Goal: Task Accomplishment & Management: Manage account settings

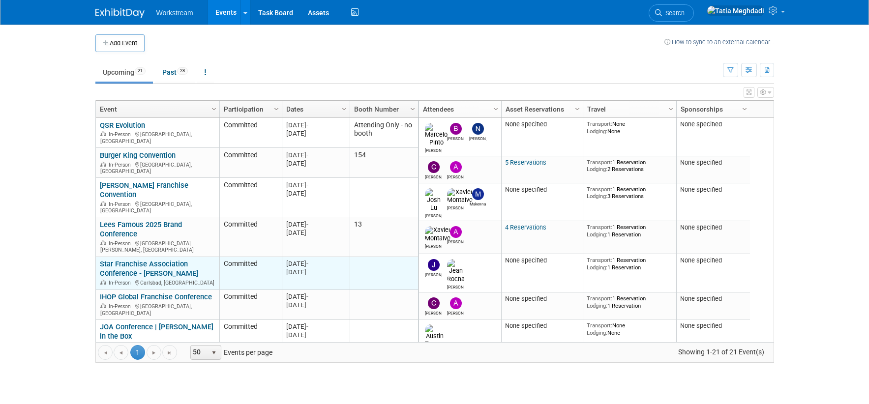
click at [137, 260] on link "Star Franchise Association Conference - [PERSON_NAME]" at bounding box center [149, 269] width 98 height 18
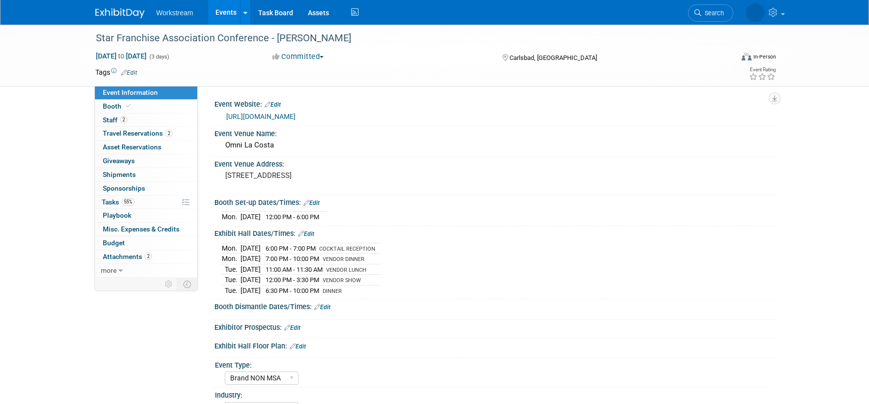
select select "Brand NON MSA"
select select "Restaurant"
select select "TBD"
select select "[PERSON_NAME]"
click at [117, 107] on span "Booth" at bounding box center [118, 106] width 30 height 8
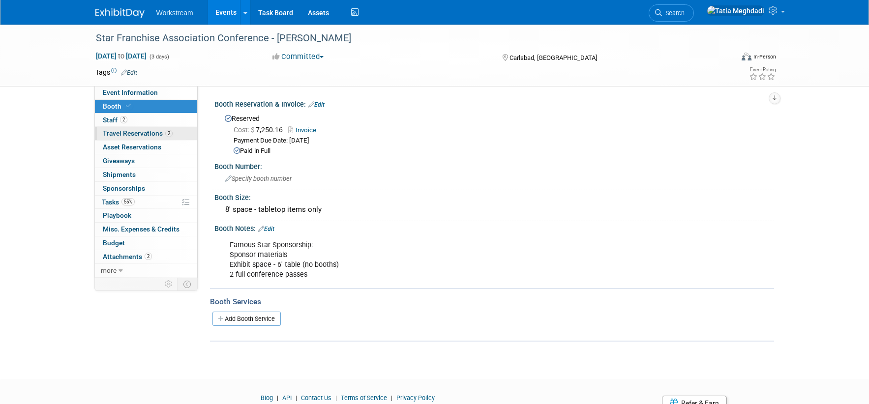
click at [126, 133] on span "Travel Reservations 2" at bounding box center [138, 133] width 70 height 8
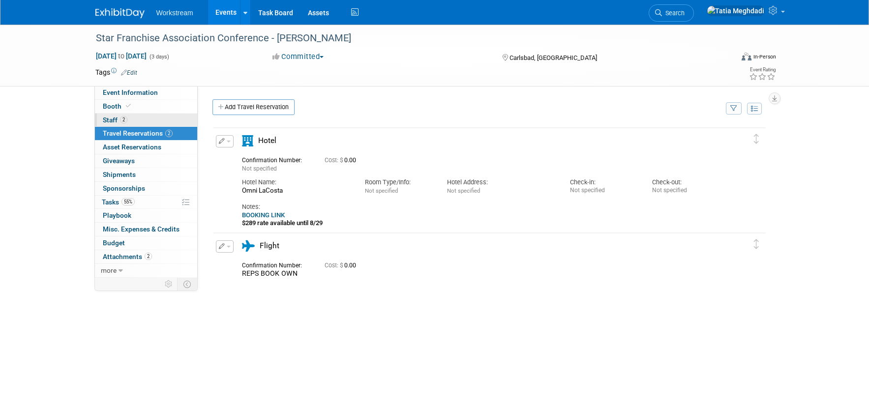
click at [114, 116] on span "Staff 2" at bounding box center [115, 120] width 25 height 8
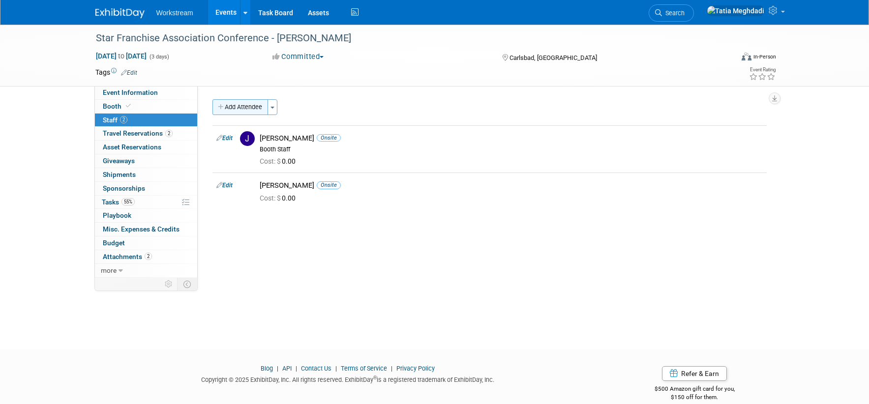
scroll to position [7, 0]
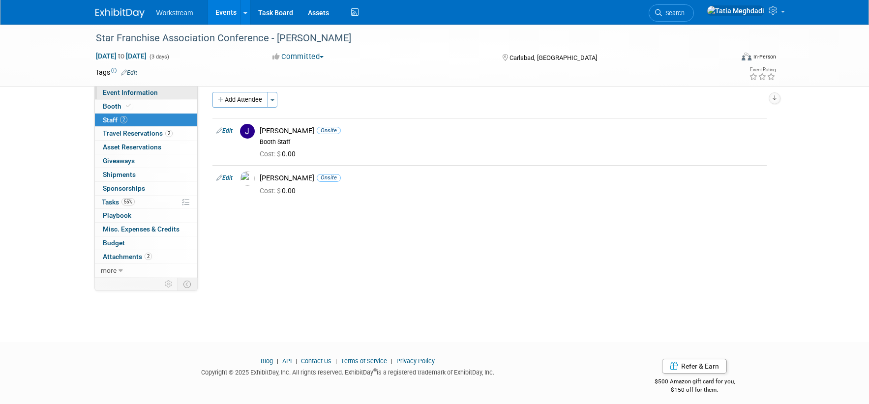
click at [138, 93] on span "Event Information" at bounding box center [130, 93] width 55 height 8
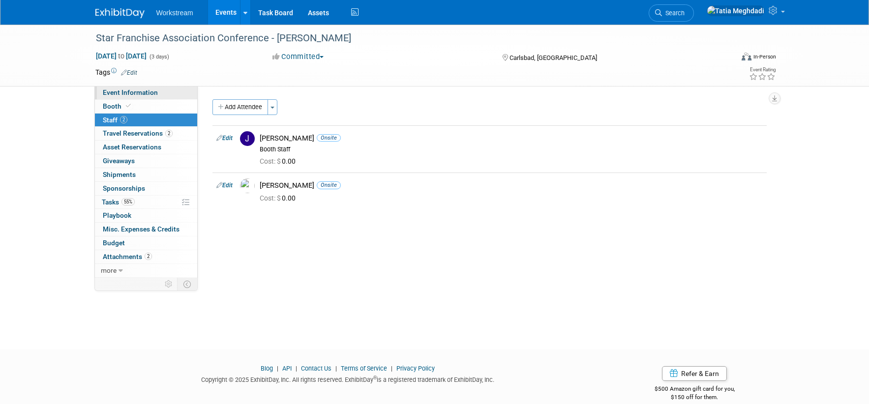
select select "Brand NON MSA"
select select "Restaurant"
select select "TBD"
select select "[PERSON_NAME]"
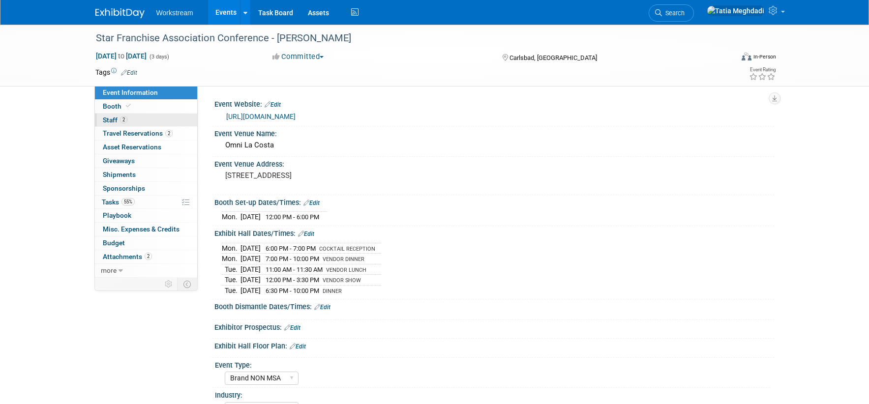
click at [114, 120] on span "Staff 2" at bounding box center [115, 120] width 25 height 8
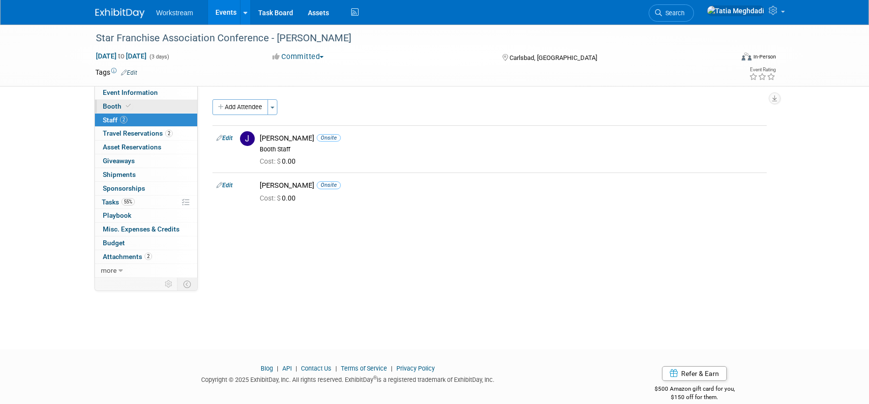
click at [107, 108] on span "Booth" at bounding box center [118, 106] width 30 height 8
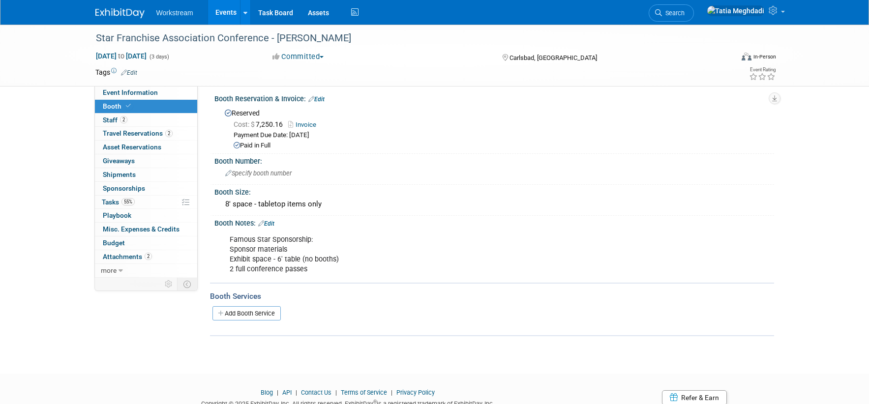
scroll to position [6, 0]
click at [220, 10] on link "Events" at bounding box center [226, 12] width 36 height 25
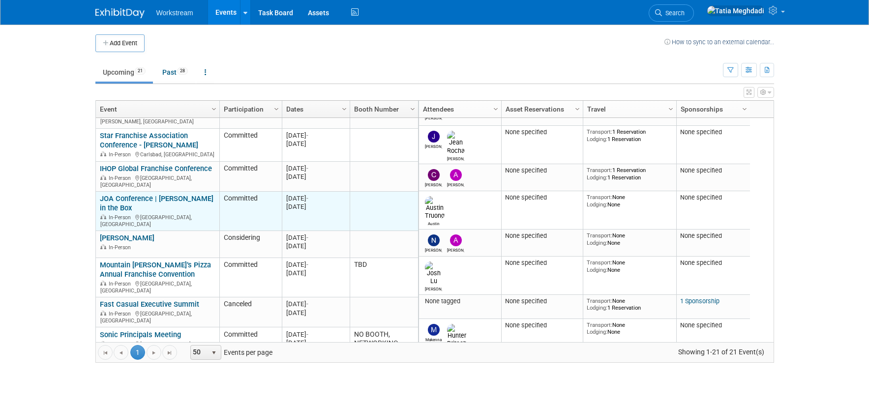
scroll to position [140, 0]
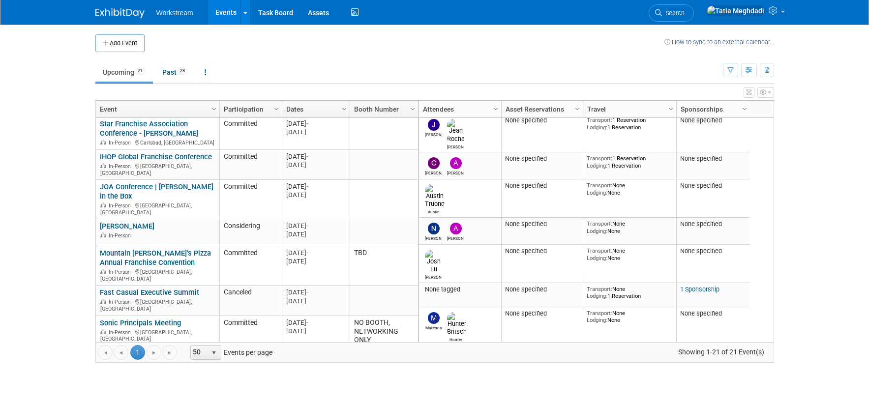
click at [113, 352] on link "Wendys Franchise People Summit" at bounding box center [155, 356] width 111 height 9
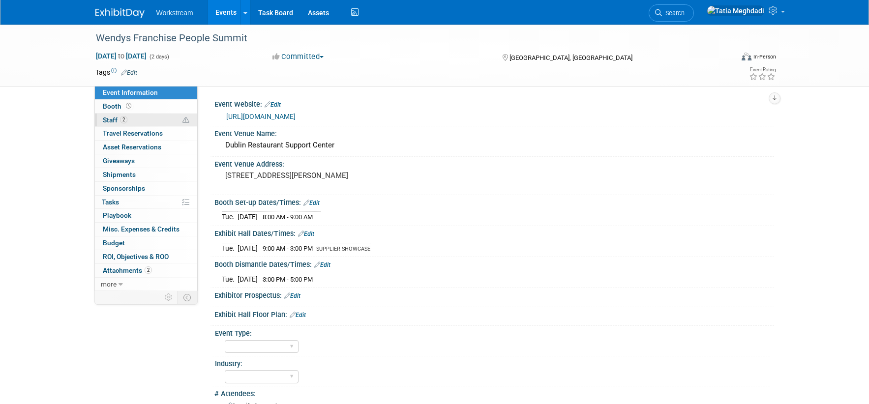
click at [113, 114] on link "2 Staff 2" at bounding box center [146, 120] width 102 height 13
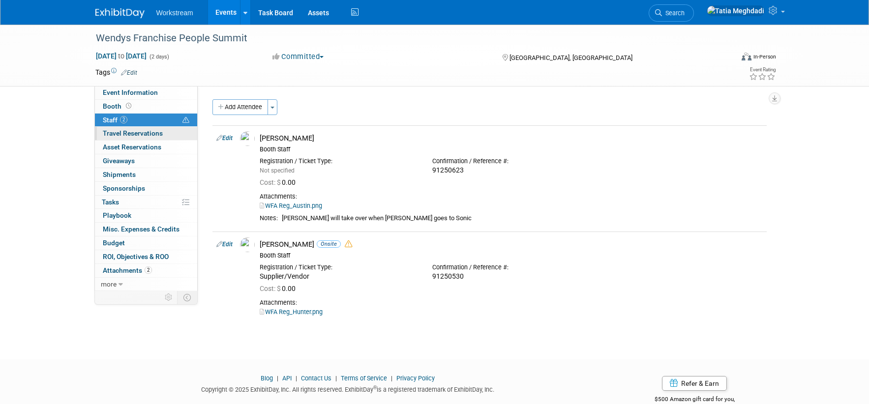
click at [139, 131] on span "Travel Reservations 0" at bounding box center [133, 133] width 60 height 8
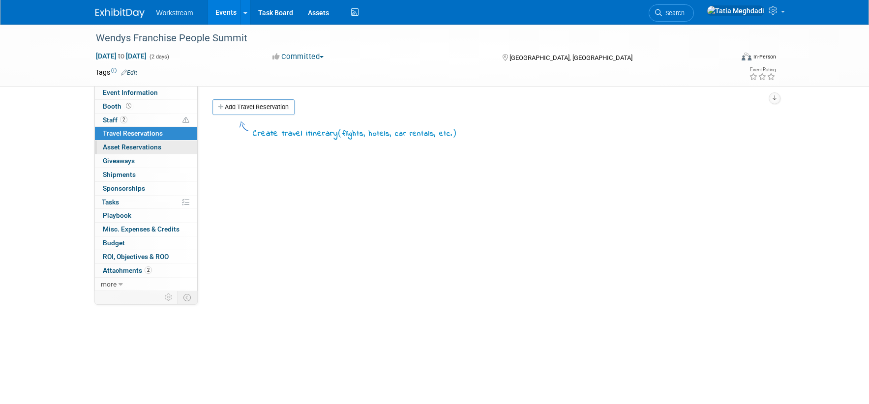
click at [124, 148] on span "Asset Reservations 0" at bounding box center [132, 147] width 59 height 8
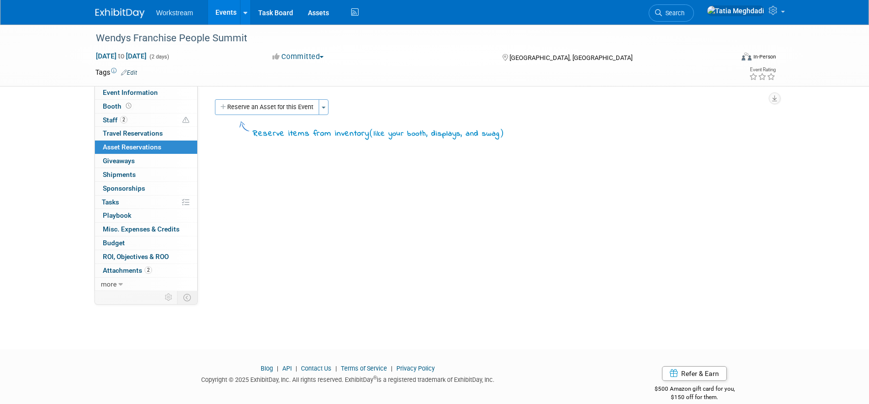
click at [225, 15] on link "Events" at bounding box center [226, 12] width 36 height 25
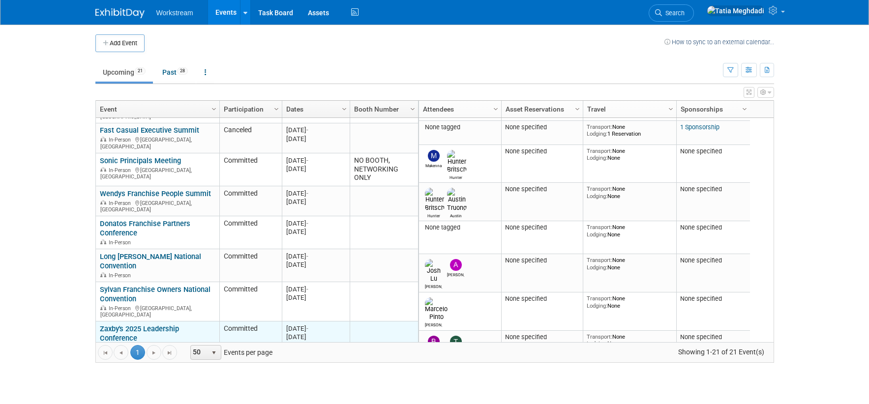
click at [119, 325] on link "Zaxby's 2025 Leadership Conference" at bounding box center [139, 334] width 79 height 18
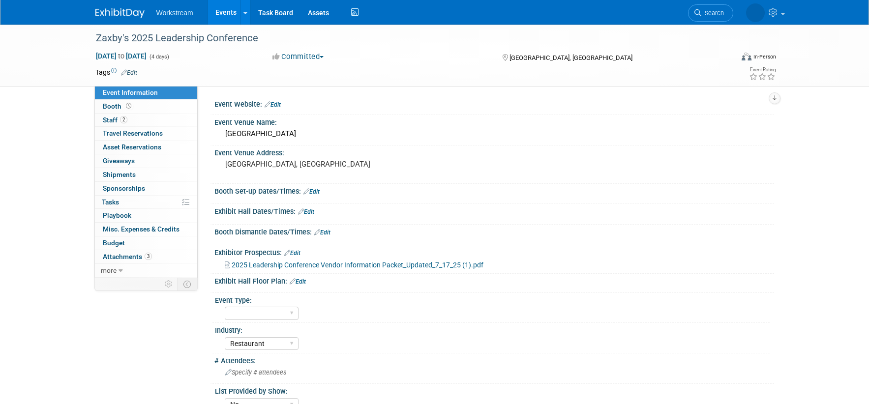
select select "Restaurant"
select select "No"
click at [110, 114] on link "2 Staff 2" at bounding box center [146, 120] width 102 height 13
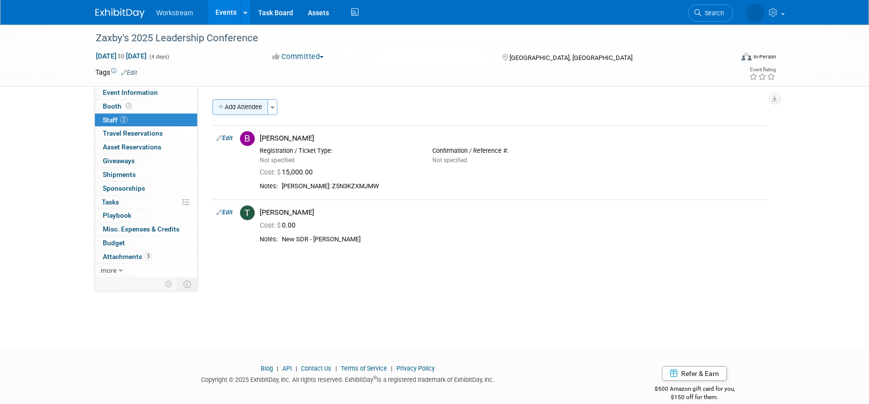
click at [233, 110] on button "Add Attendee" at bounding box center [240, 107] width 56 height 16
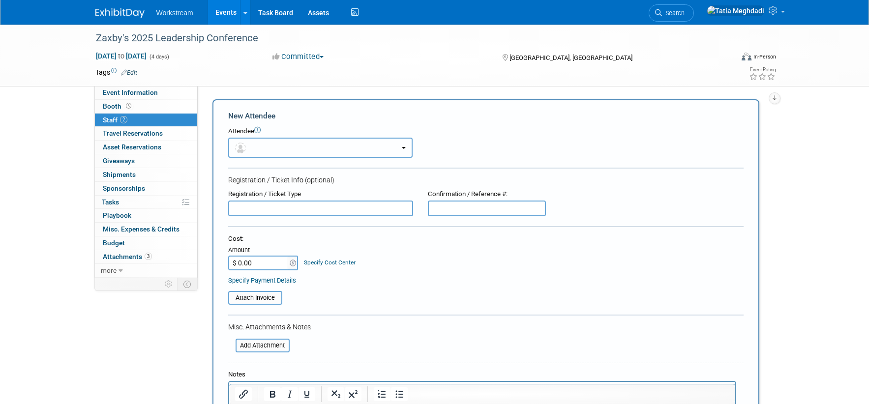
click at [266, 150] on button "button" at bounding box center [320, 148] width 184 height 20
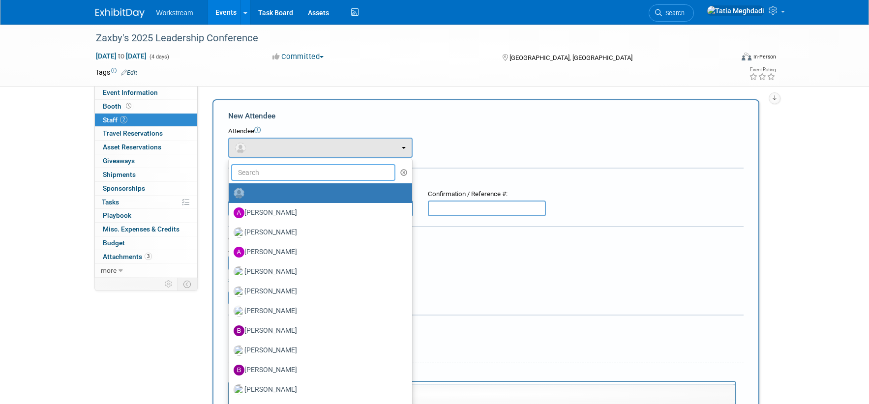
click at [259, 172] on input "text" at bounding box center [313, 172] width 165 height 17
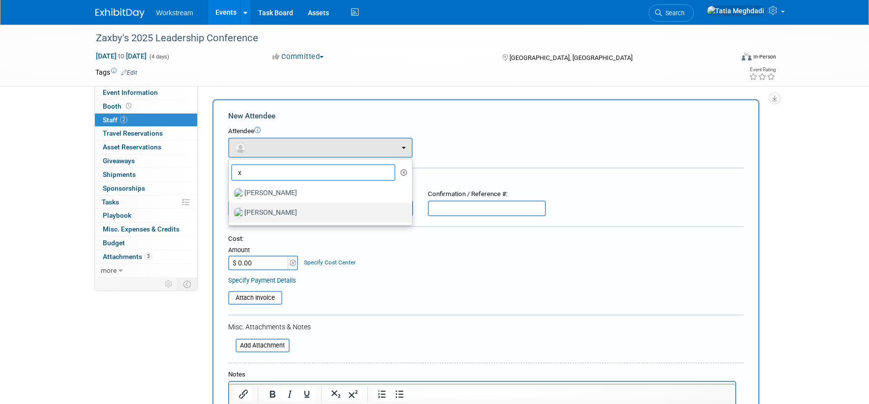
type input "x"
click at [256, 211] on label "Xavier Montalvo" at bounding box center [318, 213] width 169 height 16
click at [230, 211] on input "Xavier Montalvo" at bounding box center [227, 211] width 6 height 6
select select "fcd7efd2-d7c1-4767-b7ad-3ac9584cf3b1"
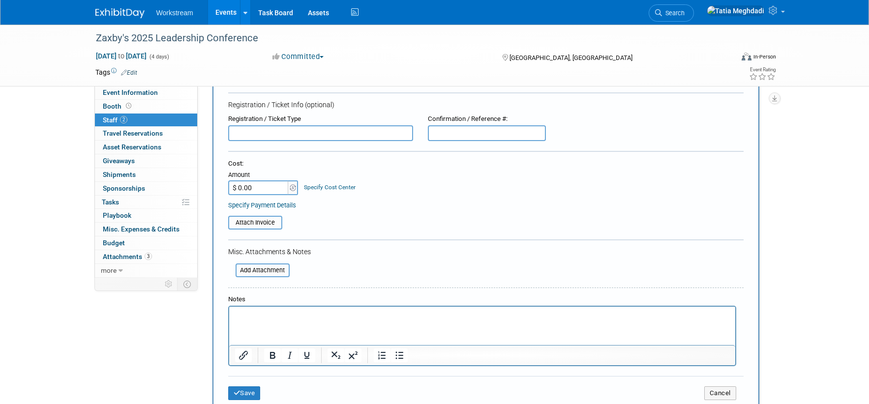
scroll to position [111, 0]
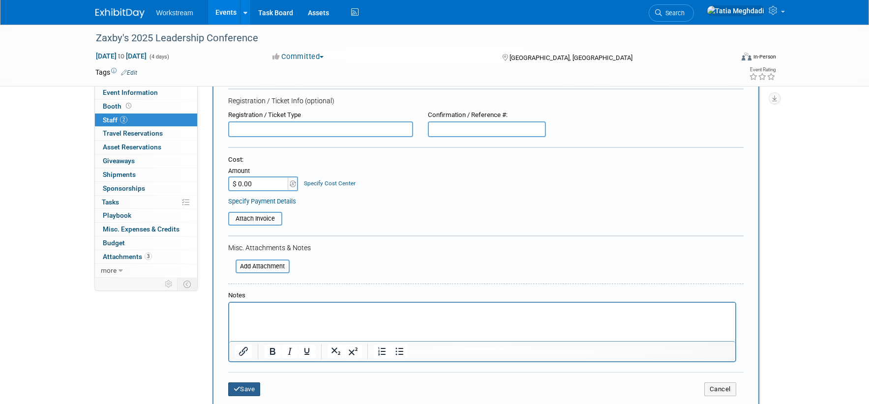
click at [246, 386] on button "Save" at bounding box center [244, 390] width 32 height 14
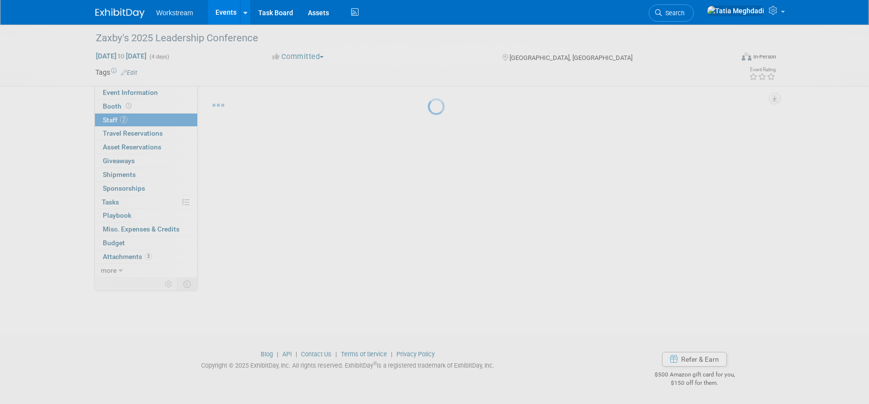
scroll to position [14, 0]
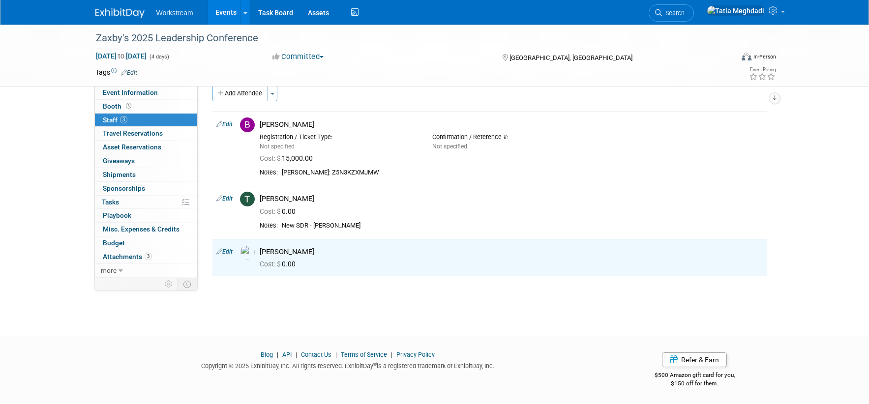
click at [239, 93] on button "Add Attendee" at bounding box center [240, 94] width 56 height 16
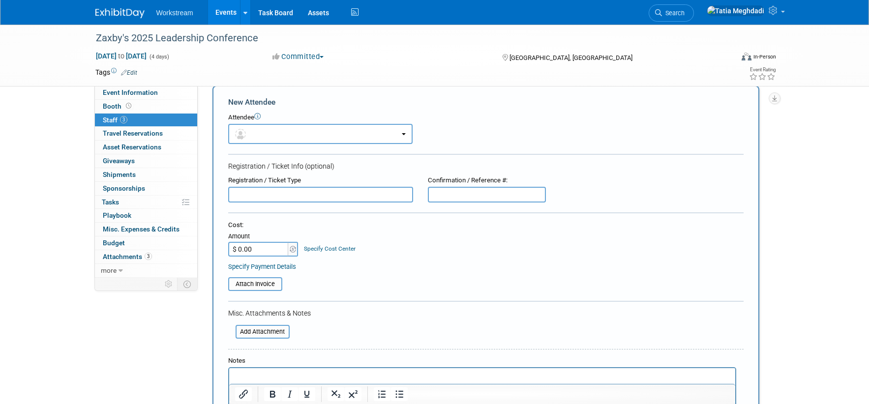
scroll to position [0, 0]
click at [249, 133] on span "button" at bounding box center [242, 134] width 14 height 8
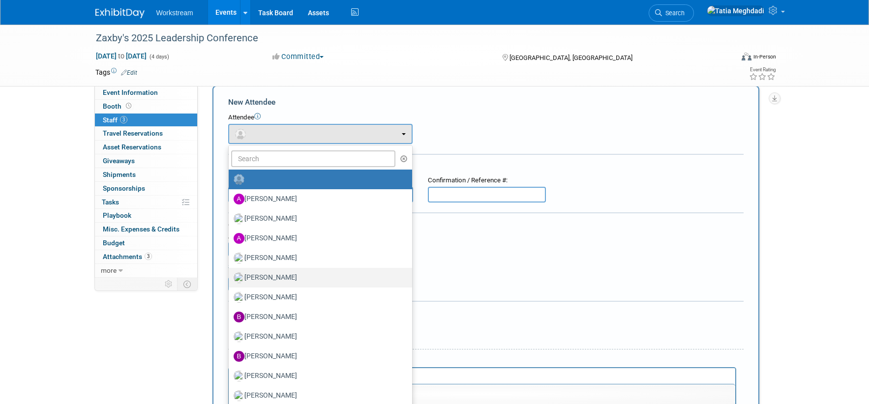
click at [268, 278] on label "Austin Truong" at bounding box center [318, 278] width 169 height 16
click at [230, 278] on input "Austin Truong" at bounding box center [227, 276] width 6 height 6
select select "dcc339f4-839e-4d75-9b5a-73eaf33c0782"
select select "100"
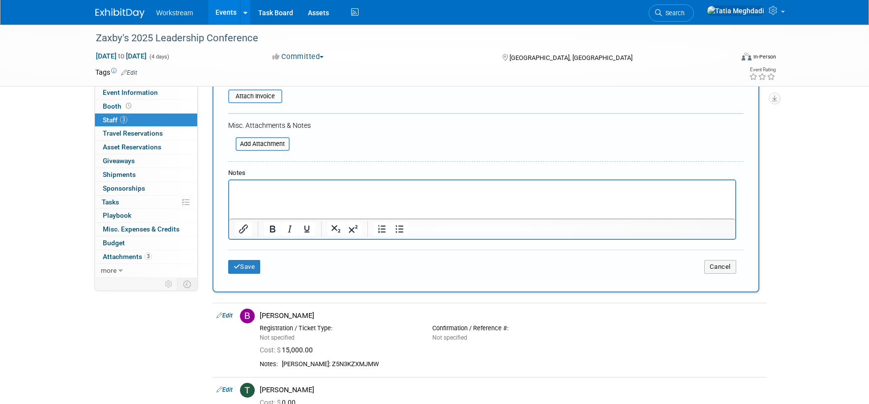
scroll to position [238, 0]
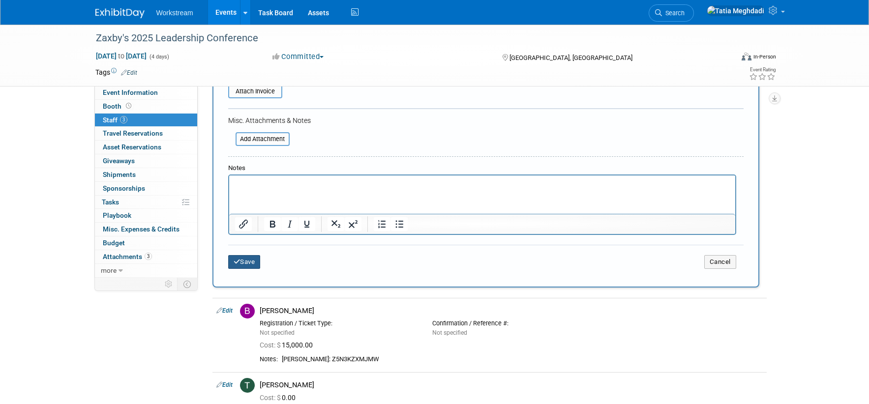
click at [249, 261] on button "Save" at bounding box center [244, 262] width 32 height 14
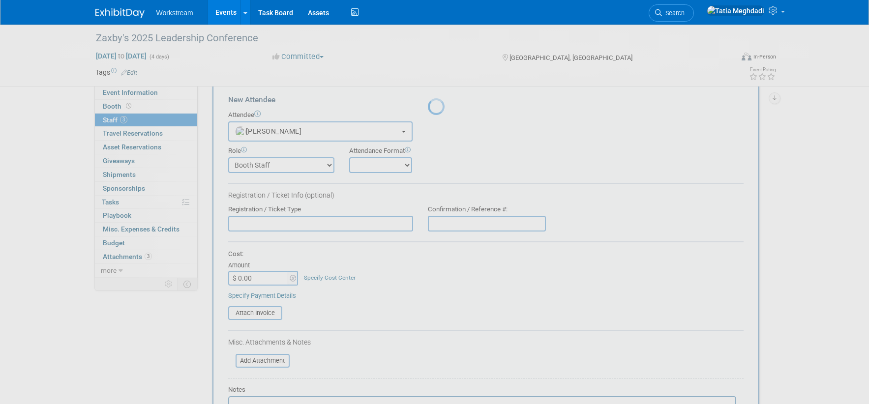
scroll to position [49, 0]
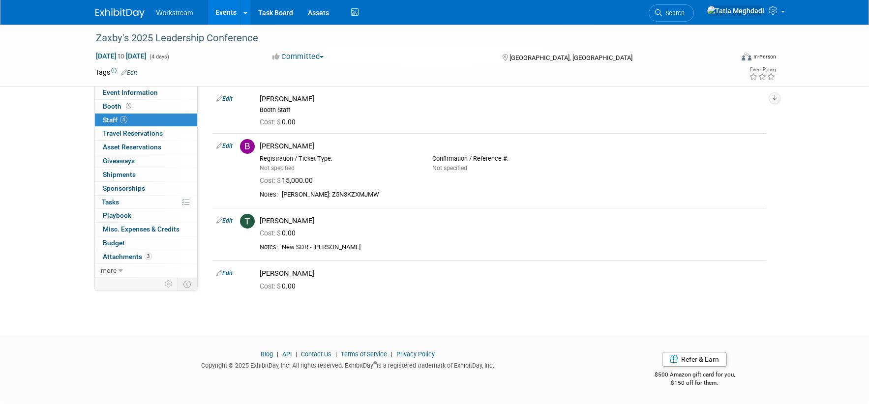
click at [49, 187] on div "Zaxby's 2025 Leadership Conference Oct 16, 2025 to Oct 19, 2025 (4 days) Oct 16…" at bounding box center [434, 151] width 869 height 332
click at [229, 15] on link "Events" at bounding box center [226, 12] width 36 height 25
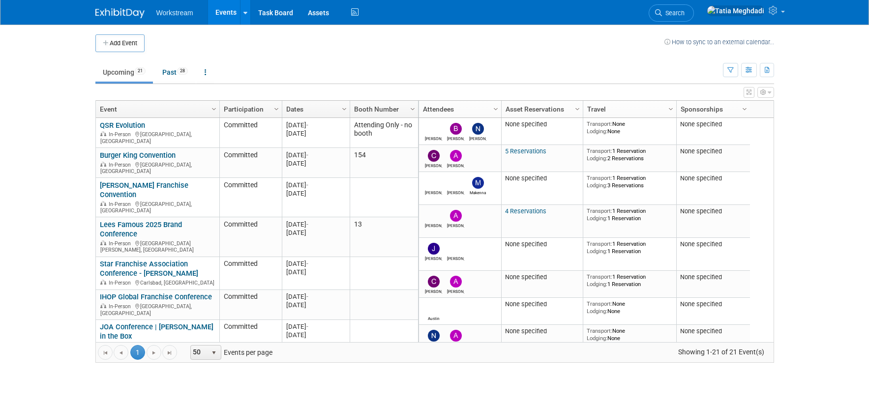
click at [227, 12] on link "Events" at bounding box center [226, 12] width 36 height 25
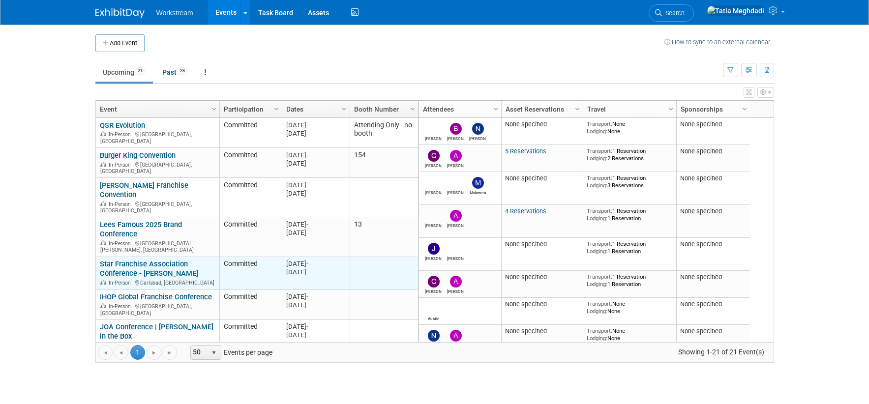
click at [112, 260] on link "Star Franchise Association Conference - [PERSON_NAME]" at bounding box center [149, 269] width 98 height 18
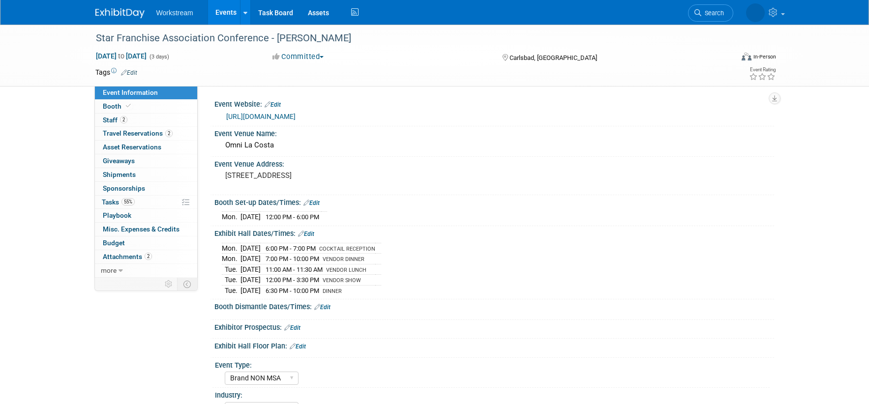
select select "Brand NON MSA"
select select "Restaurant"
select select "TBD"
select select "[PERSON_NAME]"
click at [118, 104] on span "Booth" at bounding box center [118, 106] width 30 height 8
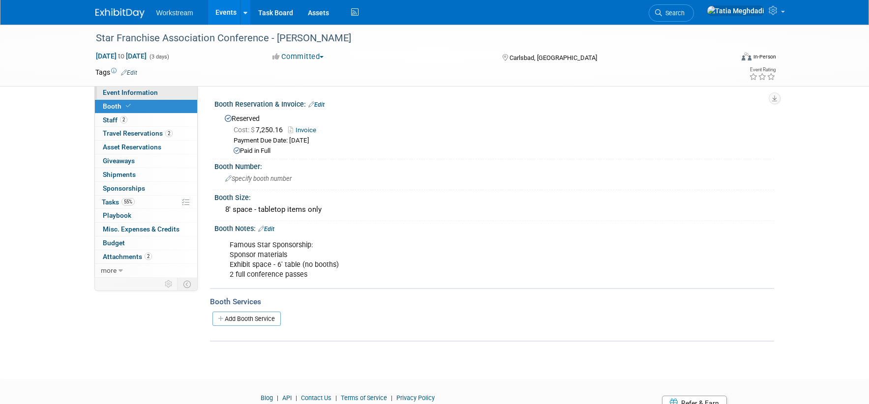
click at [125, 93] on span "Event Information" at bounding box center [130, 93] width 55 height 8
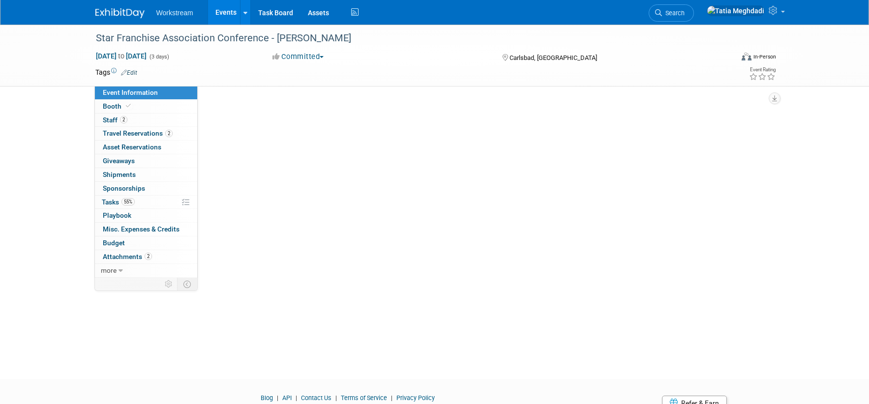
click at [125, 93] on span "Event Information" at bounding box center [130, 93] width 55 height 8
select select "Brand NON MSA"
select select "Restaurant"
select select "TBD"
select select "Tatia Meghdadi"
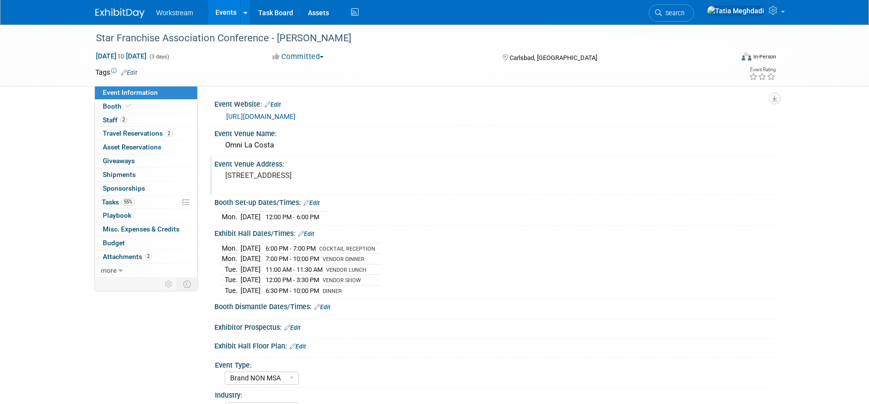
click at [428, 163] on div "Event Venue Address:" at bounding box center [494, 163] width 560 height 12
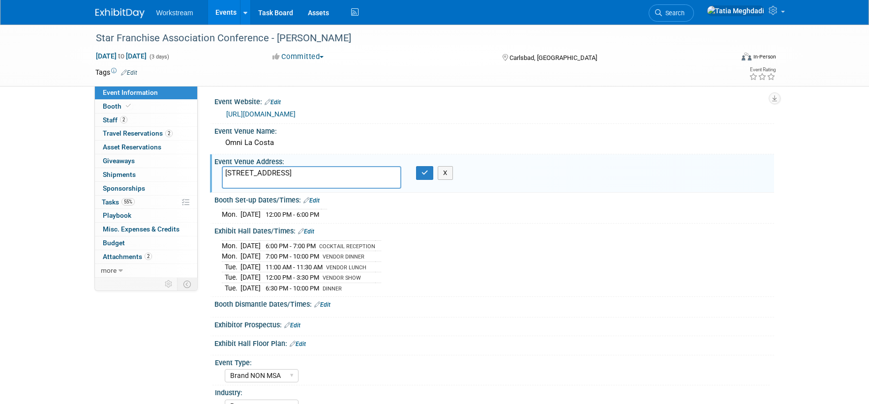
scroll to position [3, 0]
click at [222, 14] on link "Events" at bounding box center [226, 12] width 36 height 25
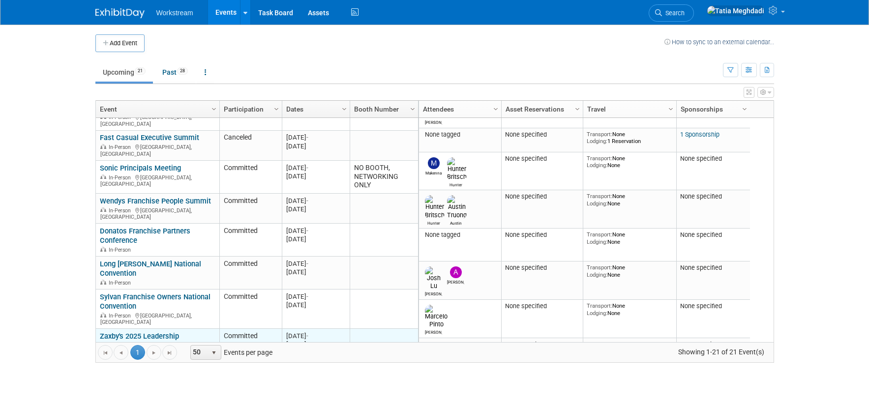
scroll to position [314, 0]
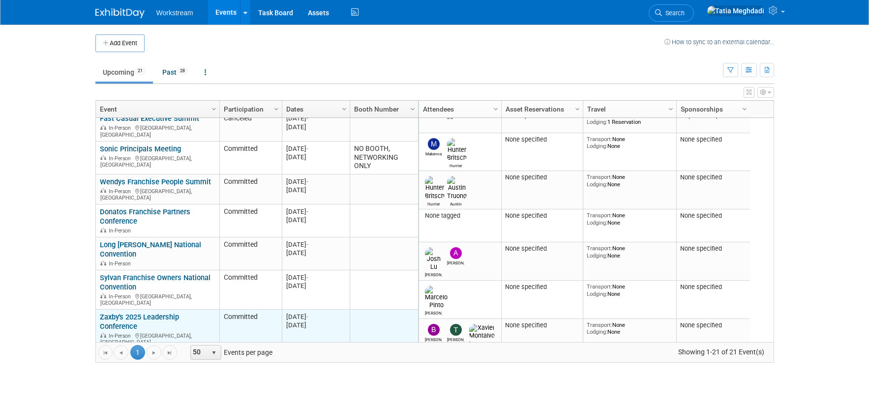
click at [112, 313] on div "Zaxby's 2025 Leadership Conference In-Person Phoenix, AZ" at bounding box center [157, 329] width 115 height 33
click at [115, 313] on link "Zaxby's 2025 Leadership Conference" at bounding box center [139, 322] width 79 height 18
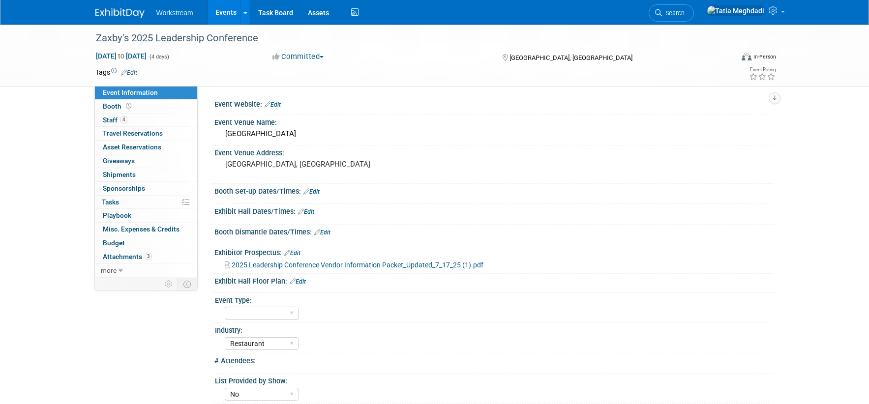
select select "Restaurant"
select select "No"
click at [233, 10] on link "Events" at bounding box center [226, 12] width 36 height 25
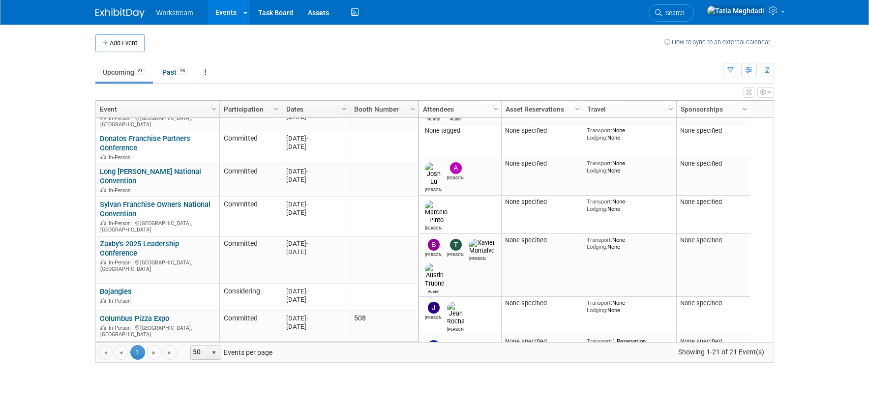
scroll to position [399, 0]
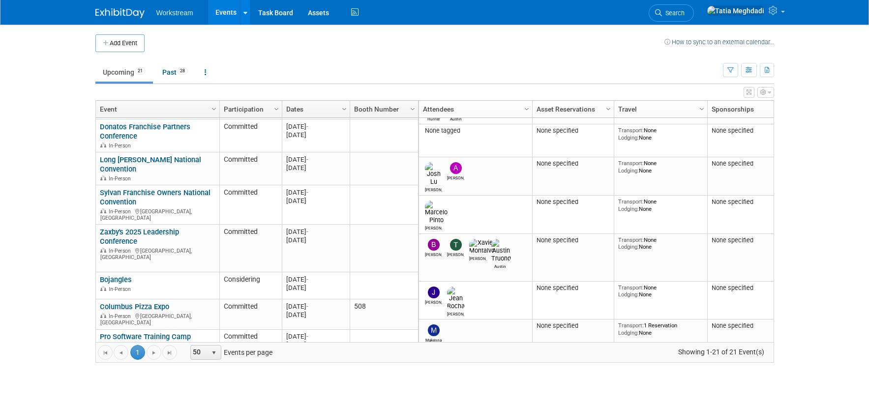
drag, startPoint x: 501, startPoint y: 107, endPoint x: 532, endPoint y: 110, distance: 31.6
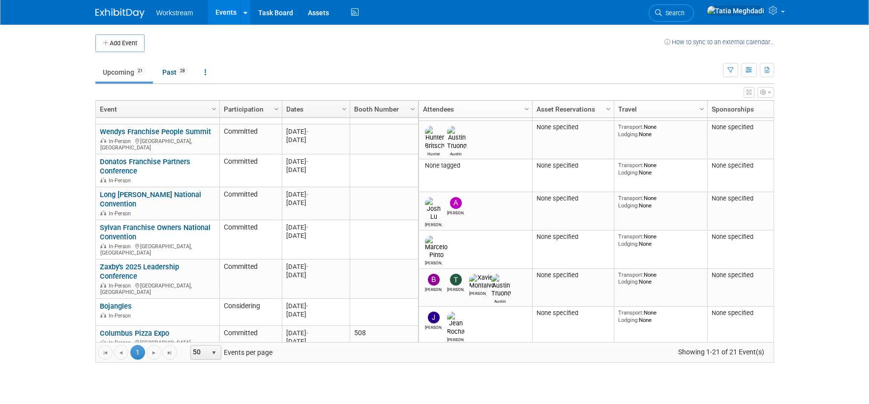
scroll to position [0, 0]
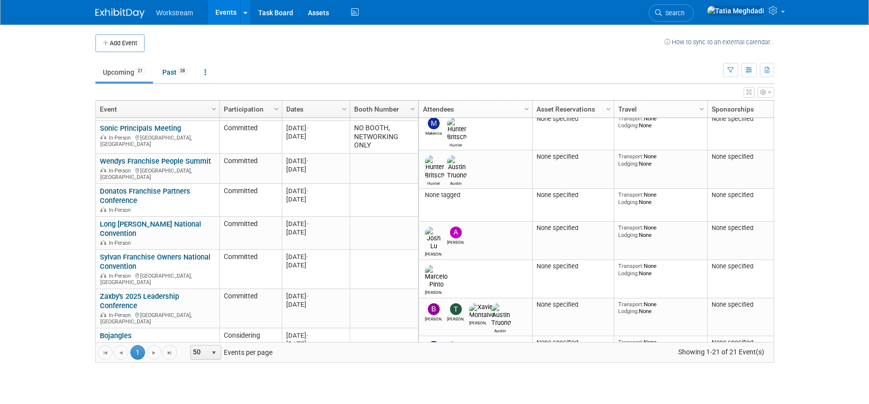
click at [23, 196] on body "Workstream Events Add Event Bulk Upload Events Shareable Event Boards Recently …" at bounding box center [434, 202] width 869 height 404
click at [70, 199] on body "Workstream Events Add Event Bulk Upload Events Shareable Event Boards Recently …" at bounding box center [434, 202] width 869 height 404
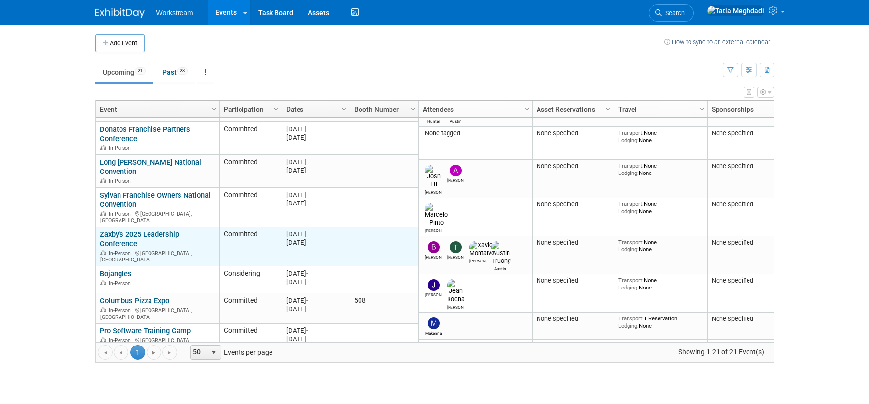
click at [139, 230] on link "Zaxby's 2025 Leadership Conference" at bounding box center [139, 239] width 79 height 18
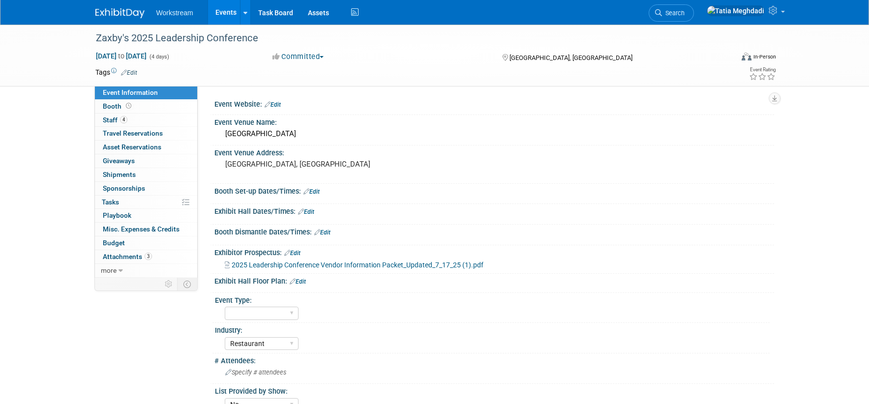
select select "Restaurant"
select select "No"
click at [356, 266] on span "2025 Leadership Conference Vendor Information Packet_Updated_7_17_25 (1).pdf" at bounding box center [358, 265] width 252 height 8
click at [145, 91] on span "Event Information" at bounding box center [130, 93] width 55 height 8
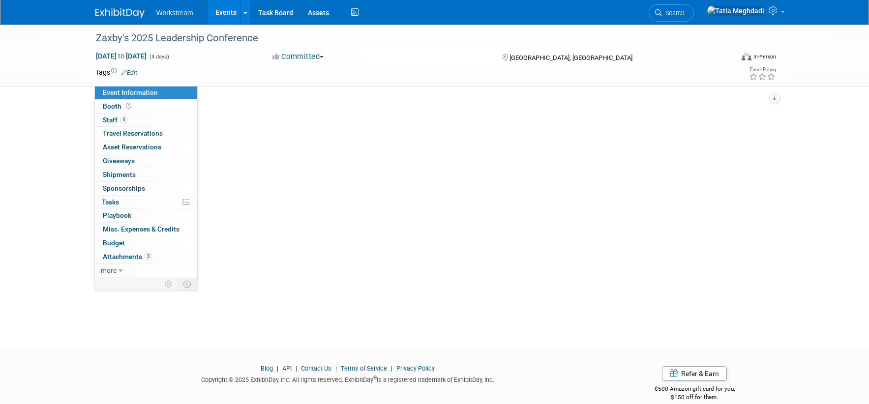
select select "Restaurant"
select select "No"
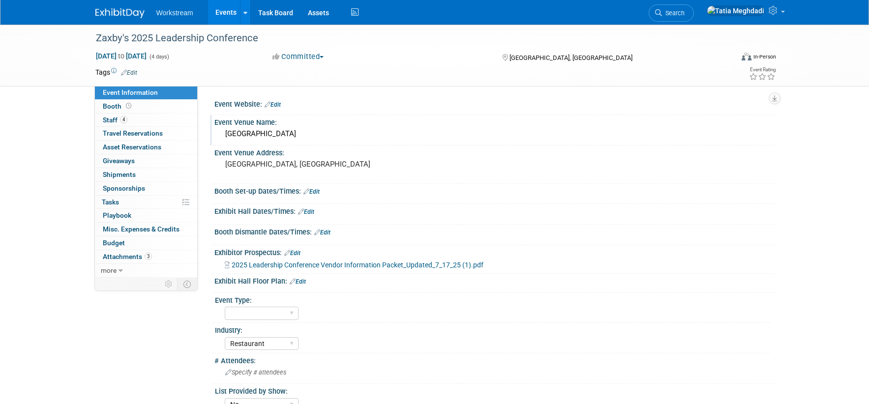
click at [467, 131] on div "Marriott Phoenix Desert Ridge Resort & Spa" at bounding box center [494, 133] width 545 height 15
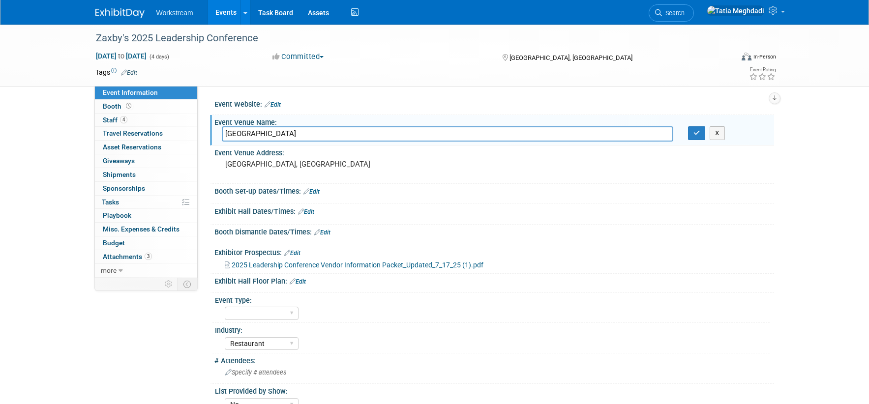
click at [235, 12] on link "Events" at bounding box center [226, 12] width 36 height 25
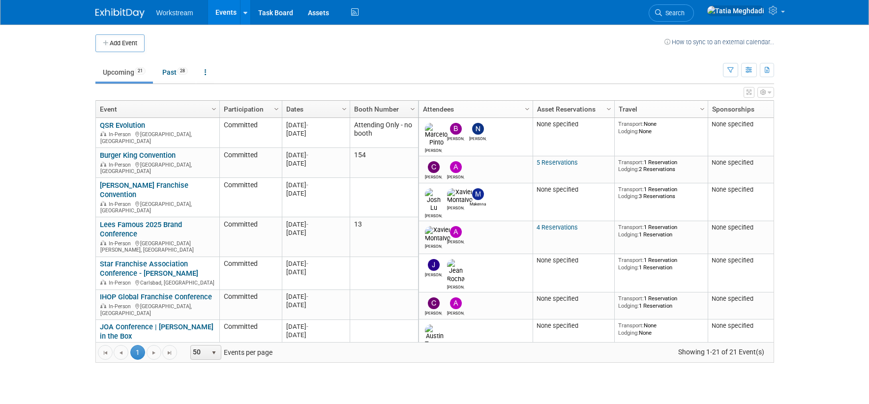
click at [228, 14] on link "Events" at bounding box center [226, 12] width 36 height 25
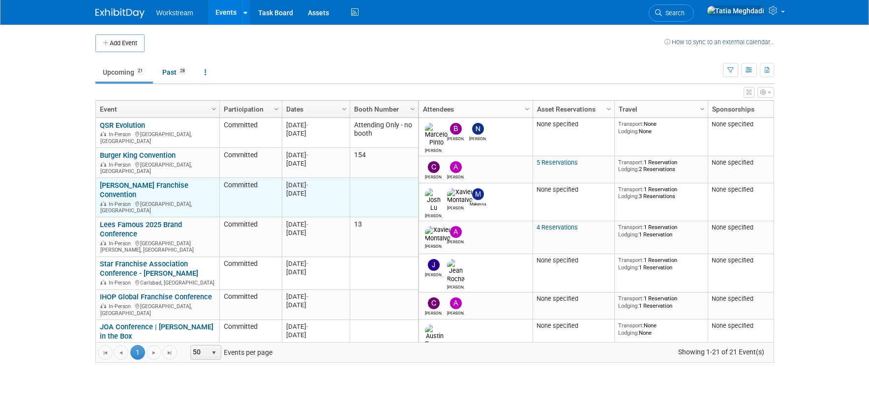
click at [118, 182] on link "[PERSON_NAME] Franchise Convention" at bounding box center [144, 190] width 89 height 18
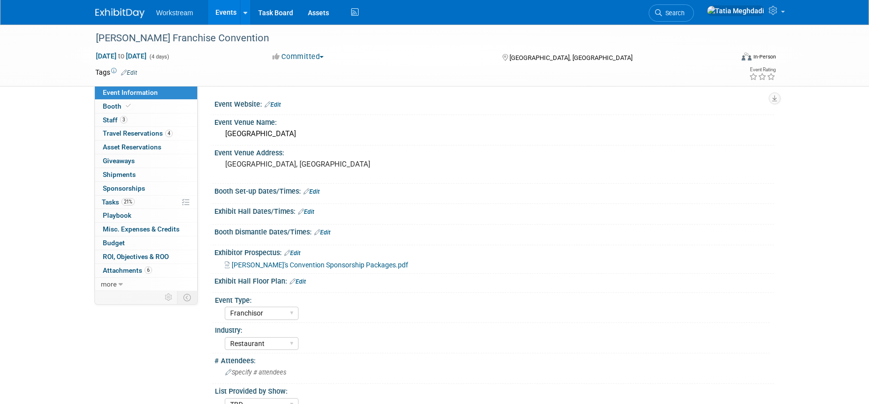
select select "Franchisor"
select select "Restaurant"
select select "TBD"
select select "[PERSON_NAME]"
click at [117, 285] on link "more" at bounding box center [146, 284] width 102 height 13
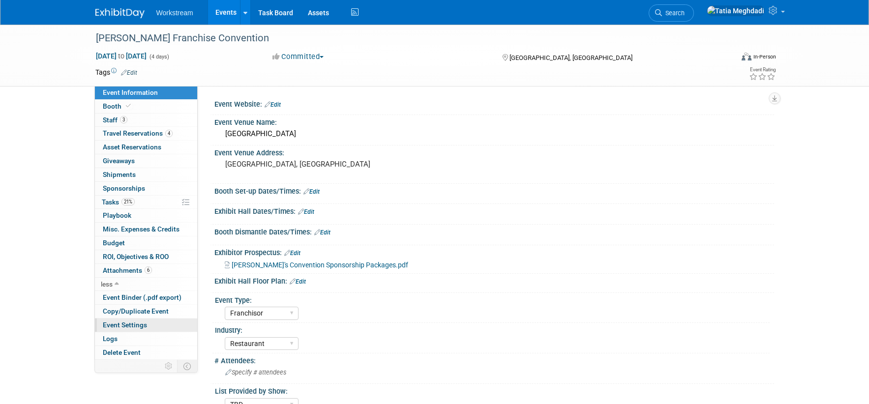
click at [119, 324] on span "Event Settings" at bounding box center [125, 325] width 44 height 8
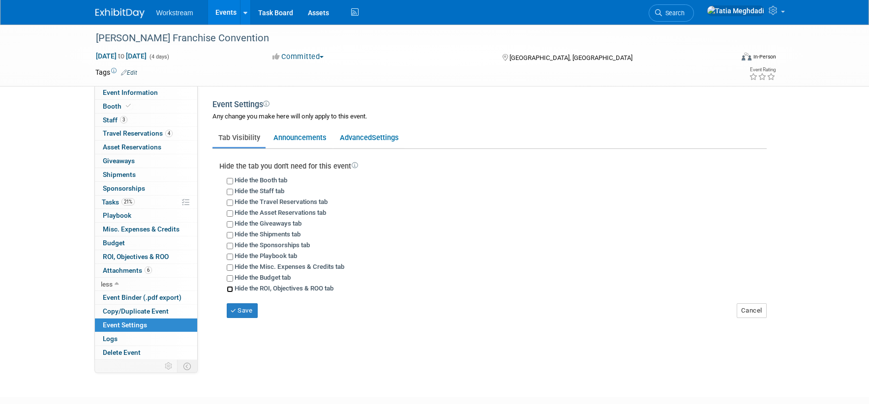
click at [230, 288] on input "Hide the ROI, Objectives & ROO tab" at bounding box center [230, 289] width 6 height 6
checkbox input "true"
click at [238, 307] on button "Save" at bounding box center [242, 310] width 31 height 15
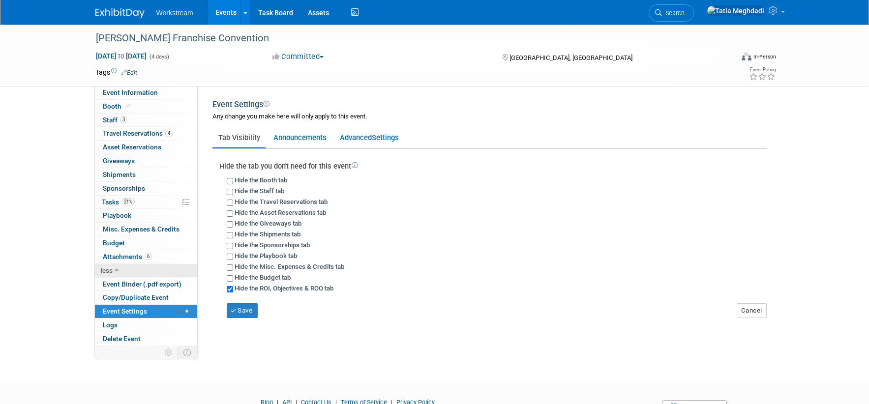
click at [117, 268] on icon at bounding box center [117, 271] width 4 height 7
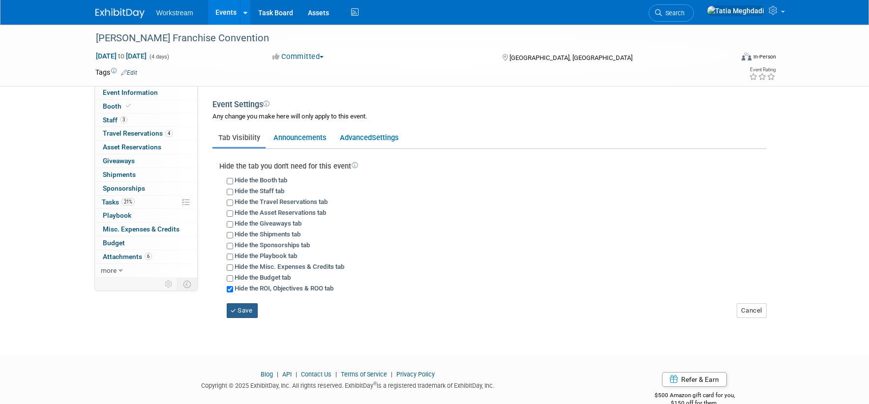
click at [248, 309] on button "Save" at bounding box center [242, 310] width 31 height 15
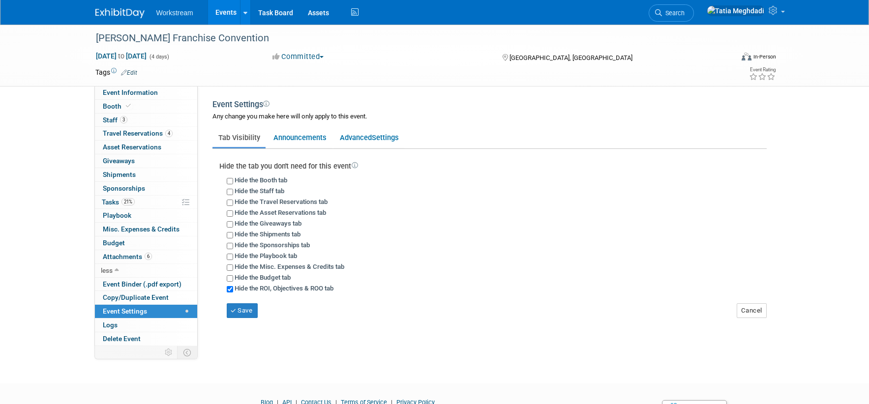
click at [71, 127] on div "[PERSON_NAME] Franchise Convention [DATE] to [DATE] (4 days) [DATE] to [DATE] C…" at bounding box center [434, 195] width 869 height 341
click at [126, 95] on span "Event Information" at bounding box center [130, 93] width 55 height 8
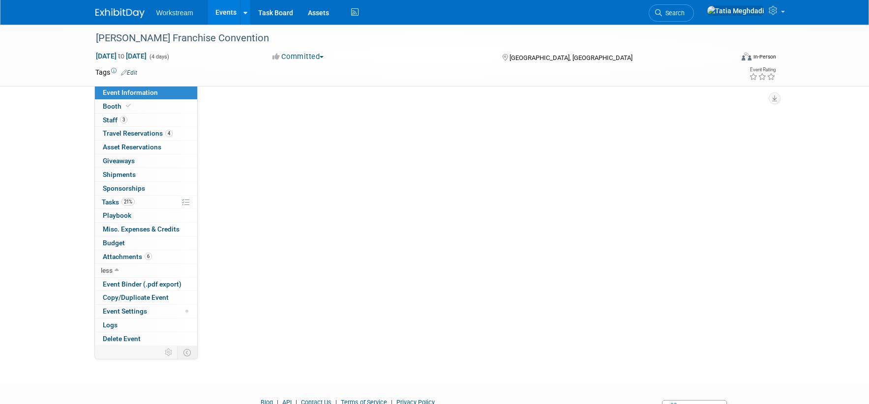
select select "Franchisor"
select select "Restaurant"
select select "TBD"
select select "Tatia Meghdadi"
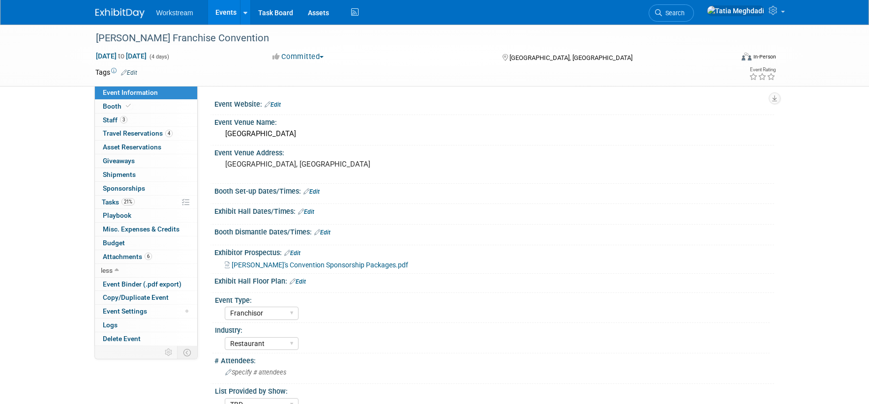
click at [78, 130] on div "Marcos Pizza Franchise Convention Sep 14, 2025 to Sep 17, 2025 (4 days) Sep 14,…" at bounding box center [434, 259] width 869 height 468
click at [114, 271] on link "less" at bounding box center [146, 270] width 102 height 13
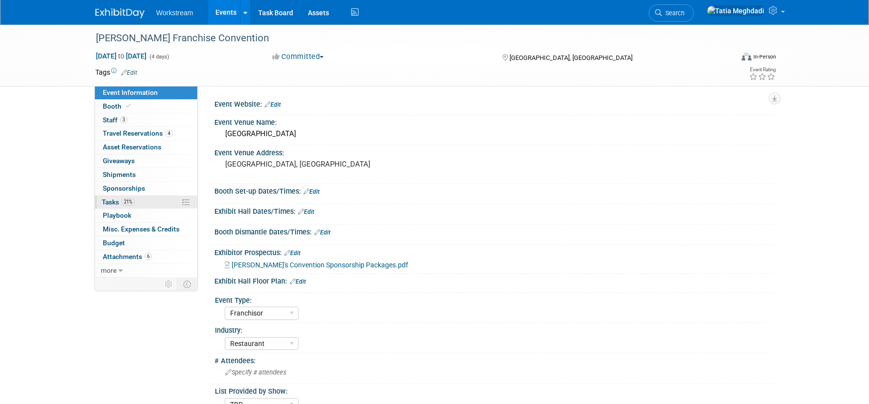
click at [118, 201] on span "Tasks 21%" at bounding box center [118, 202] width 33 height 8
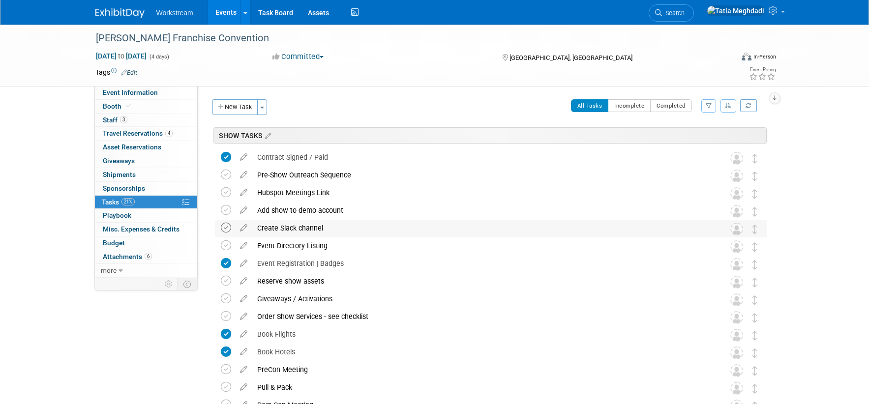
click at [228, 227] on icon at bounding box center [226, 228] width 10 height 10
click at [136, 88] on link "Event Information" at bounding box center [146, 92] width 102 height 13
select select "Franchisor"
select select "Restaurant"
select select "TBD"
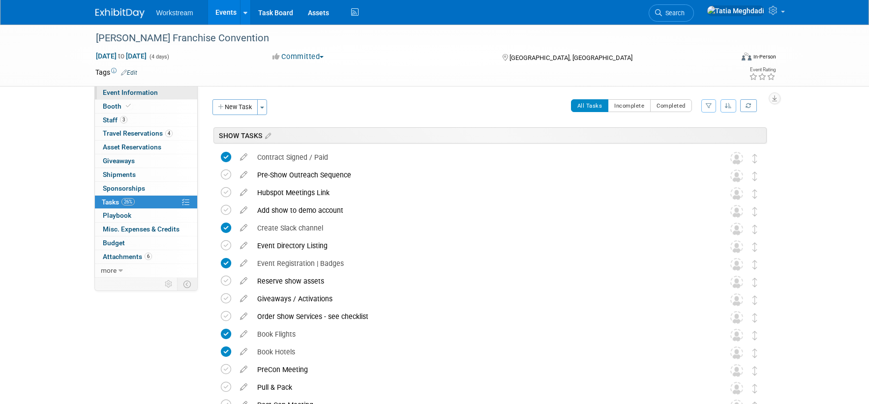
select select "[PERSON_NAME]"
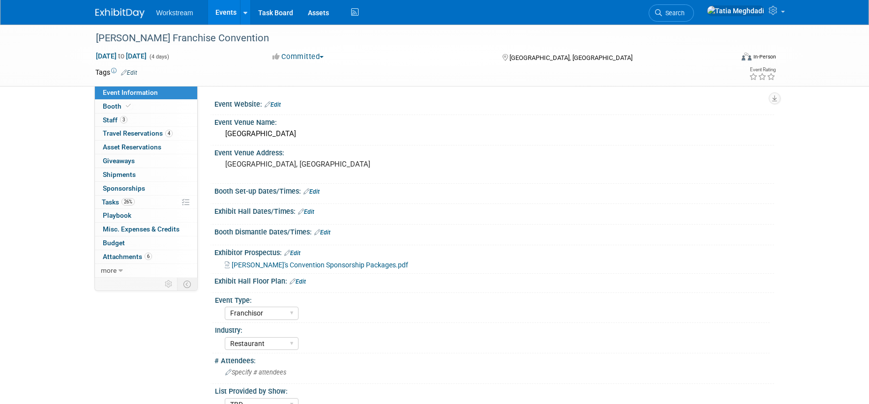
click at [277, 105] on link "Edit" at bounding box center [273, 104] width 16 height 7
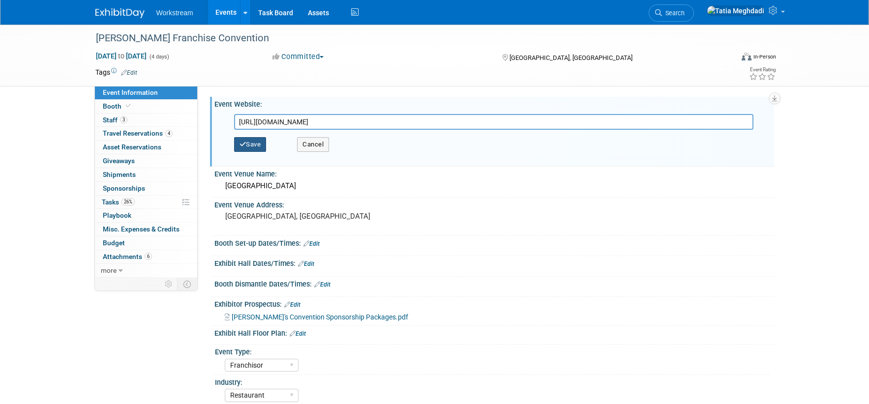
type input "https://na.eventscloud.com/website/86628/home/"
click at [254, 142] on button "Save" at bounding box center [250, 144] width 32 height 15
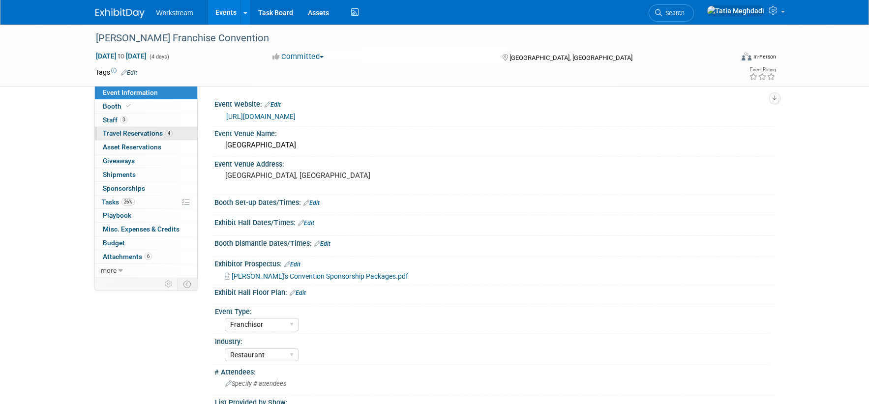
click at [154, 132] on span "Travel Reservations 4" at bounding box center [138, 133] width 70 height 8
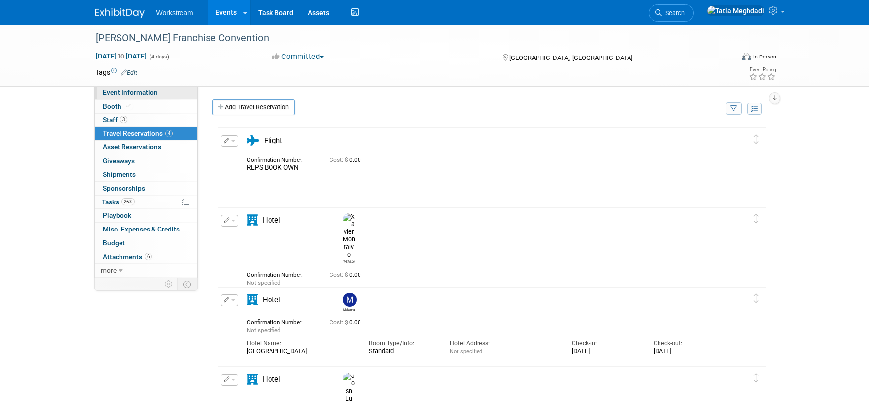
click at [134, 93] on span "Event Information" at bounding box center [130, 93] width 55 height 8
select select "Franchisor"
select select "Restaurant"
select select "TBD"
select select "Tatia Meghdadi"
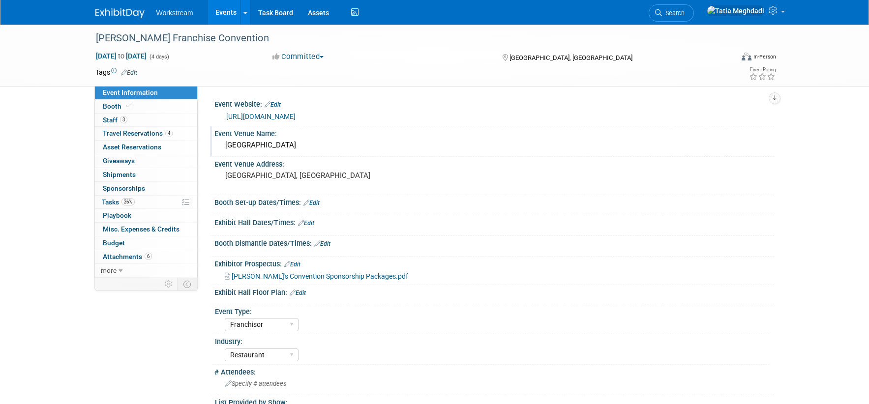
click at [286, 143] on div "Loews Arlington Hotel & Convention Center" at bounding box center [494, 145] width 545 height 15
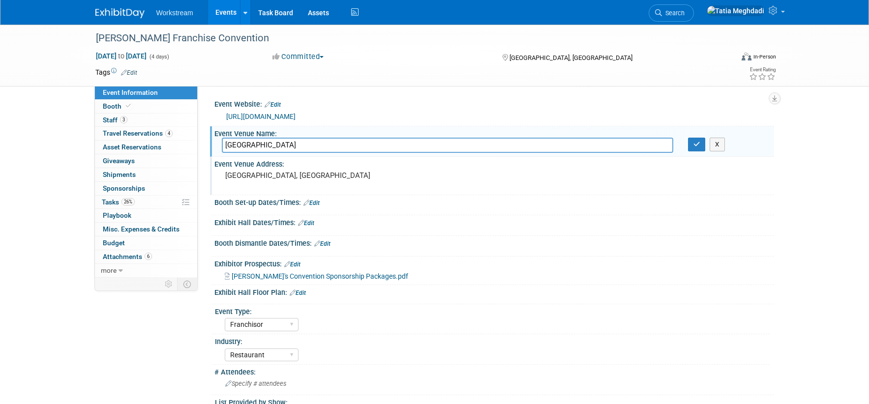
click at [260, 176] on pre "[GEOGRAPHIC_DATA], [GEOGRAPHIC_DATA]" at bounding box center [330, 175] width 211 height 9
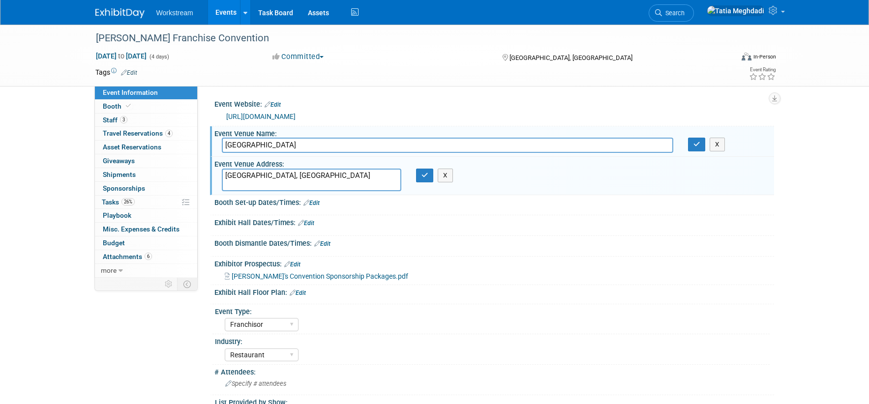
drag, startPoint x: 277, startPoint y: 177, endPoint x: 216, endPoint y: 175, distance: 61.0
click at [216, 175] on div "[GEOGRAPHIC_DATA], [GEOGRAPHIC_DATA]" at bounding box center [311, 180] width 194 height 23
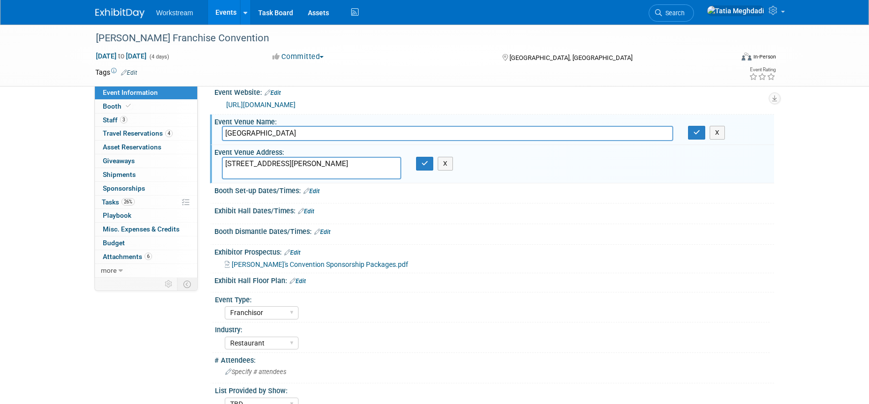
click at [297, 164] on textarea "888 Nolan Ryan Expy, Arlington, 76011" at bounding box center [311, 168] width 179 height 23
click at [259, 171] on textarea "888 Nolan Ryan Expy, Arlington, 76011" at bounding box center [311, 168] width 179 height 23
type textarea "888 Nolan Ryan Expy, Arlington, TX 76011"
click at [431, 164] on button "button" at bounding box center [425, 164] width 18 height 14
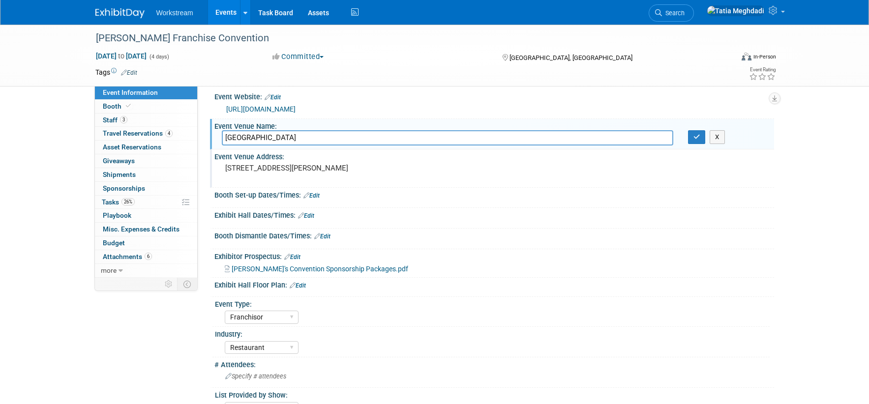
scroll to position [6, 0]
click at [316, 194] on link "Edit" at bounding box center [311, 196] width 16 height 7
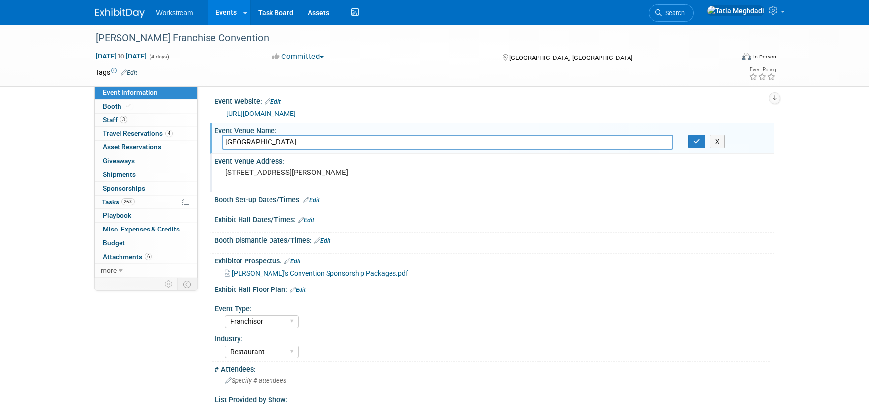
scroll to position [0, 0]
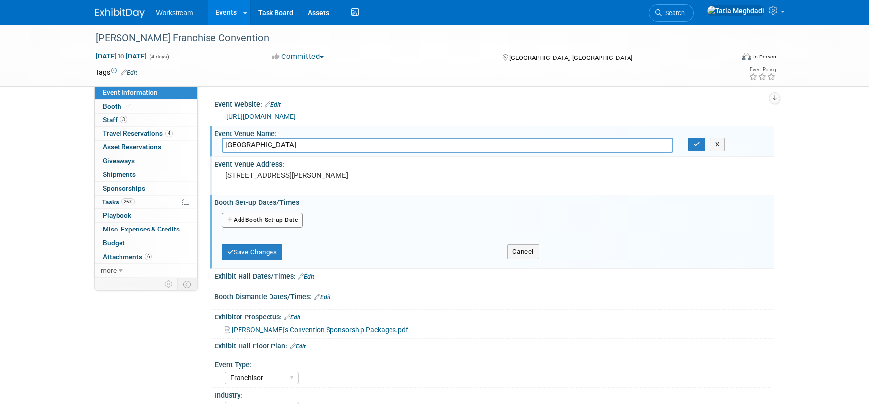
click at [256, 215] on button "Add Another Booth Set-up Date" at bounding box center [263, 220] width 82 height 15
select select "8"
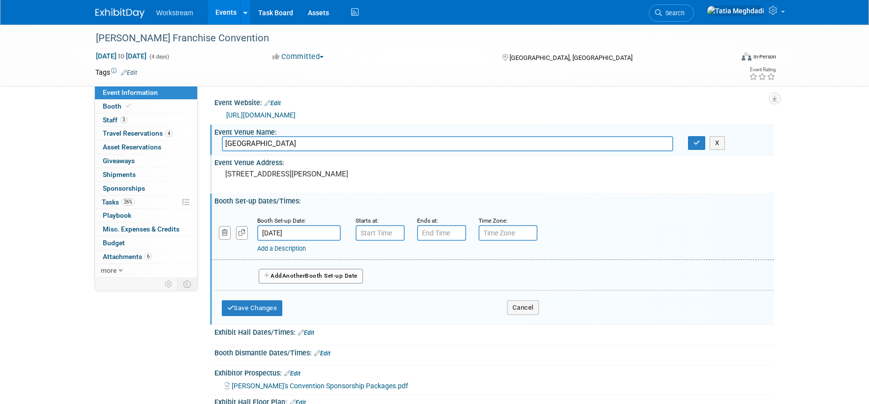
scroll to position [2, 0]
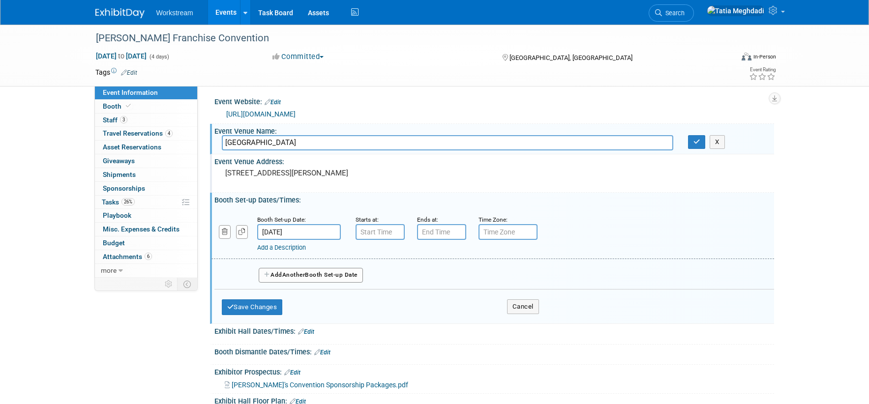
click at [285, 229] on input "Sep 14, 2025" at bounding box center [299, 232] width 84 height 16
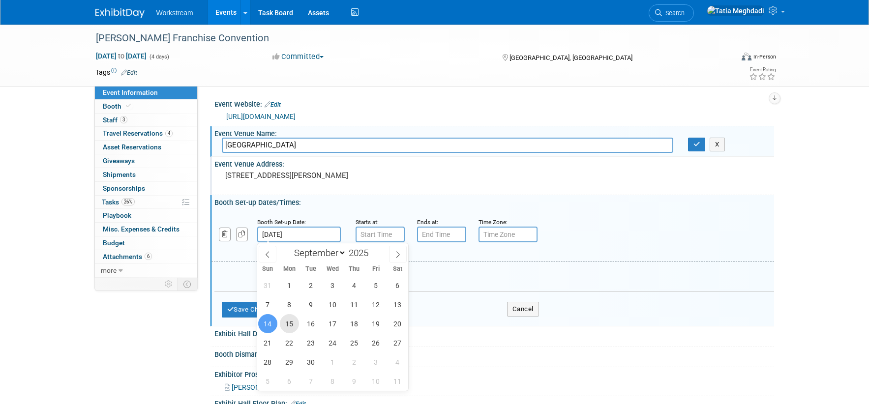
click at [284, 324] on span "15" at bounding box center [289, 323] width 19 height 19
type input "Sep 15, 2025"
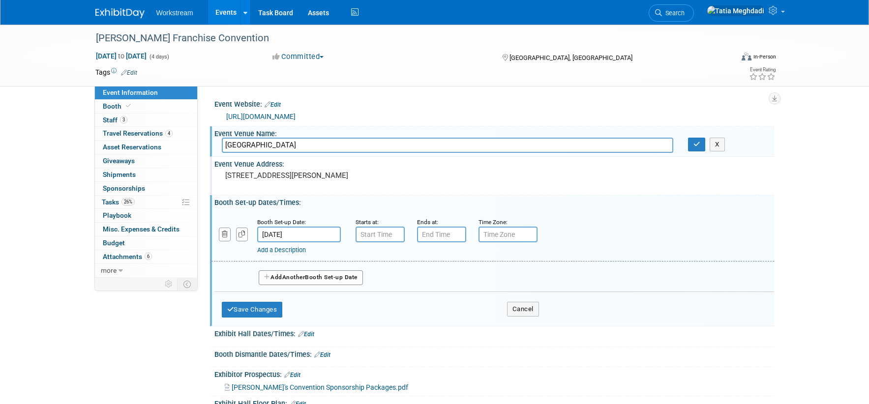
scroll to position [0, 0]
click at [370, 235] on input "7:00 AM" at bounding box center [380, 234] width 49 height 16
click at [379, 259] on span at bounding box center [378, 258] width 17 height 17
type input "8:00 AM"
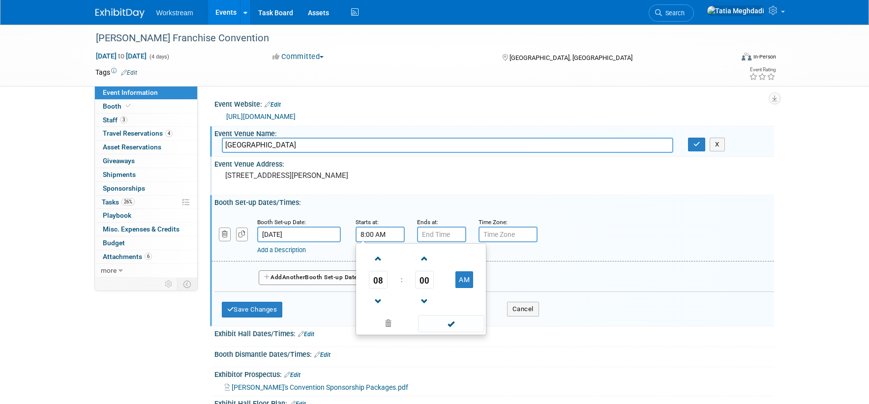
drag, startPoint x: 450, startPoint y: 323, endPoint x: 446, endPoint y: 290, distance: 32.8
click at [450, 323] on span at bounding box center [451, 323] width 66 height 17
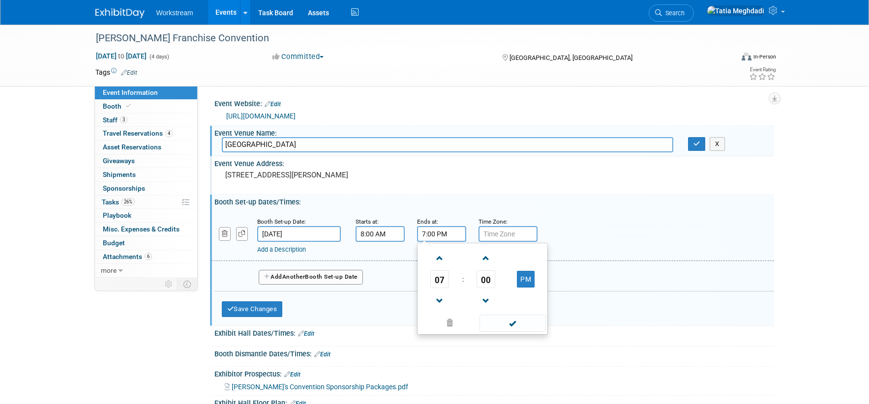
click at [431, 232] on input "7:00 PM" at bounding box center [441, 234] width 49 height 16
click at [438, 280] on span "07" at bounding box center [439, 280] width 19 height 18
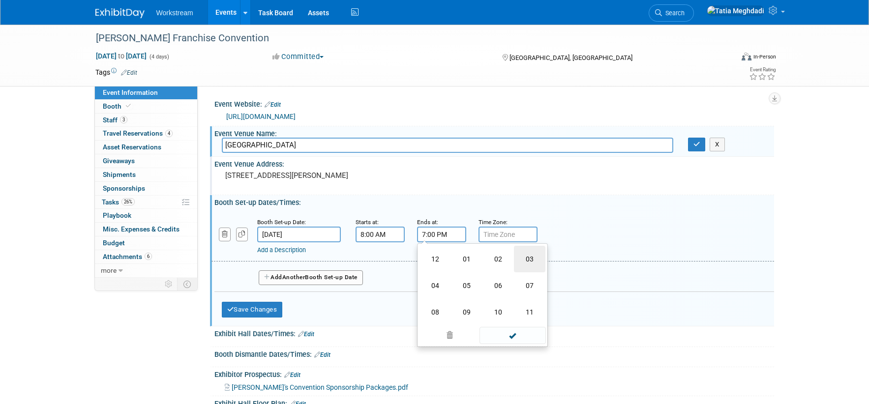
click at [524, 256] on td "03" at bounding box center [529, 259] width 31 height 27
type input "3:00 PM"
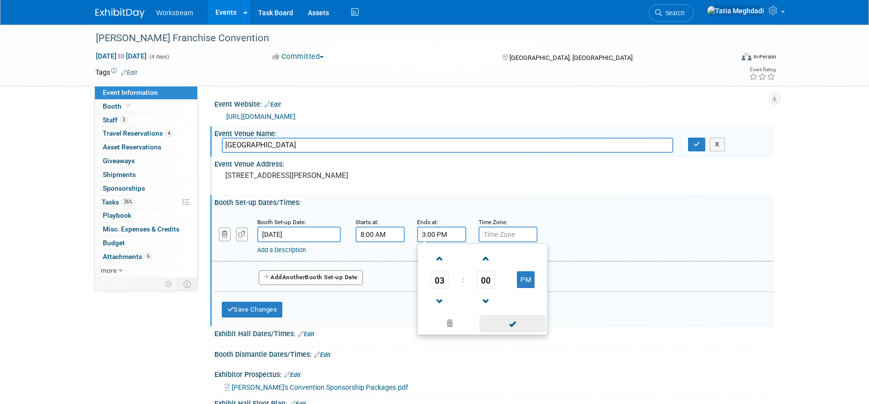
click at [516, 322] on span at bounding box center [512, 323] width 66 height 17
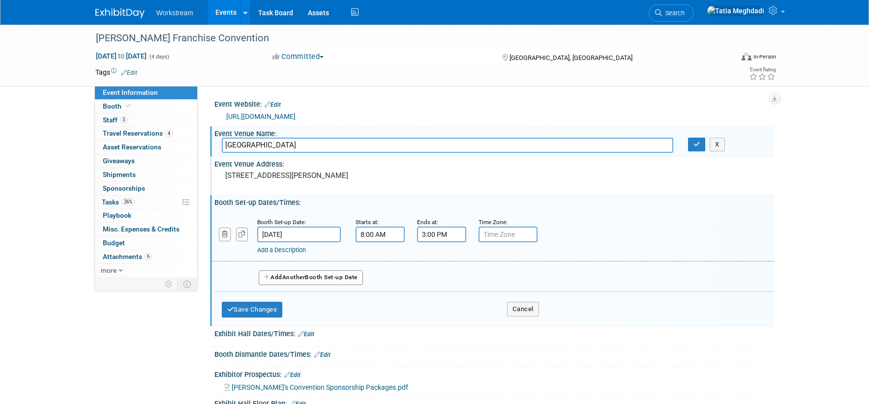
click at [312, 274] on button "Add Another Booth Set-up Date" at bounding box center [311, 277] width 104 height 15
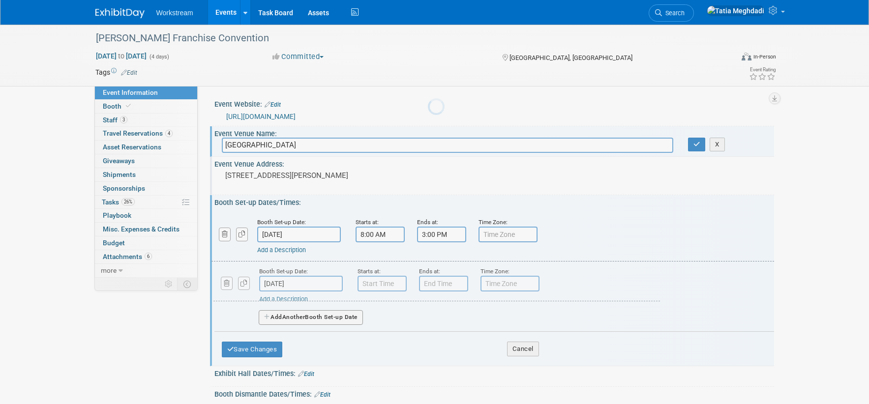
scroll to position [2, 0]
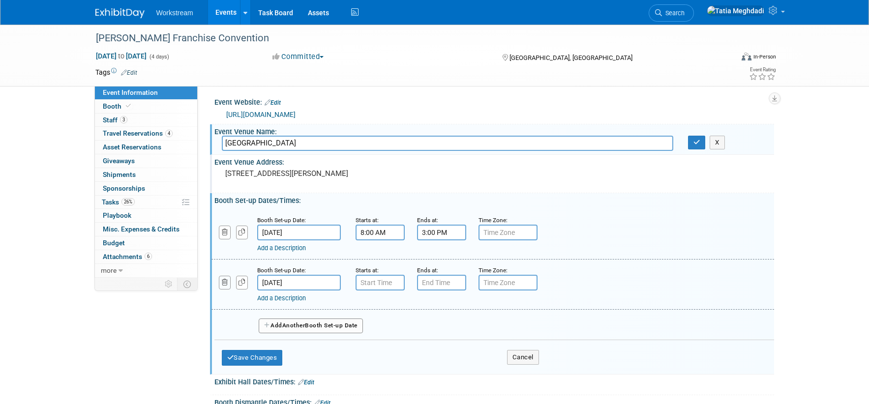
click at [223, 282] on icon "button" at bounding box center [225, 282] width 6 height 6
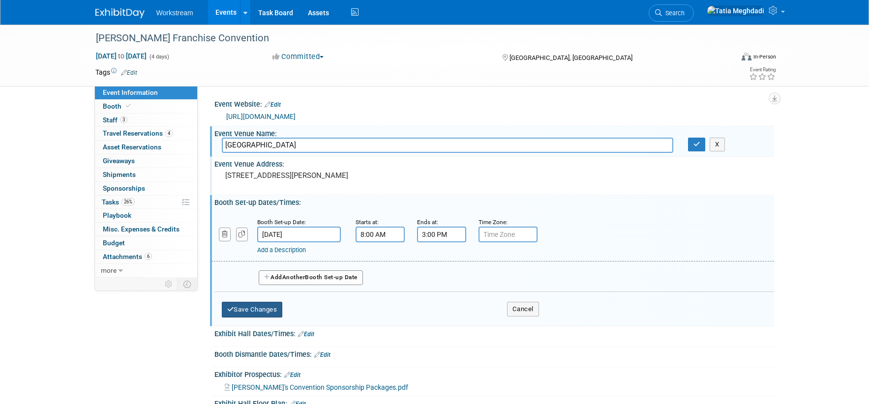
click at [240, 305] on button "Save Changes" at bounding box center [252, 310] width 61 height 16
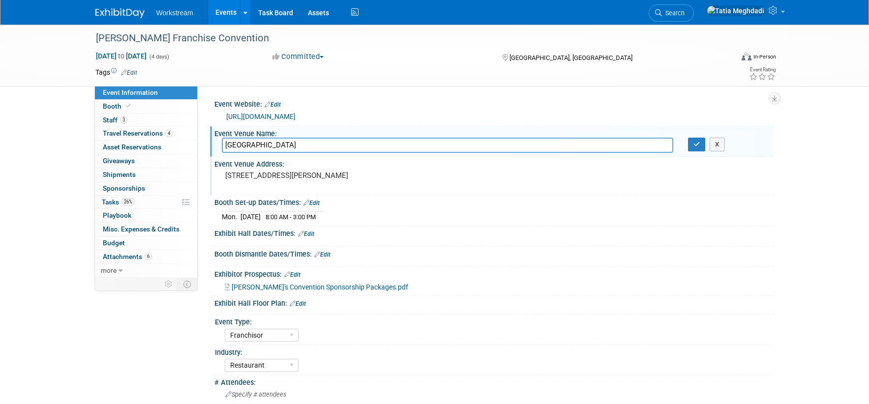
click at [310, 235] on link "Edit" at bounding box center [306, 234] width 16 height 7
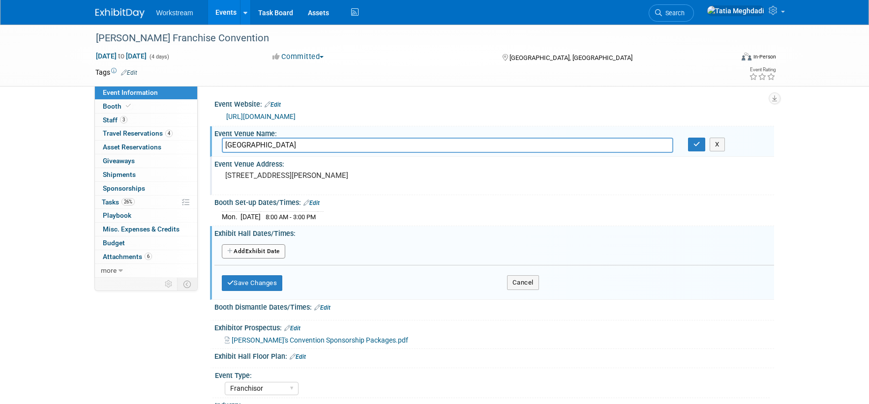
click at [250, 249] on button "Add Another Exhibit Date" at bounding box center [253, 251] width 63 height 15
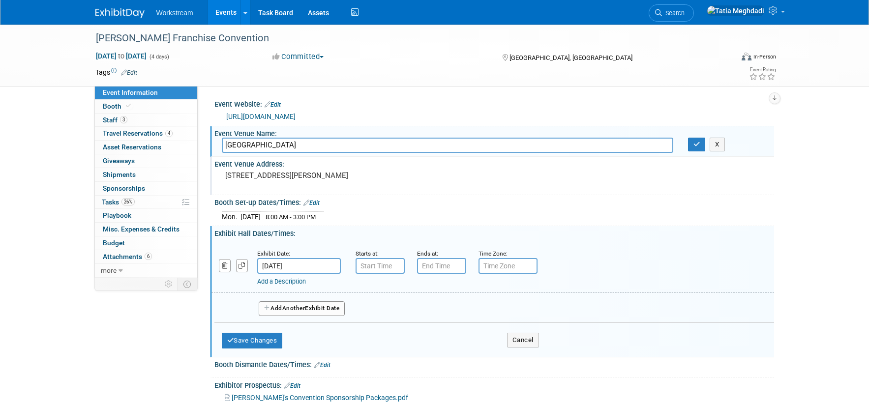
click at [274, 262] on input "Sep 14, 2025" at bounding box center [299, 266] width 84 height 16
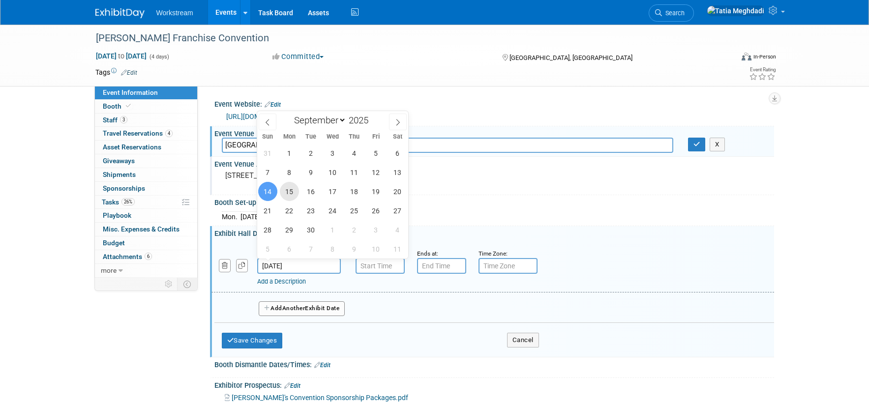
click at [290, 192] on span "15" at bounding box center [289, 191] width 19 height 19
type input "Sep 15, 2025"
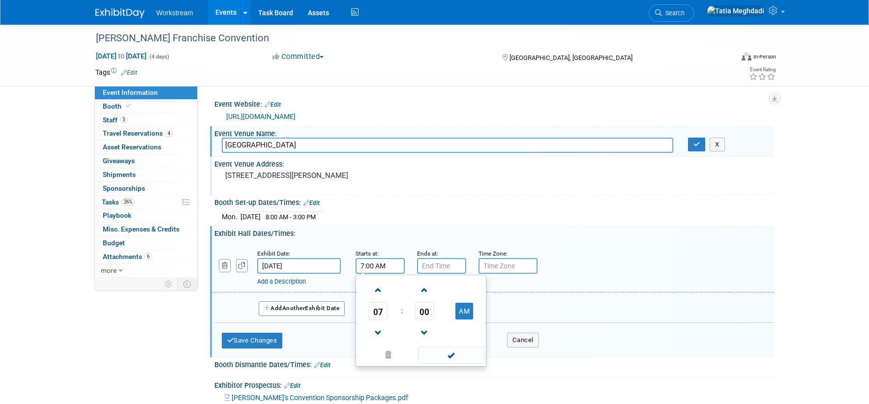
click at [379, 269] on input "7:00 AM" at bounding box center [380, 266] width 49 height 16
click at [383, 310] on span "07" at bounding box center [378, 311] width 19 height 18
click at [406, 316] on td "05" at bounding box center [404, 317] width 31 height 27
click at [424, 311] on span "00" at bounding box center [424, 311] width 19 height 18
click at [439, 312] on td "30" at bounding box center [436, 317] width 31 height 27
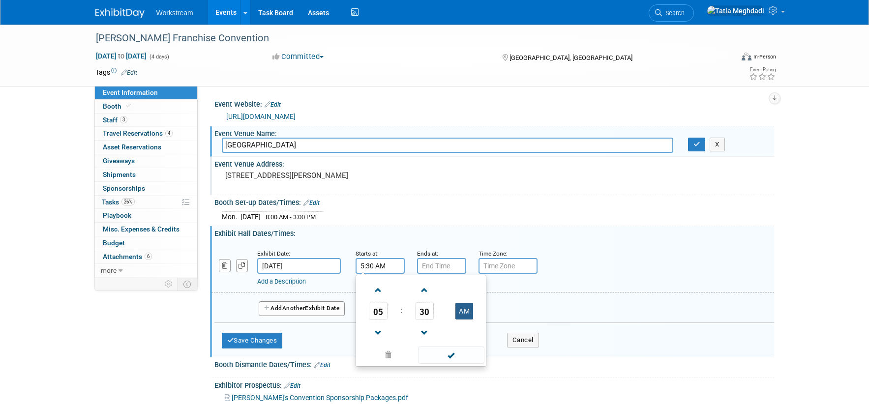
click at [464, 309] on button "AM" at bounding box center [464, 311] width 18 height 17
type input "5:30 PM"
click at [459, 355] on span at bounding box center [451, 355] width 66 height 17
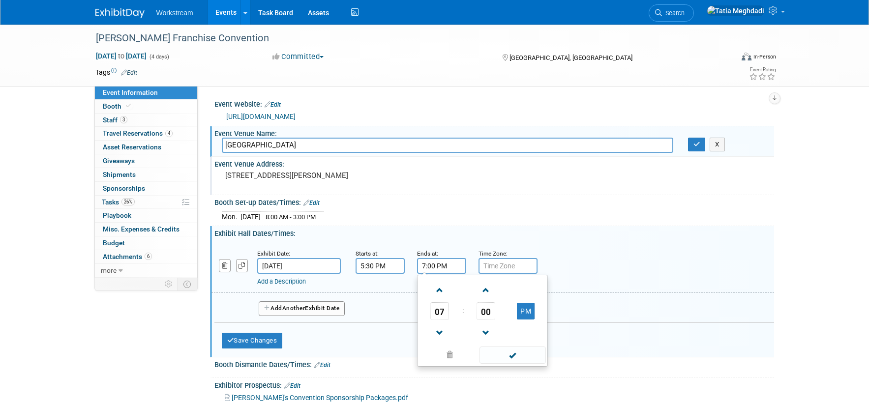
click at [447, 264] on input "7:00 PM" at bounding box center [441, 266] width 49 height 16
click at [439, 292] on span at bounding box center [439, 290] width 17 height 17
click at [480, 312] on span "00" at bounding box center [485, 311] width 19 height 18
click at [497, 314] on td "30" at bounding box center [497, 317] width 31 height 27
click at [532, 309] on button "PM" at bounding box center [526, 311] width 18 height 17
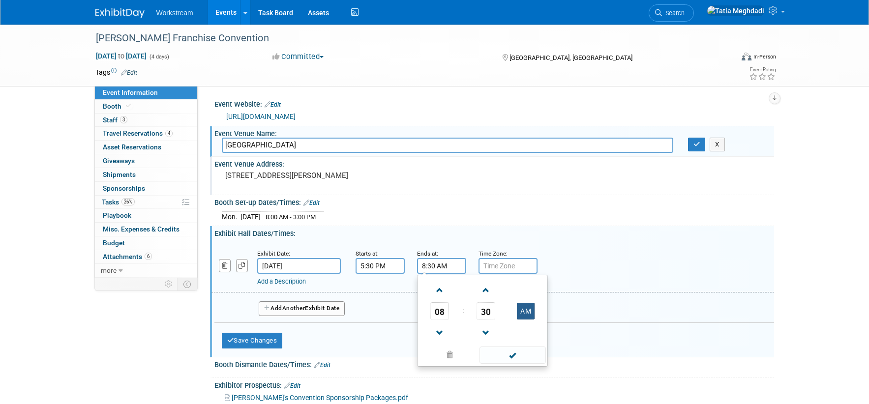
click at [532, 309] on button "AM" at bounding box center [526, 311] width 18 height 17
type input "8:30 PM"
click at [514, 355] on span at bounding box center [512, 355] width 66 height 17
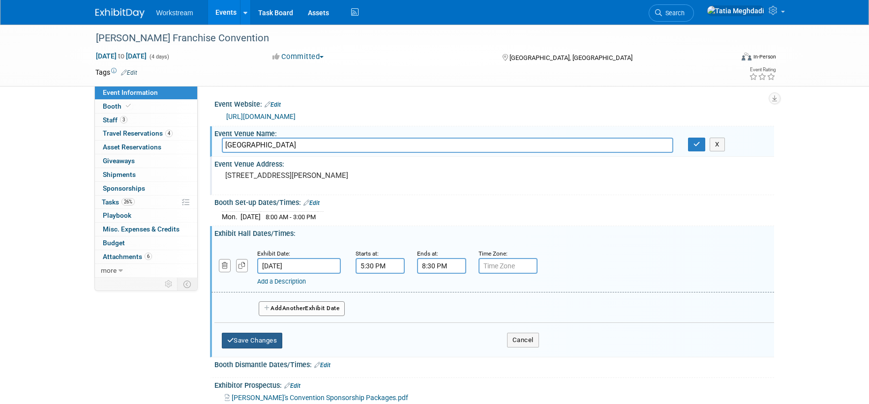
click at [253, 336] on button "Save Changes" at bounding box center [252, 341] width 61 height 16
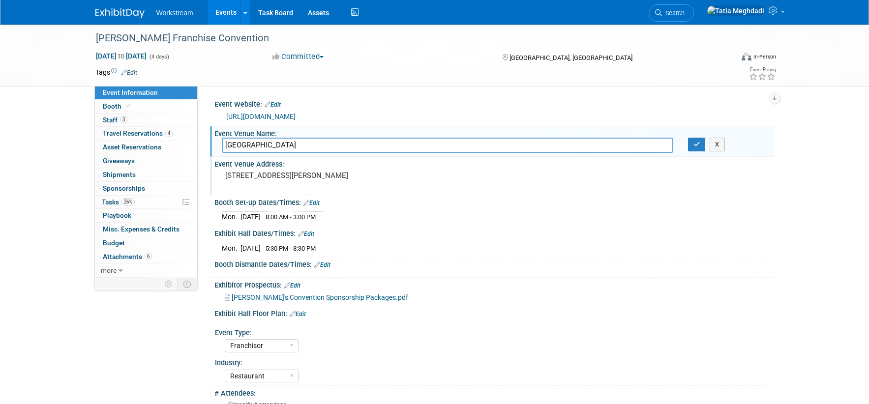
click at [328, 265] on link "Edit" at bounding box center [322, 265] width 16 height 7
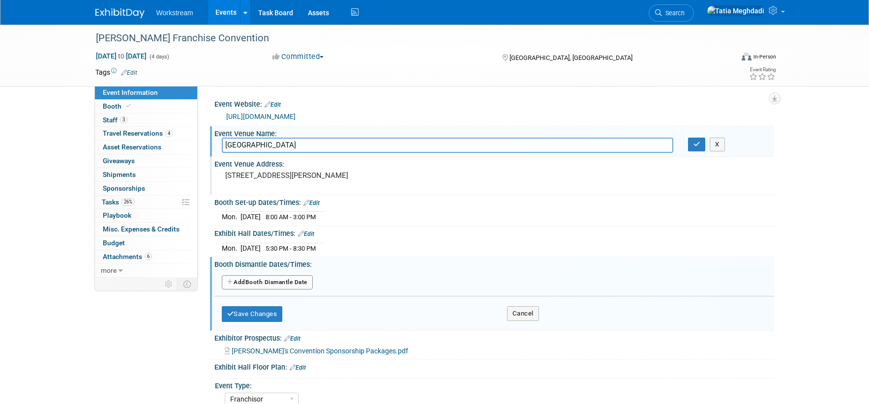
click at [271, 281] on button "Add Another Booth Dismantle Date" at bounding box center [267, 282] width 91 height 15
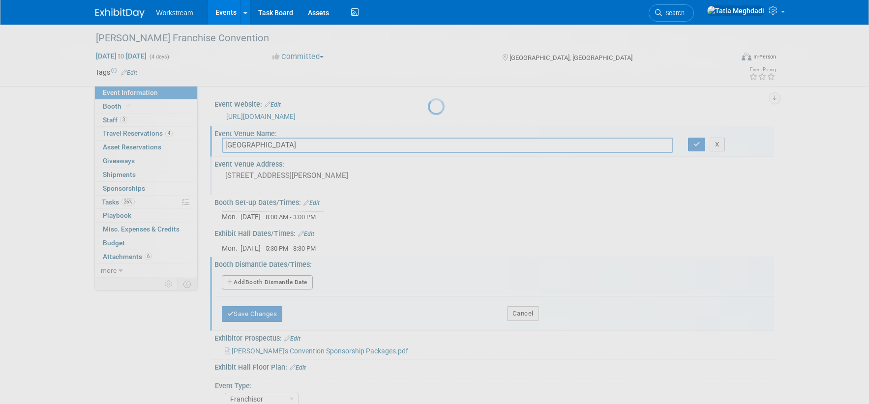
select select "8"
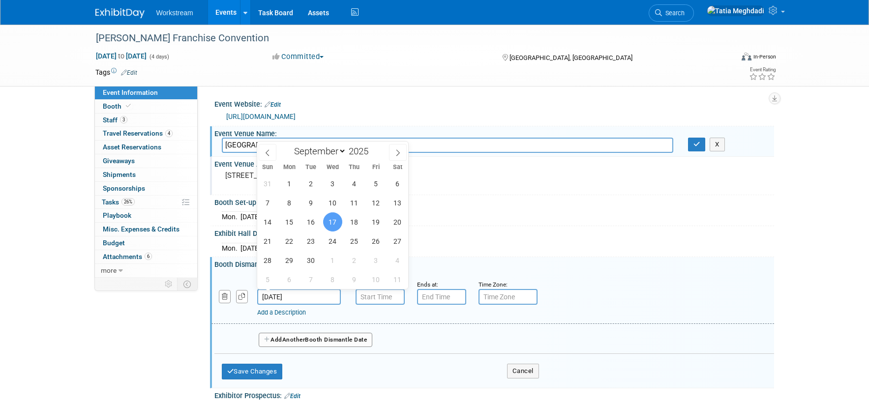
click at [289, 295] on input "Sep 17, 2025" at bounding box center [299, 297] width 84 height 16
click at [310, 220] on span "16" at bounding box center [310, 221] width 19 height 19
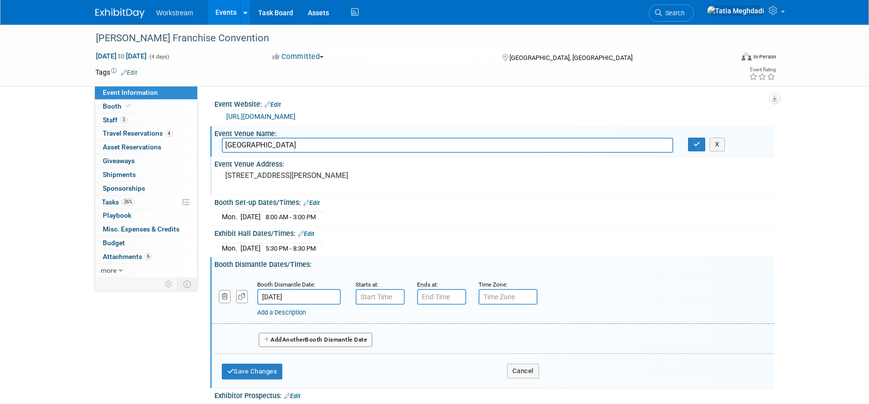
click at [306, 292] on input "Sep 16, 2025" at bounding box center [299, 297] width 84 height 16
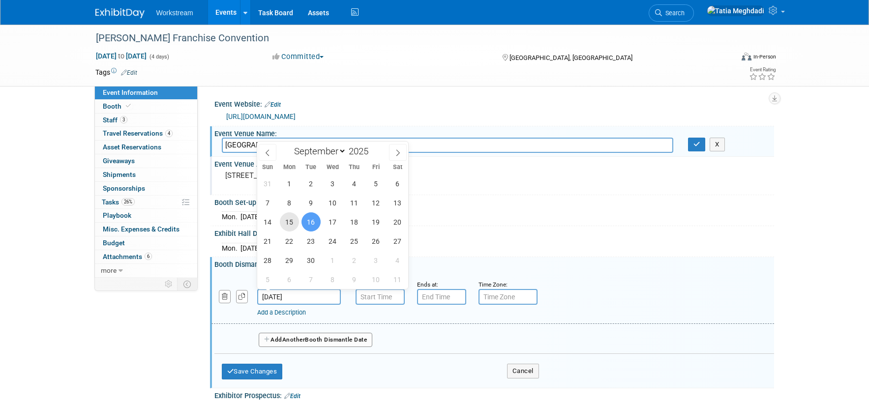
click at [290, 219] on span "15" at bounding box center [289, 221] width 19 height 19
type input "Sep 15, 2025"
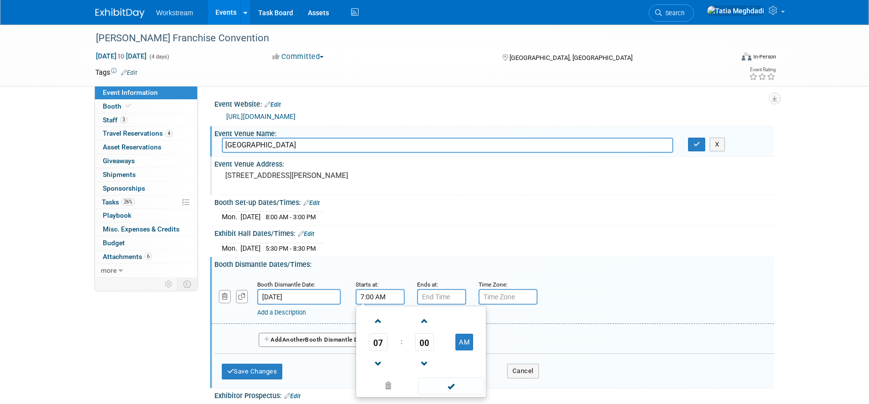
click at [373, 297] on input "7:00 AM" at bounding box center [380, 297] width 49 height 16
click at [379, 347] on span "07" at bounding box center [378, 342] width 19 height 18
click at [371, 371] on td "08" at bounding box center [373, 374] width 31 height 27
click at [420, 345] on span "00" at bounding box center [424, 342] width 19 height 18
click at [439, 347] on td "30" at bounding box center [436, 348] width 31 height 27
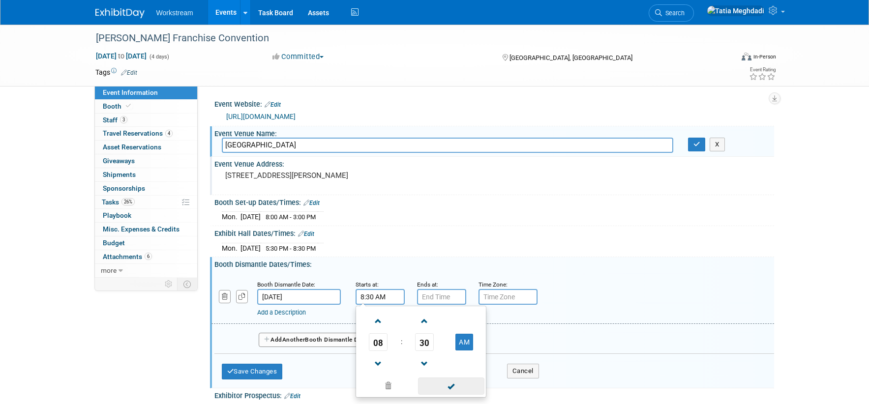
click at [455, 383] on span at bounding box center [451, 386] width 66 height 17
click at [391, 294] on input "8:30 AM" at bounding box center [380, 297] width 49 height 16
click at [464, 337] on button "AM" at bounding box center [464, 342] width 18 height 17
type input "8:30 PM"
click at [455, 386] on span at bounding box center [451, 386] width 66 height 17
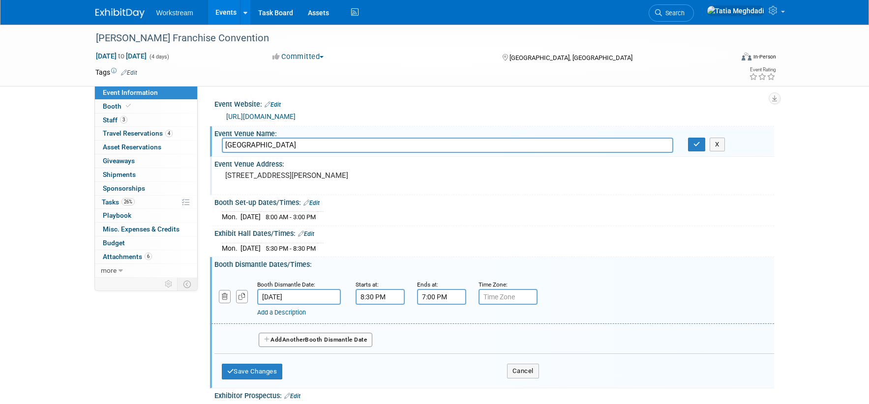
click at [448, 298] on input "7:00 PM" at bounding box center [441, 297] width 49 height 16
click at [441, 339] on span "07" at bounding box center [439, 342] width 19 height 18
click at [498, 372] on td "10" at bounding box center [497, 374] width 31 height 27
type input "10:00 PM"
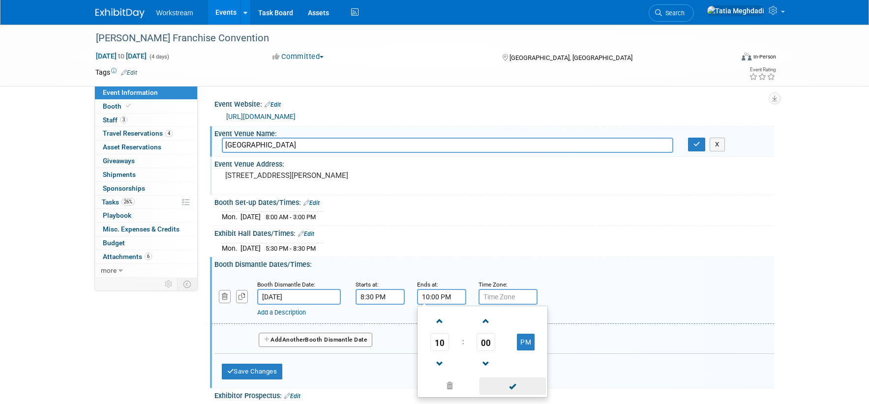
click at [511, 387] on span at bounding box center [512, 386] width 66 height 17
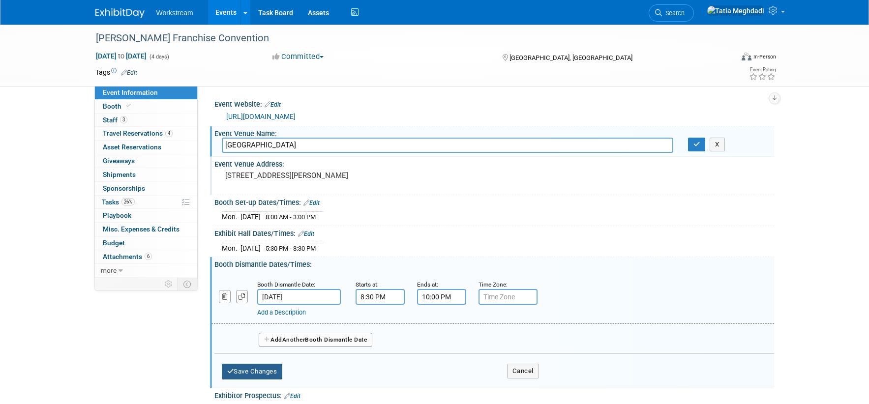
click at [242, 367] on button "Save Changes" at bounding box center [252, 372] width 61 height 16
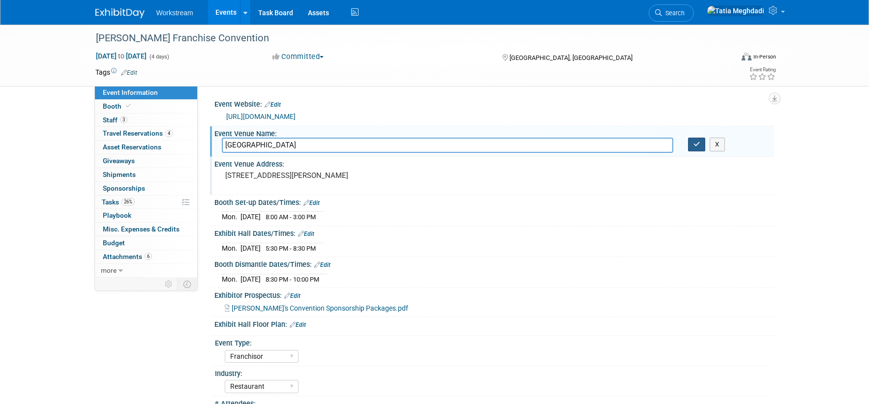
click at [694, 144] on icon "button" at bounding box center [696, 144] width 7 height 6
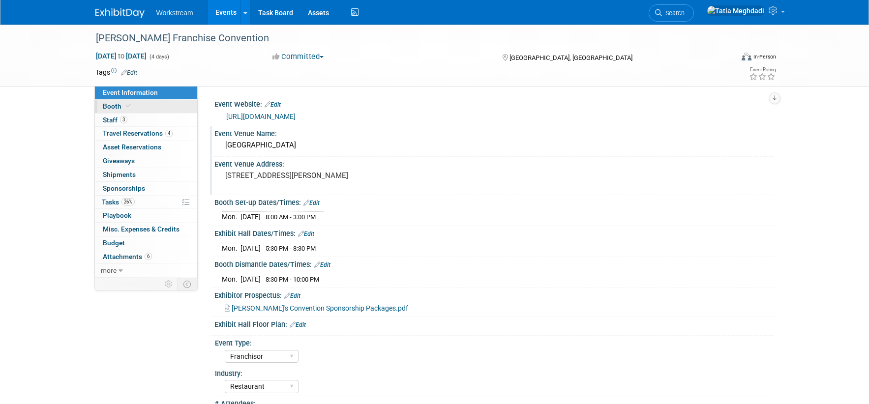
click at [108, 104] on span "Booth" at bounding box center [118, 106] width 30 height 8
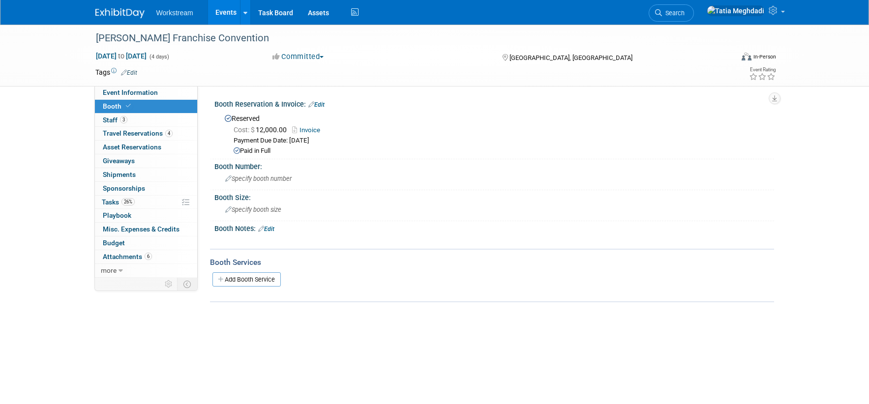
click at [267, 229] on link "Edit" at bounding box center [266, 229] width 16 height 7
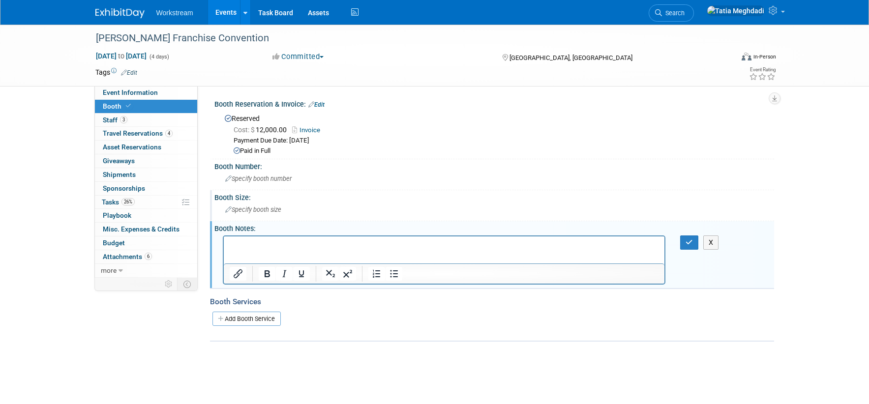
click at [260, 210] on span "Specify booth size" at bounding box center [253, 209] width 56 height 7
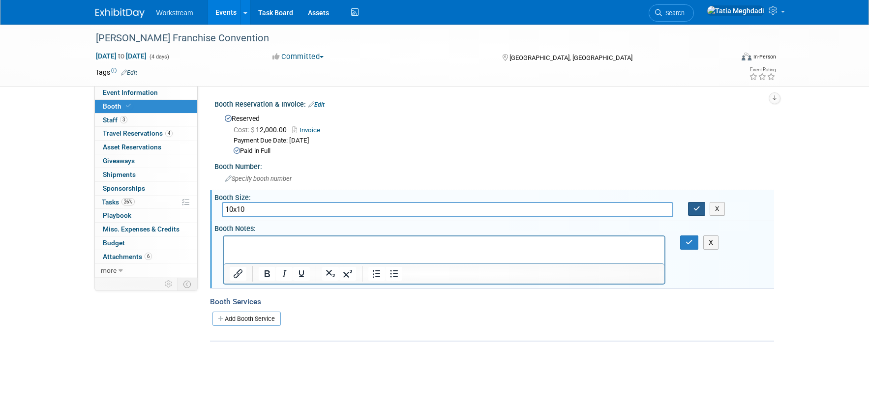
type input "10x10"
click at [696, 208] on icon "button" at bounding box center [696, 209] width 7 height 6
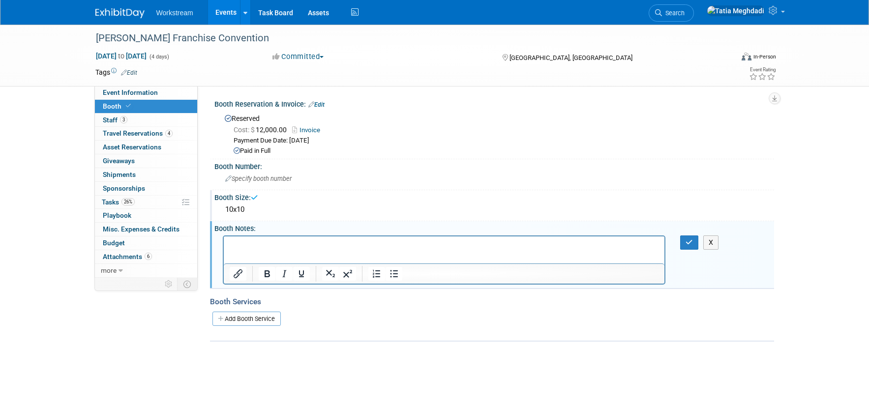
click at [324, 250] on html at bounding box center [443, 243] width 441 height 14
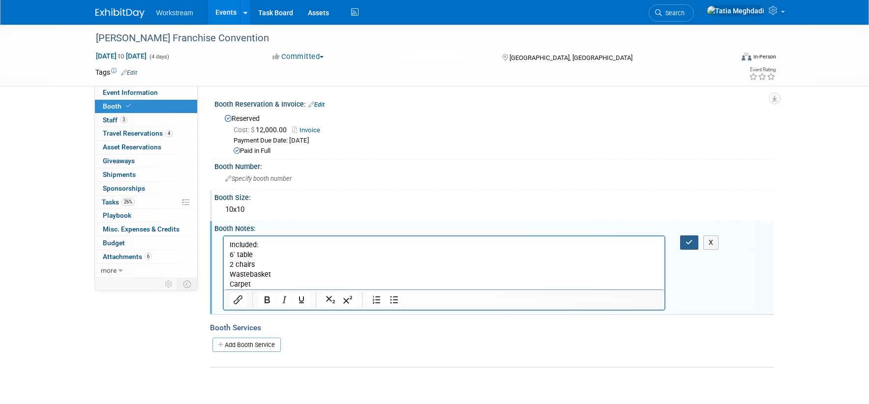
click at [690, 241] on icon "button" at bounding box center [688, 242] width 7 height 7
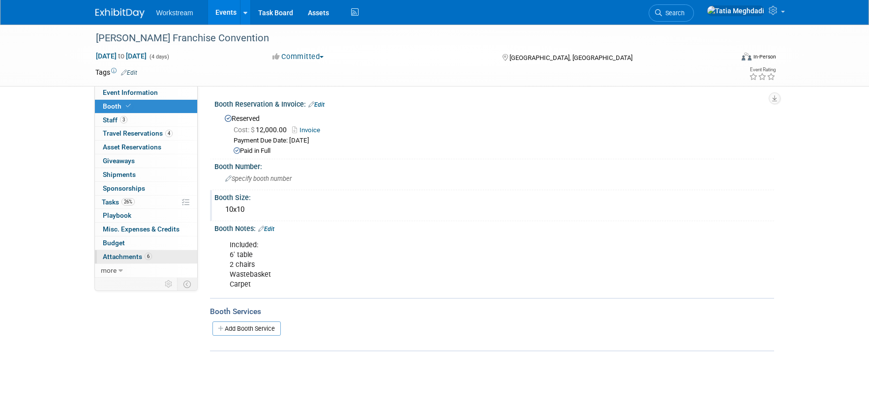
click at [137, 256] on span "Attachments 6" at bounding box center [127, 257] width 49 height 8
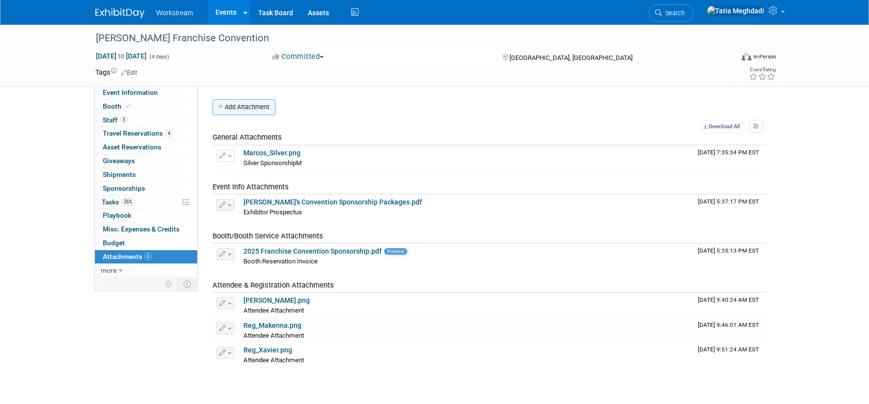
click at [255, 104] on button "Add Attachment" at bounding box center [243, 107] width 63 height 16
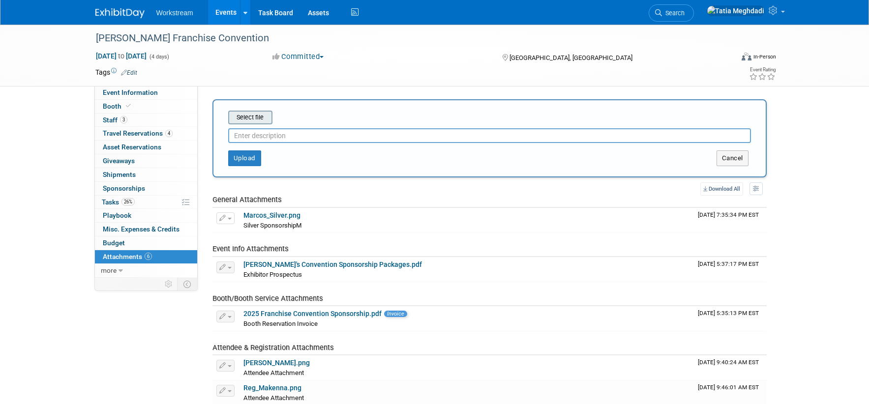
click at [252, 119] on input "file" at bounding box center [212, 118] width 117 height 12
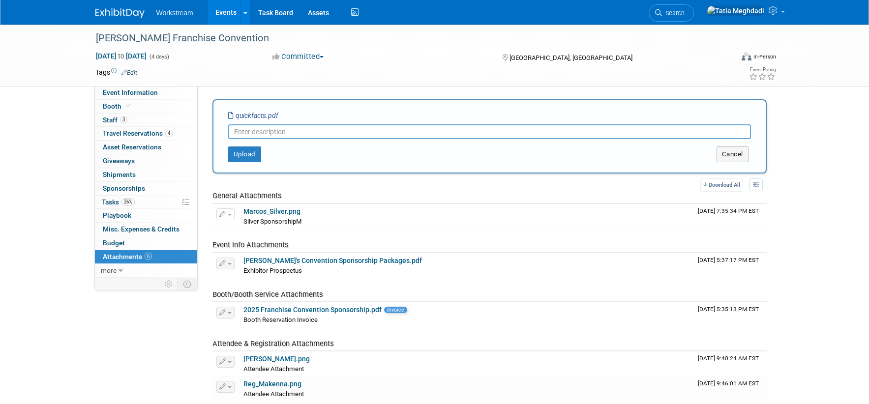
click at [327, 128] on input "text" at bounding box center [489, 131] width 523 height 15
type input "QuickFacts"
click at [244, 155] on button "Upload" at bounding box center [244, 155] width 33 height 16
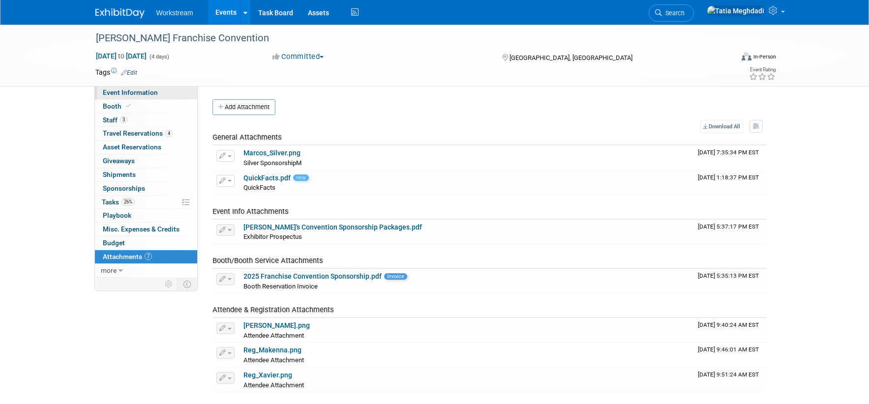
click at [126, 91] on span "Event Information" at bounding box center [130, 93] width 55 height 8
select select "Franchisor"
select select "Restaurant"
select select "TBD"
select select "[PERSON_NAME]"
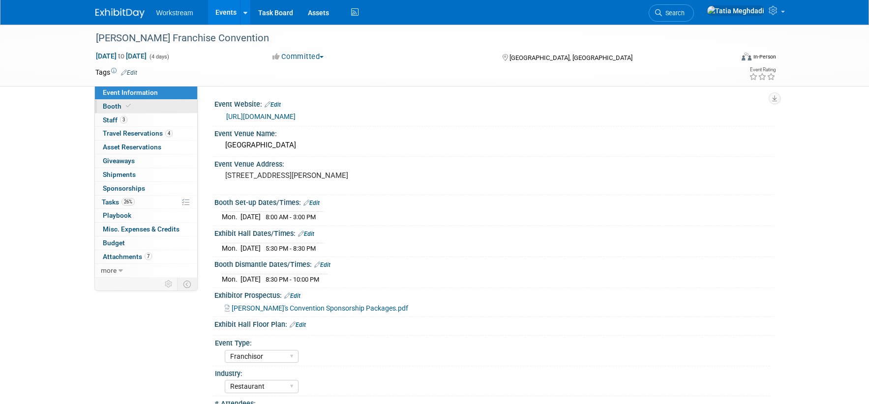
click at [103, 105] on span "Booth" at bounding box center [118, 106] width 30 height 8
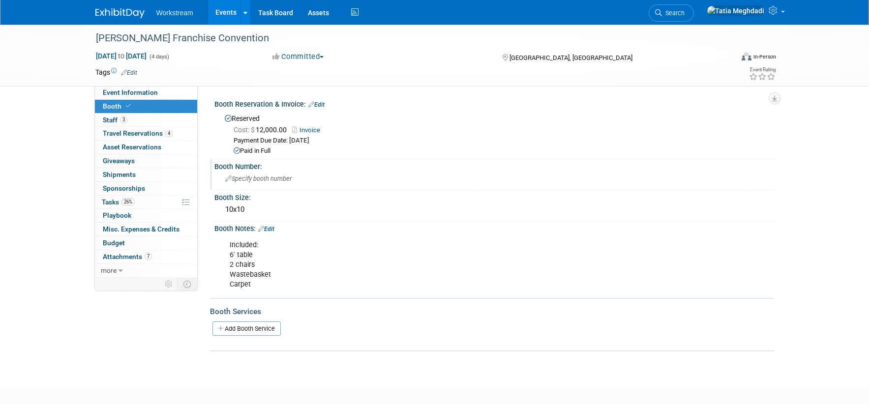
click at [272, 180] on span "Specify booth number" at bounding box center [258, 178] width 66 height 7
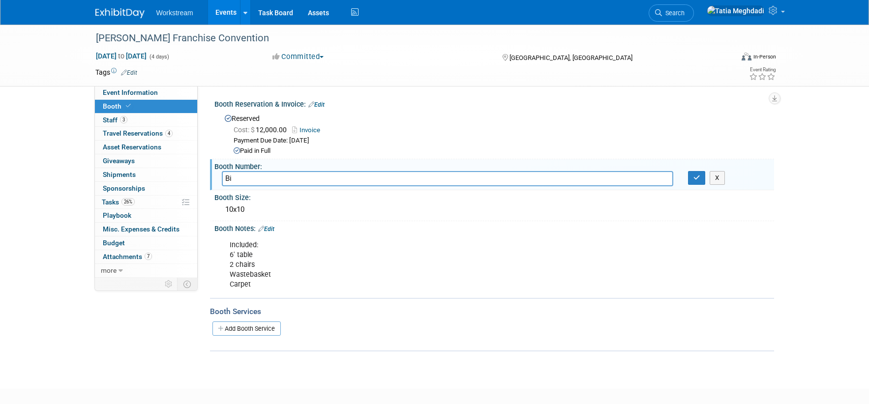
type input "B"
type input "M"
type input "Assignment pending"
click at [697, 179] on icon "button" at bounding box center [696, 178] width 7 height 6
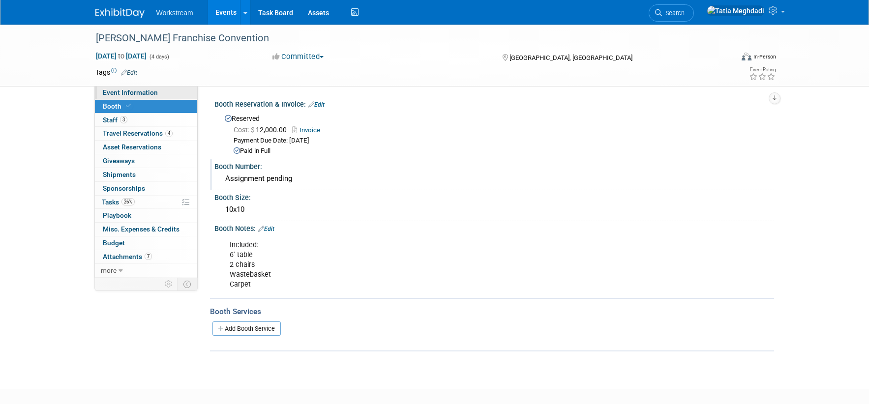
click at [161, 91] on link "Event Information" at bounding box center [146, 92] width 102 height 13
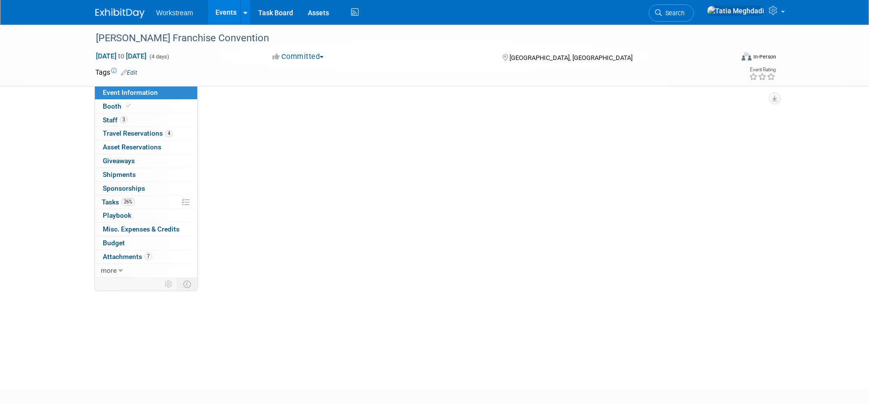
select select "Franchisor"
select select "Restaurant"
select select "TBD"
select select "Tatia Meghdadi"
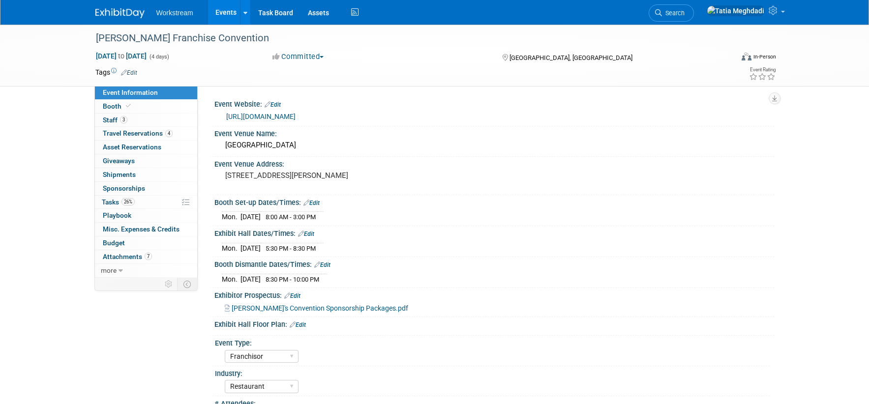
click at [267, 116] on link "[URL][DOMAIN_NAME]" at bounding box center [260, 117] width 69 height 8
click at [114, 201] on span "Tasks 26%" at bounding box center [118, 202] width 33 height 8
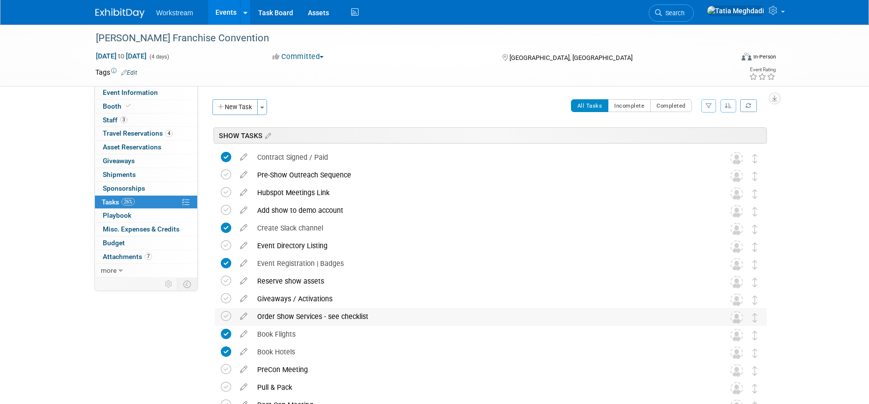
click at [346, 315] on div "Order Show Services - see checklist" at bounding box center [481, 316] width 458 height 17
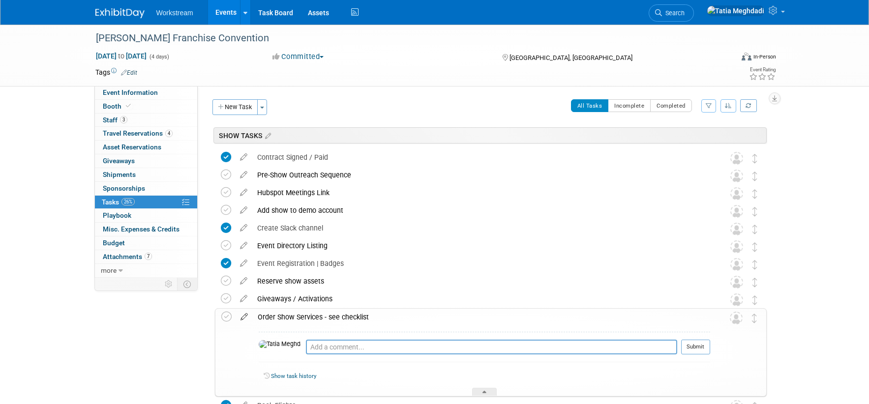
click at [242, 320] on icon at bounding box center [244, 315] width 17 height 12
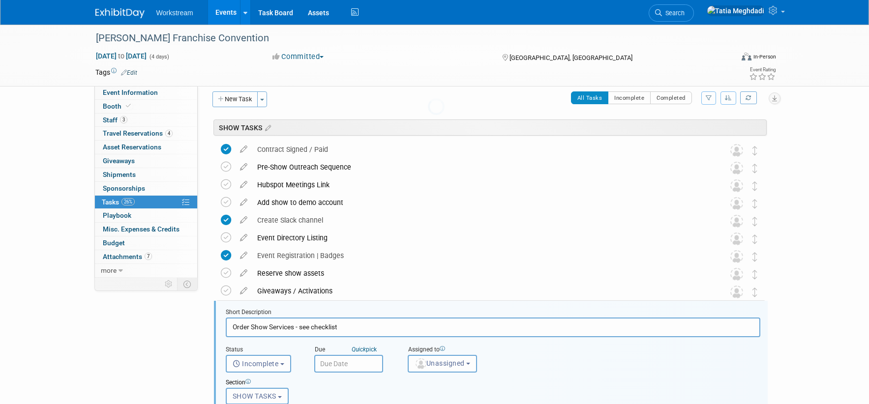
scroll to position [165, 0]
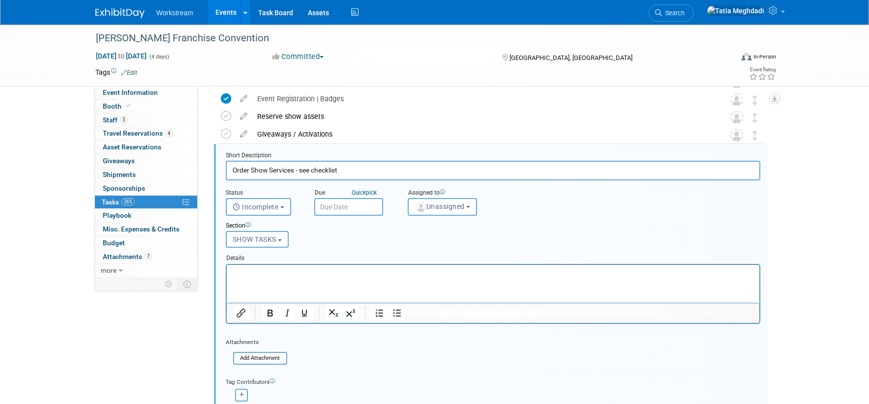
drag, startPoint x: 335, startPoint y: 175, endPoint x: 362, endPoint y: 175, distance: 27.5
click at [362, 175] on input "Order Show Services - see checklist" at bounding box center [493, 170] width 535 height 19
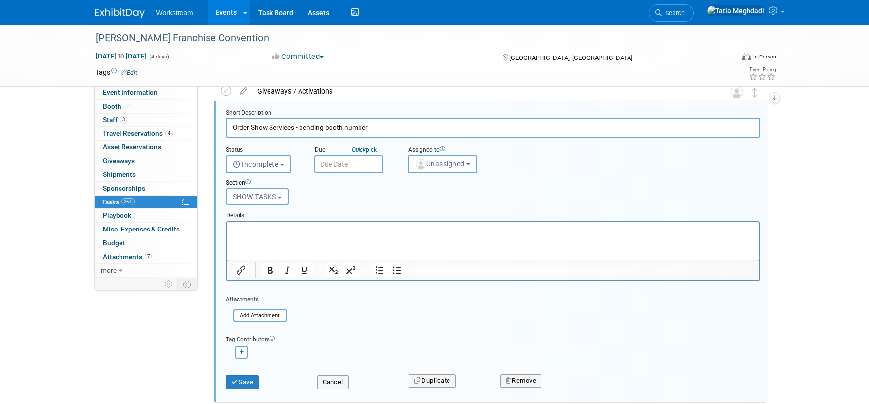
scroll to position [313, 0]
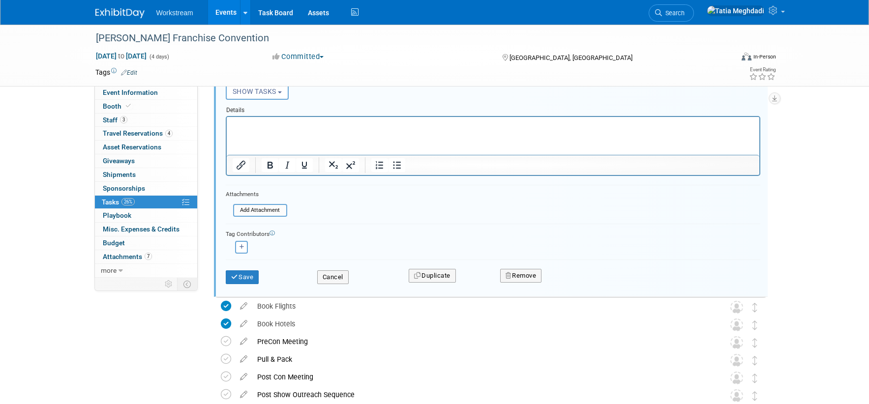
type input "Order Show Services - pending booth number"
click at [240, 270] on div "Save" at bounding box center [263, 274] width 91 height 20
click at [239, 277] on button "Save" at bounding box center [242, 277] width 33 height 14
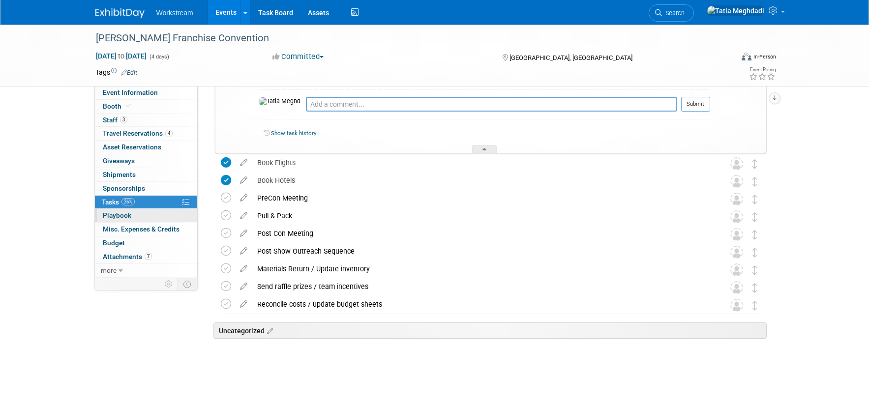
scroll to position [243, 0]
click at [484, 147] on div at bounding box center [484, 149] width 25 height 8
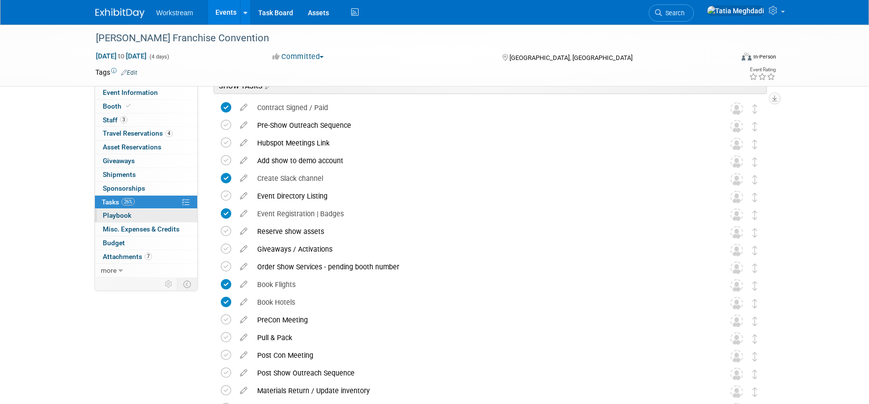
scroll to position [0, 0]
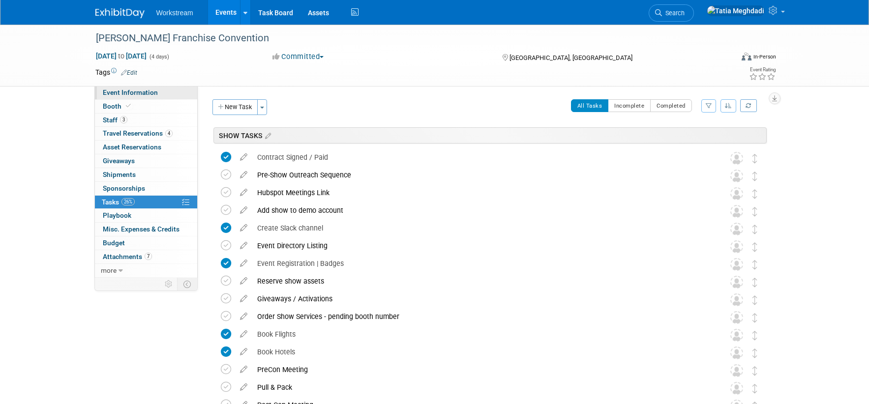
click at [123, 89] on span "Event Information" at bounding box center [130, 93] width 55 height 8
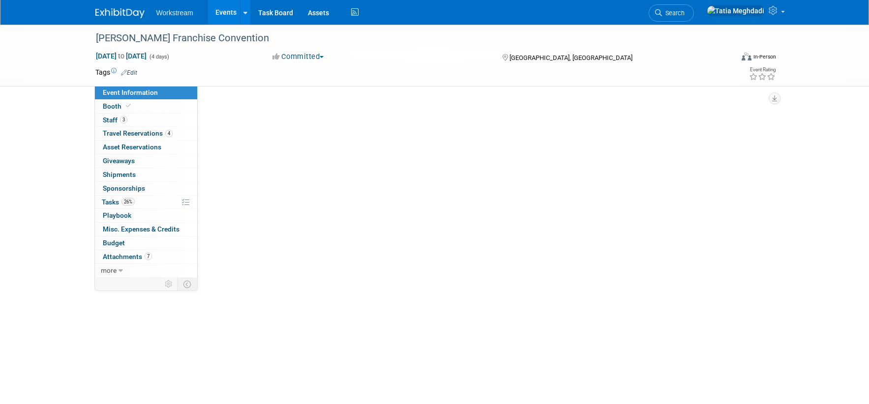
select select "Franchisor"
select select "Restaurant"
select select "TBD"
select select "Tatia Meghdadi"
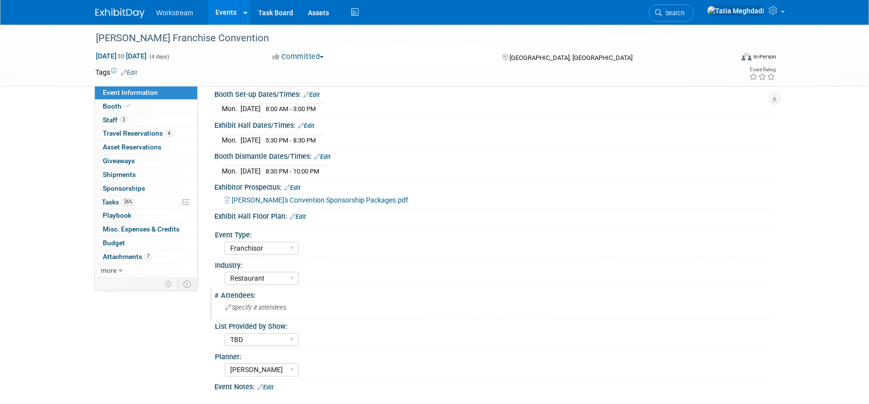
scroll to position [130, 0]
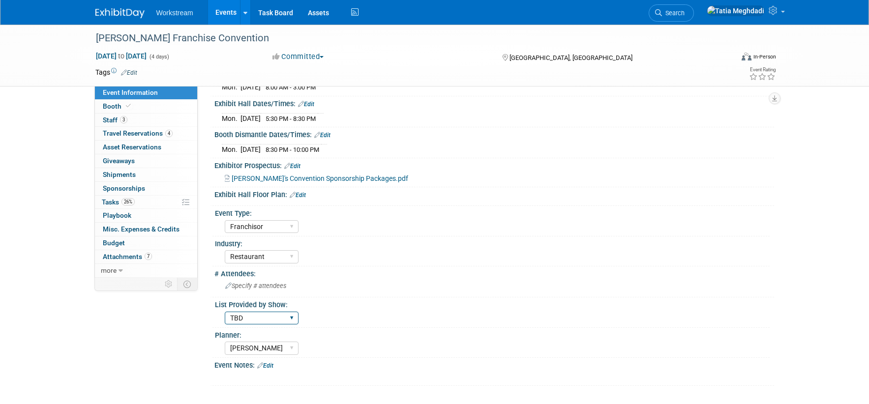
click at [247, 313] on select "Yes No TBD" at bounding box center [262, 318] width 74 height 13
select select "No"
click at [225, 312] on select "Yes No TBD" at bounding box center [262, 318] width 74 height 13
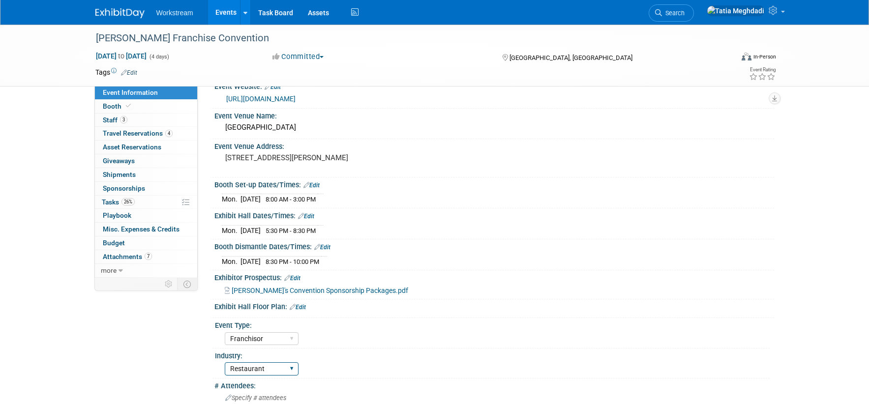
scroll to position [0, 0]
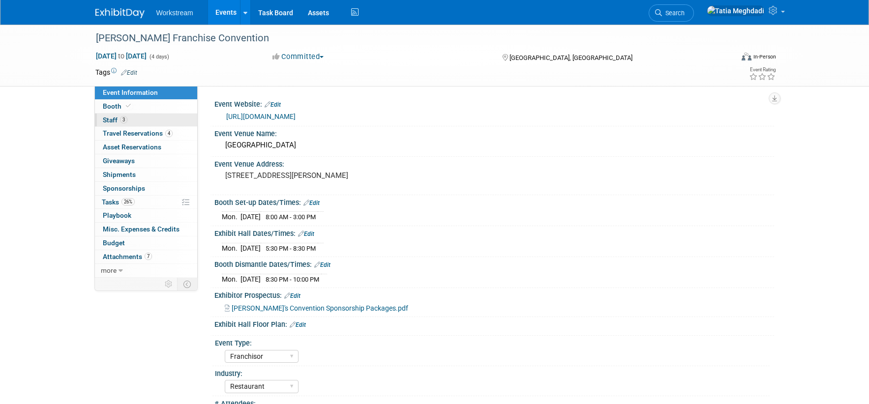
click at [112, 117] on span "Staff 3" at bounding box center [115, 120] width 25 height 8
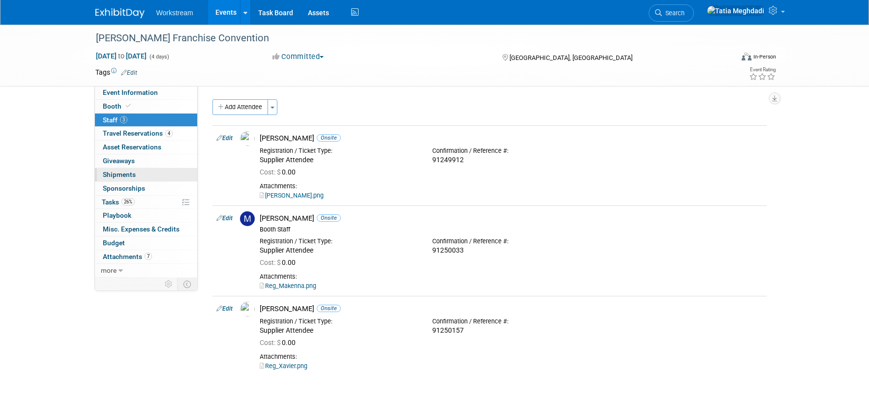
click at [113, 173] on span "Shipments 0" at bounding box center [119, 175] width 33 height 8
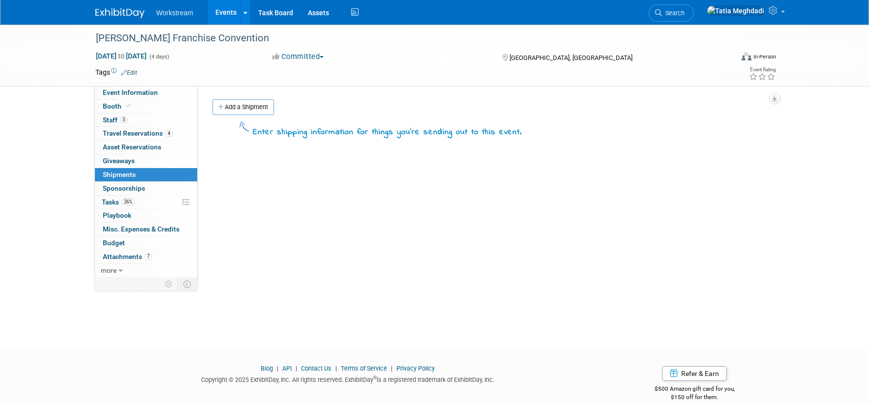
click at [118, 85] on div "Marcos Pizza Franchise Convention Sep 14, 2025 to Sep 17, 2025 (4 days) Sep 14,…" at bounding box center [434, 55] width 693 height 61
click at [118, 91] on span "Event Information" at bounding box center [130, 93] width 55 height 8
select select "Franchisor"
select select "Restaurant"
select select "No"
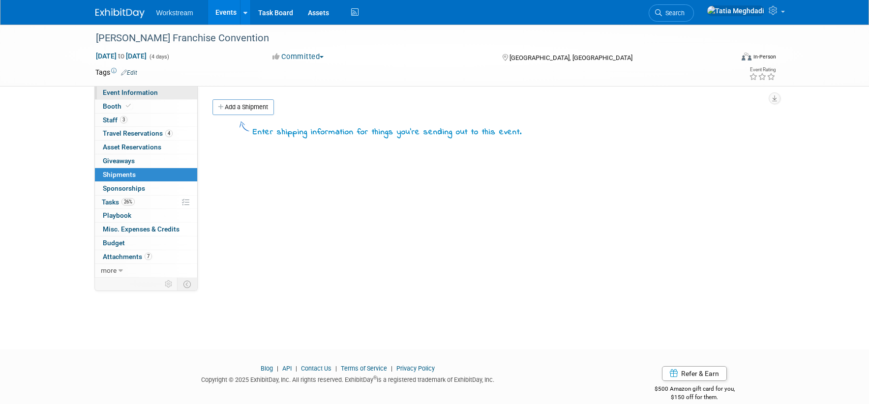
select select "Tatia Meghdadi"
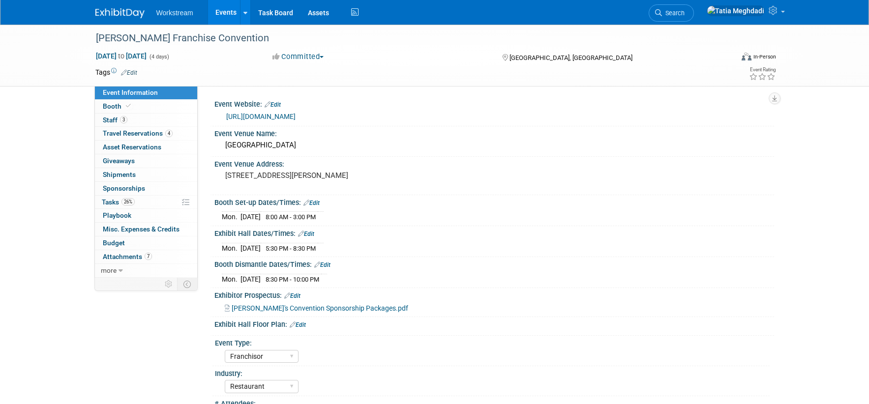
click at [277, 113] on link "[URL][DOMAIN_NAME]" at bounding box center [260, 117] width 69 height 8
click at [128, 134] on span "Travel Reservations 4" at bounding box center [138, 133] width 70 height 8
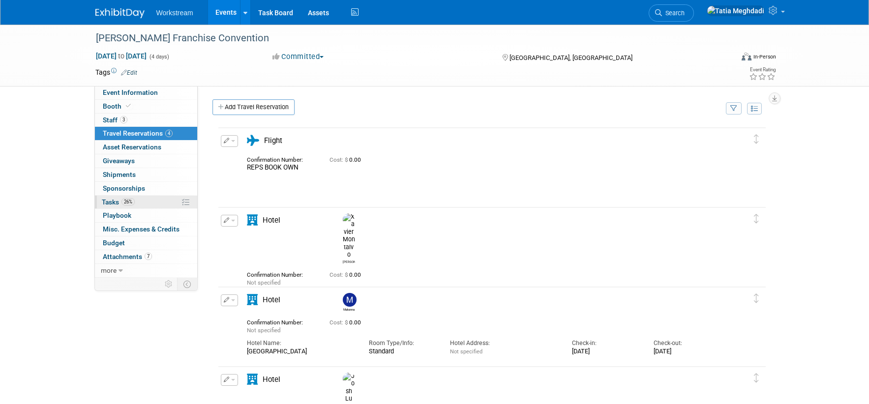
click at [110, 203] on span "Tasks 26%" at bounding box center [118, 202] width 33 height 8
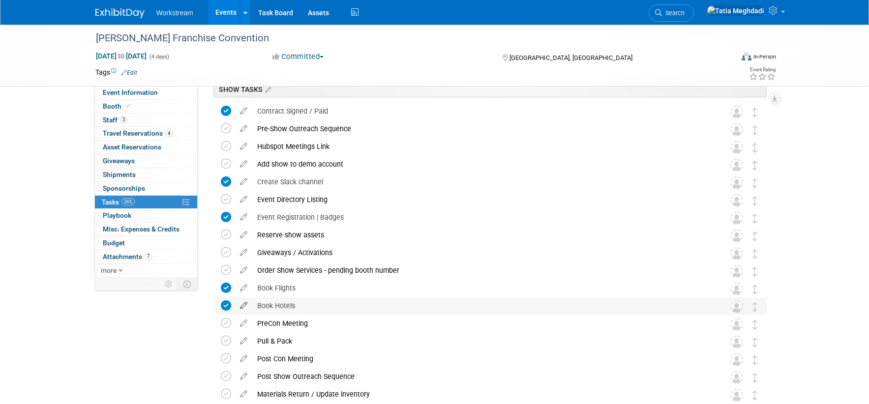
scroll to position [49, 0]
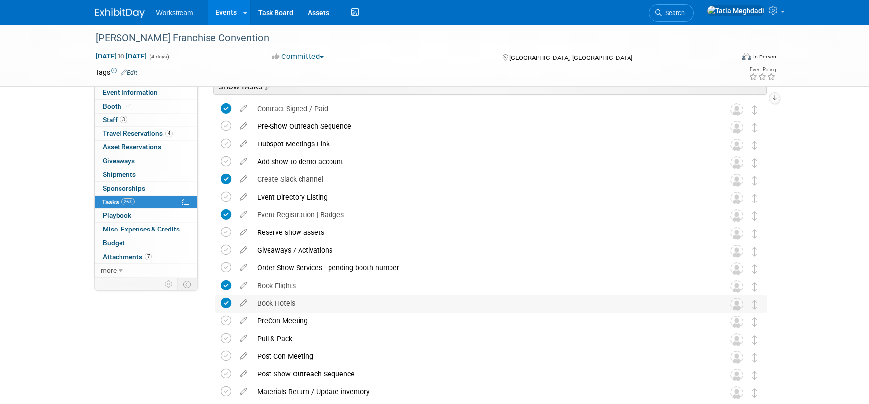
click at [227, 299] on icon at bounding box center [226, 303] width 10 height 10
click at [307, 302] on div "Book Hotels" at bounding box center [481, 303] width 458 height 17
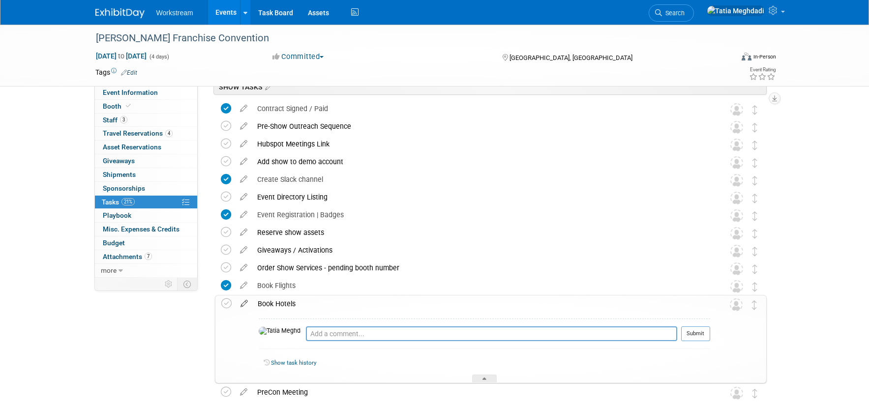
click at [244, 301] on icon at bounding box center [244, 302] width 17 height 12
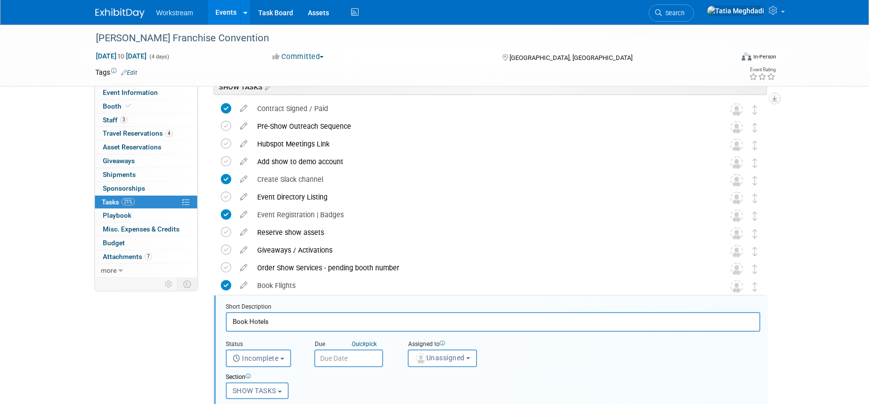
scroll to position [200, 0]
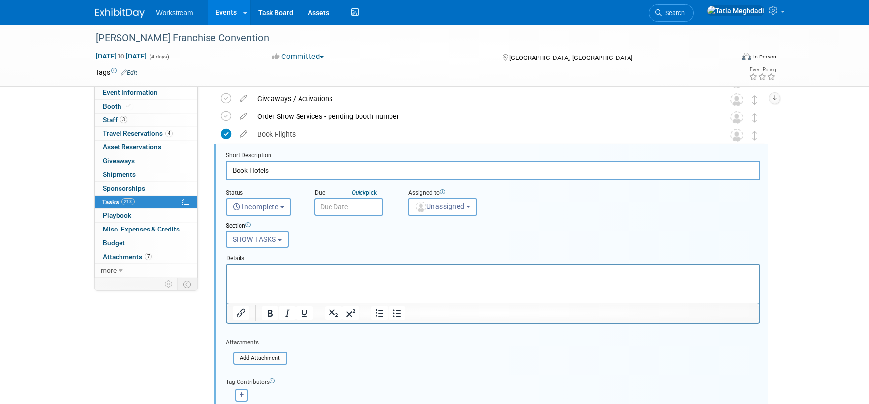
click at [296, 170] on input "Book Hotels" at bounding box center [493, 170] width 535 height 19
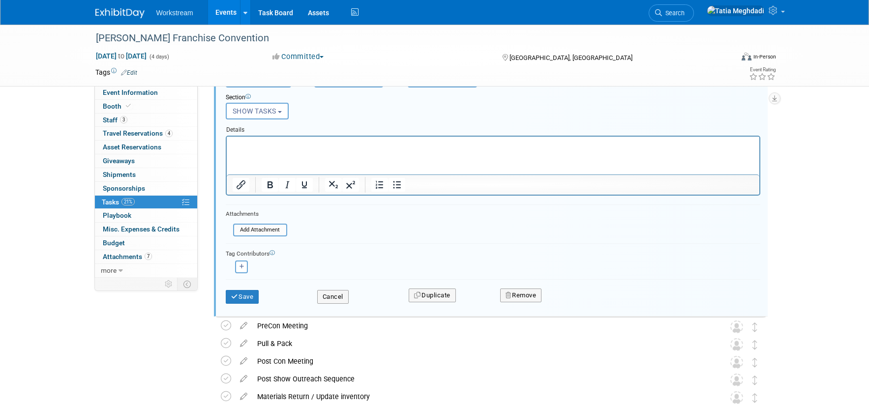
scroll to position [372, 0]
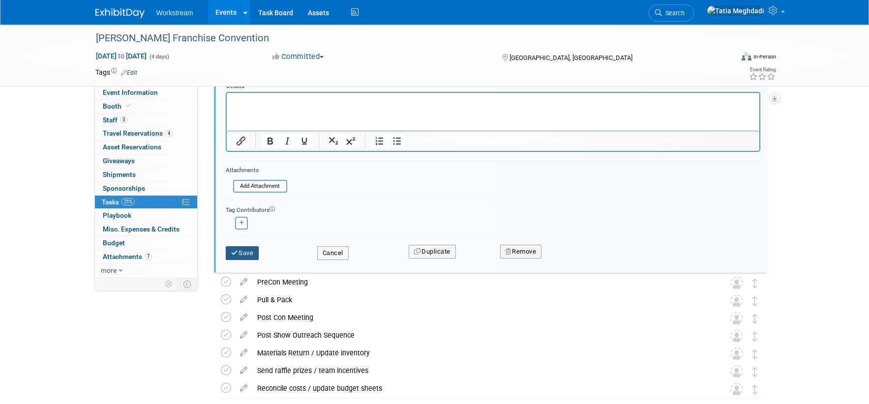
type input "Book Hotels - check/adjust dates"
click at [242, 255] on button "Save" at bounding box center [242, 253] width 33 height 14
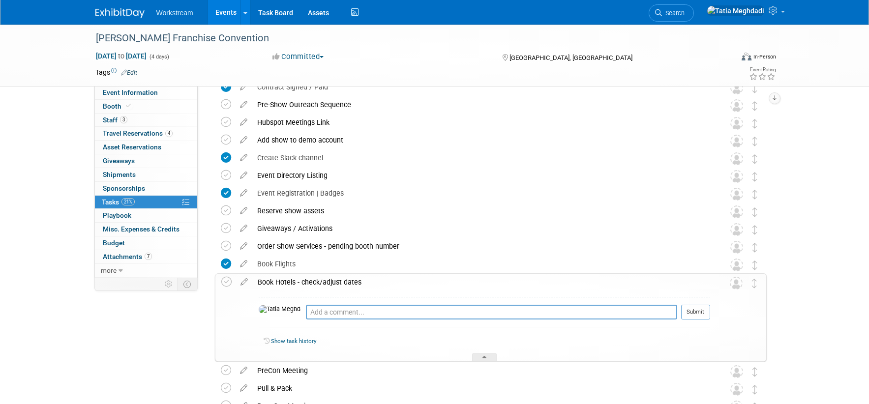
scroll to position [86, 0]
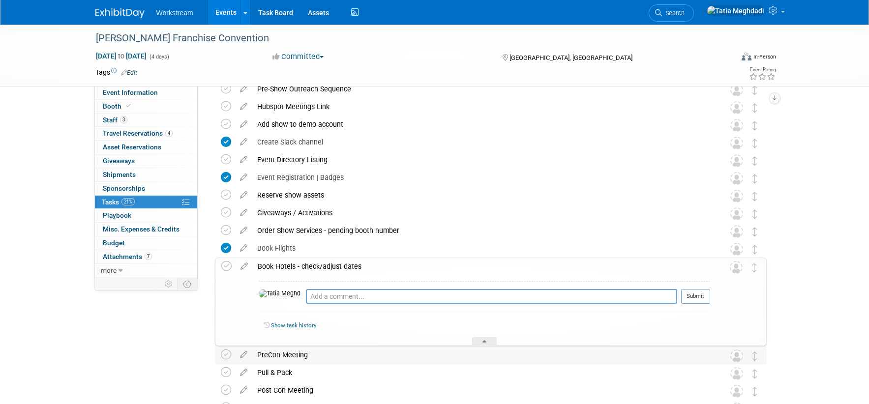
drag, startPoint x: 487, startPoint y: 342, endPoint x: 497, endPoint y: 339, distance: 9.8
click at [487, 342] on div at bounding box center [484, 341] width 25 height 8
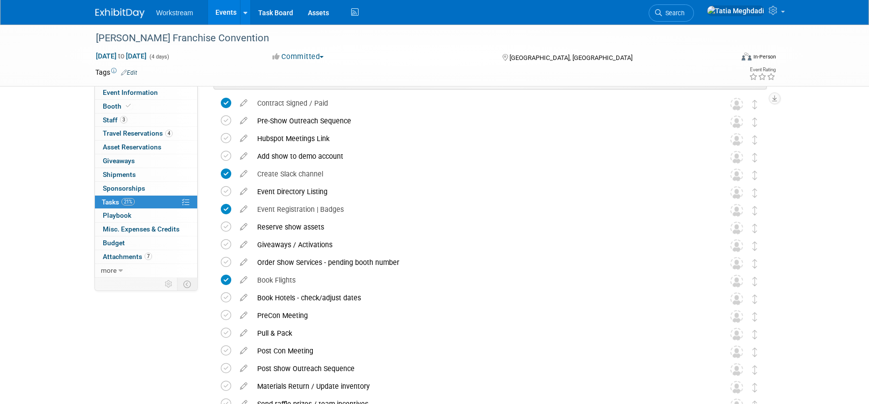
scroll to position [0, 0]
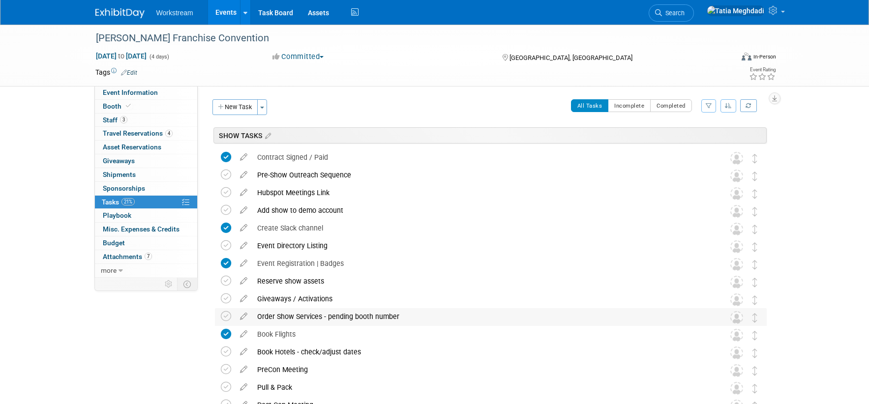
click at [292, 318] on div "Order Show Services - pending booth number" at bounding box center [481, 316] width 458 height 17
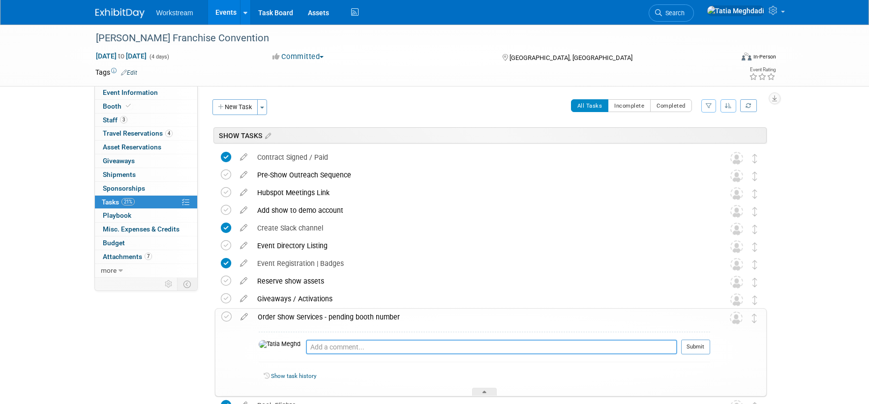
paste textarea "https://www.mc-2webservices.com/events/marcos2025/"
type textarea "https://www.mc-2webservices.com/events/marcos2025/"
click at [690, 349] on button "Submit" at bounding box center [695, 347] width 29 height 15
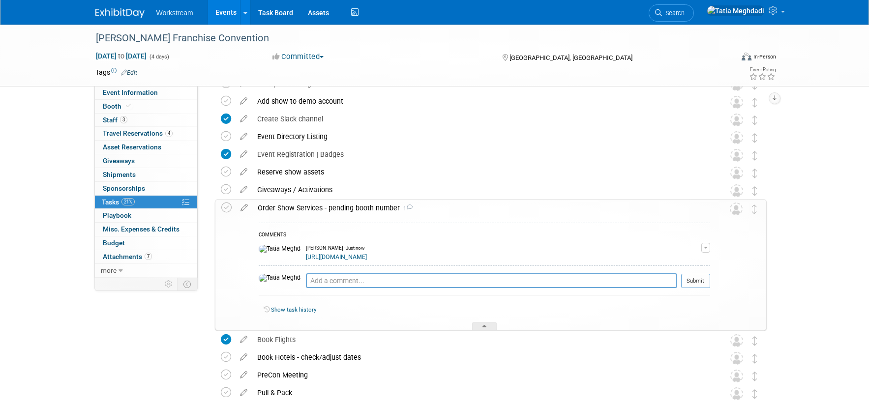
scroll to position [110, 0]
click at [482, 325] on icon at bounding box center [484, 327] width 4 height 6
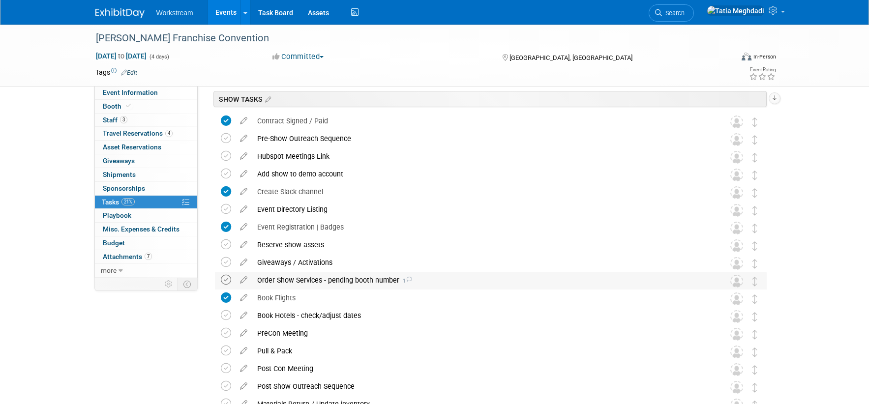
scroll to position [0, 0]
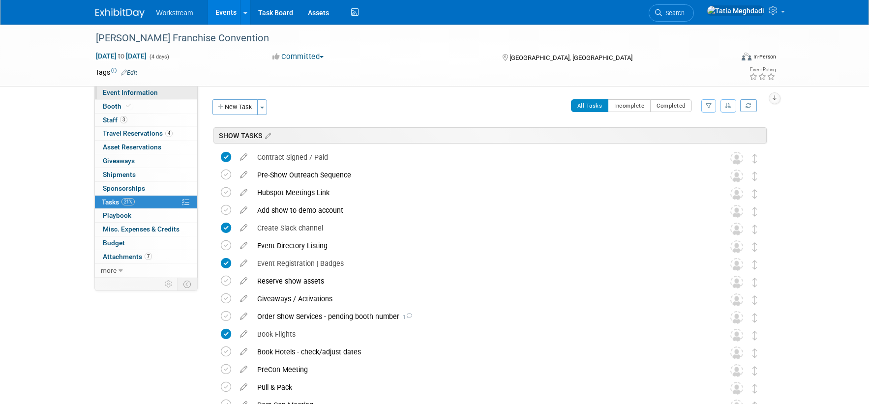
click at [142, 92] on span "Event Information" at bounding box center [130, 93] width 55 height 8
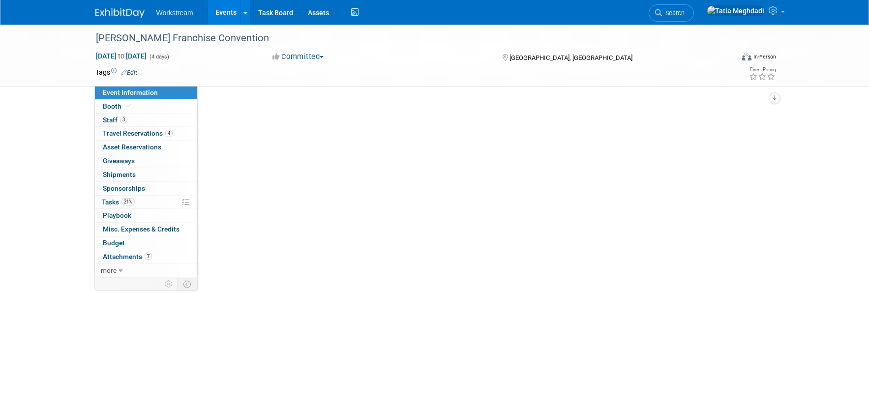
select select "Franchisor"
select select "Restaurant"
select select "No"
select select "Tatia Meghdadi"
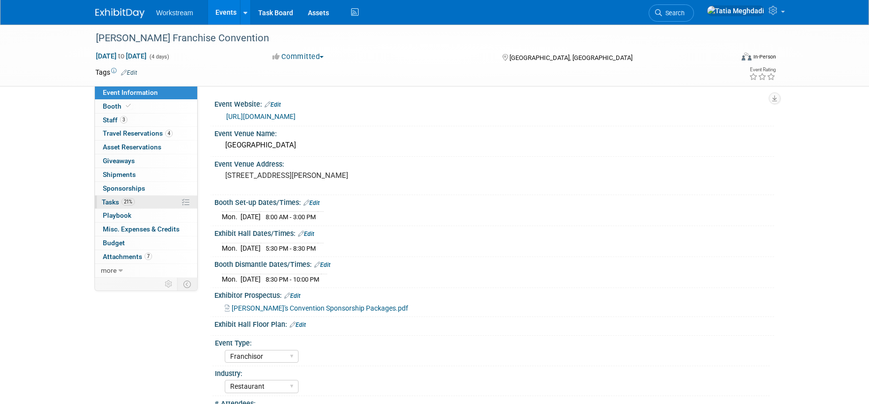
click at [114, 202] on span "Tasks 21%" at bounding box center [118, 202] width 33 height 8
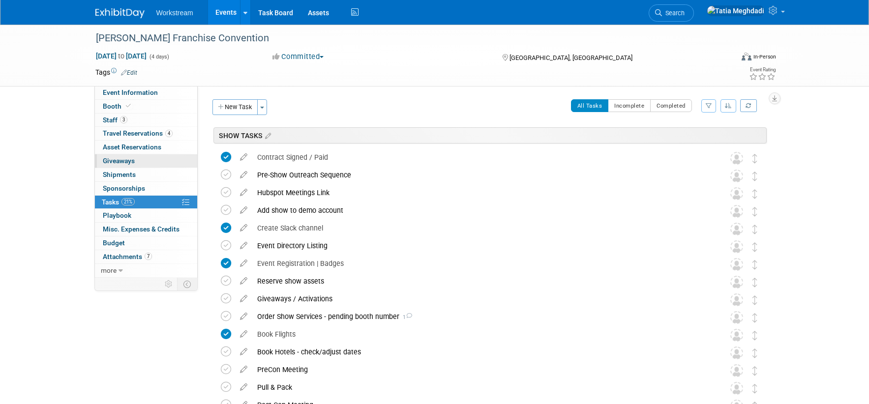
click at [124, 158] on span "Giveaways 0" at bounding box center [119, 161] width 32 height 8
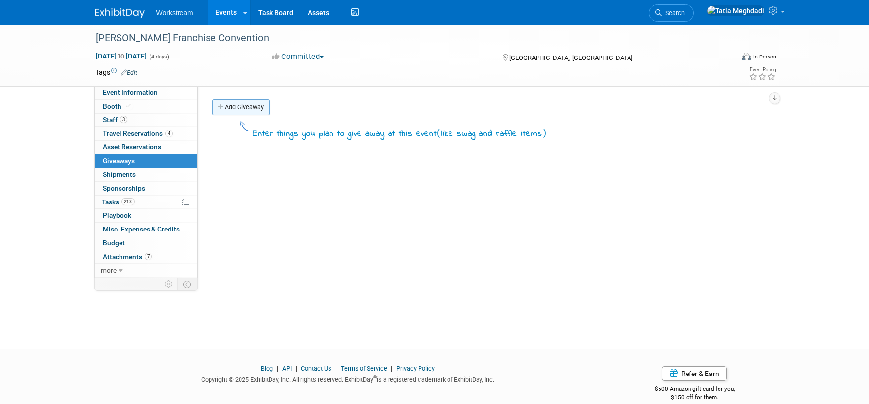
click at [242, 106] on link "Add Giveaway" at bounding box center [240, 107] width 57 height 16
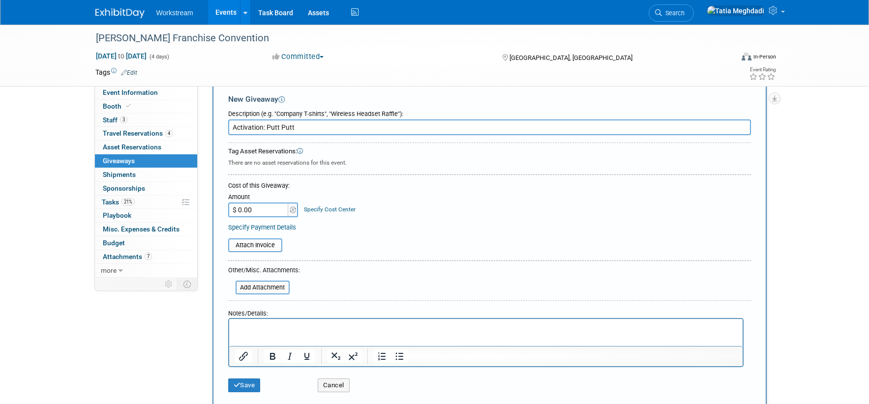
scroll to position [27, 0]
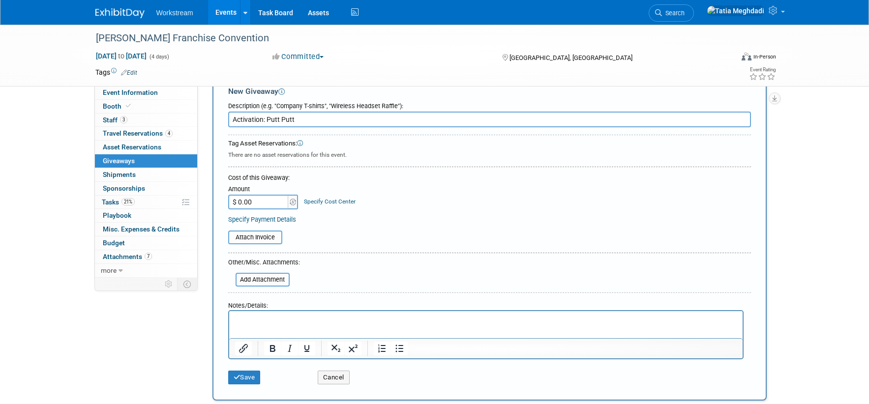
type input "Activation: Putt Putt"
click at [257, 203] on input "$ 0.00" at bounding box center [258, 202] width 61 height 15
type input "$ 150.00"
click at [253, 376] on button "Save" at bounding box center [244, 378] width 32 height 14
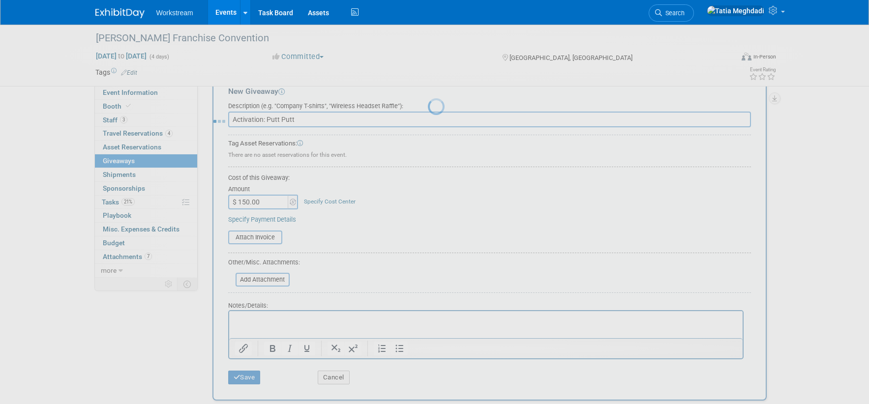
scroll to position [14, 0]
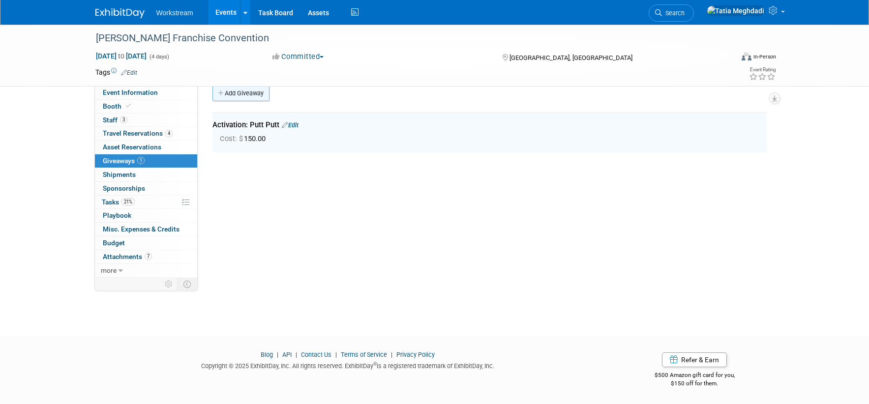
click at [232, 91] on link "Add Giveaway" at bounding box center [240, 94] width 57 height 16
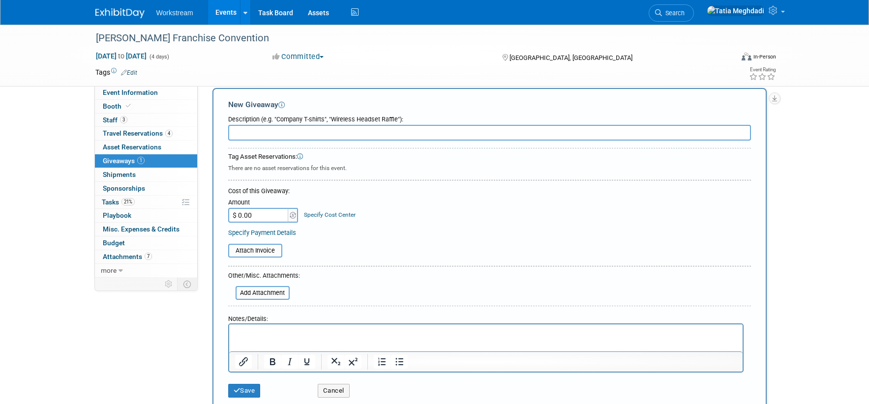
scroll to position [0, 0]
type input "Collateral"
click at [252, 389] on button "Save" at bounding box center [244, 391] width 32 height 14
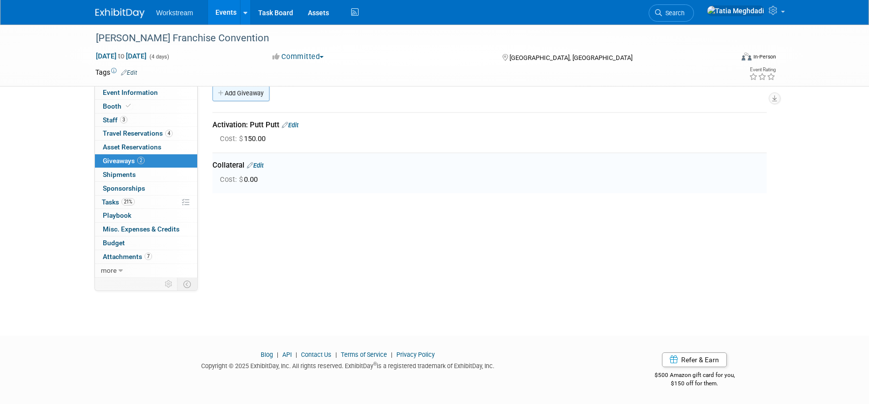
click at [238, 89] on link "Add Giveaway" at bounding box center [240, 94] width 57 height 16
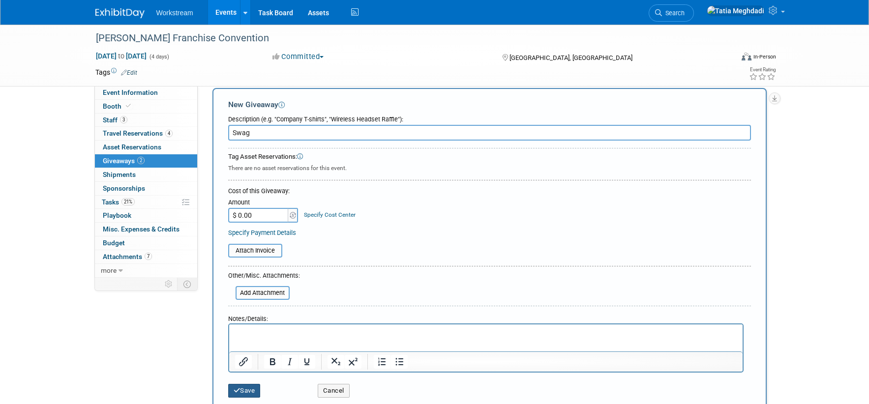
type input "Swag"
click at [246, 388] on button "Save" at bounding box center [244, 391] width 32 height 14
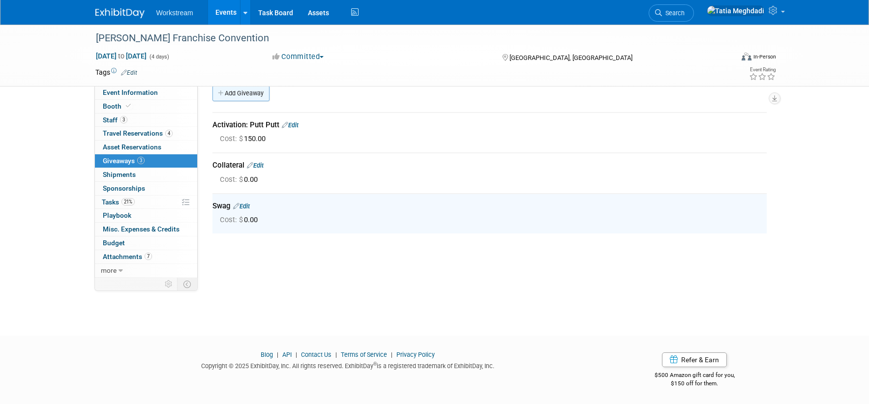
click at [237, 98] on link "Add Giveaway" at bounding box center [240, 94] width 57 height 16
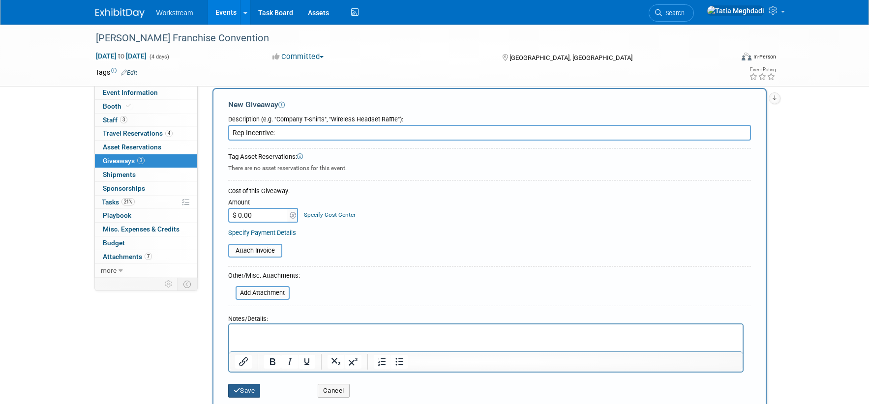
type input "Rep Incentive:"
click at [244, 391] on button "Save" at bounding box center [244, 391] width 32 height 14
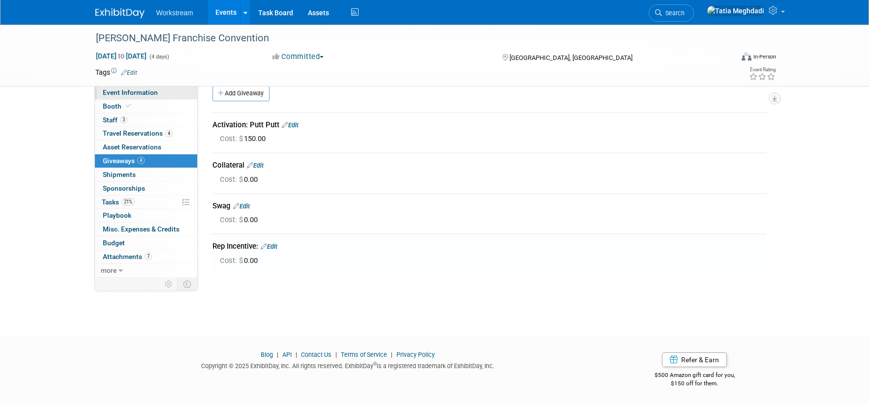
click at [129, 93] on span "Event Information" at bounding box center [130, 93] width 55 height 8
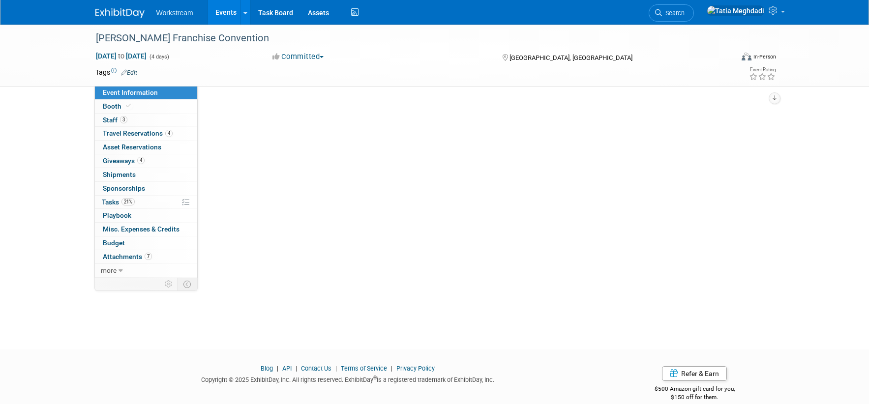
select select "Franchisor"
select select "Restaurant"
select select "No"
select select "Tatia Meghdadi"
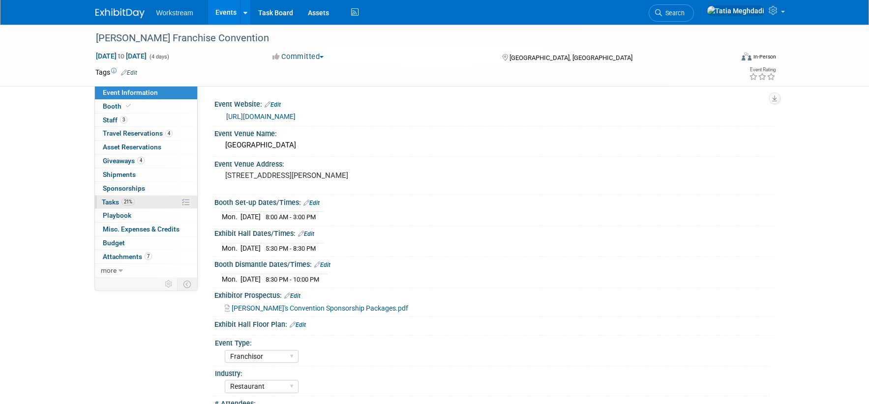
click at [114, 201] on span "Tasks 21%" at bounding box center [118, 202] width 33 height 8
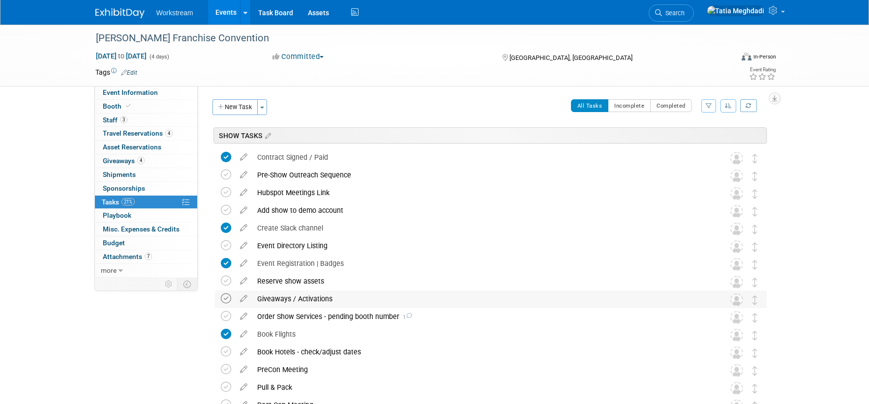
click at [224, 298] on icon at bounding box center [226, 299] width 10 height 10
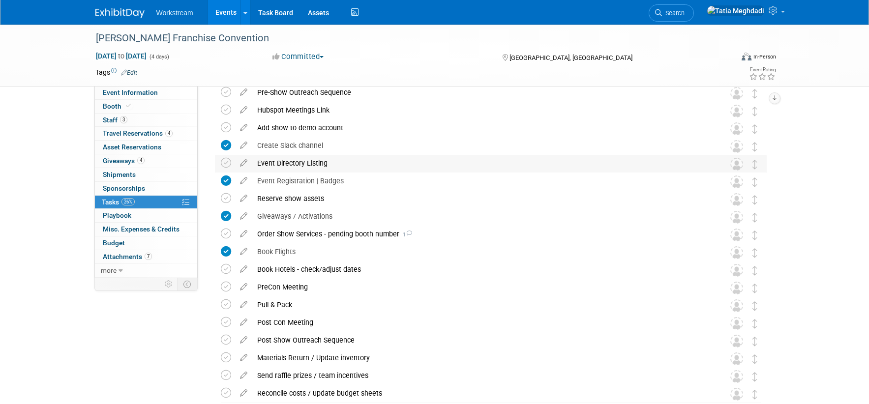
scroll to position [84, 0]
click at [122, 90] on span "Event Information" at bounding box center [130, 93] width 55 height 8
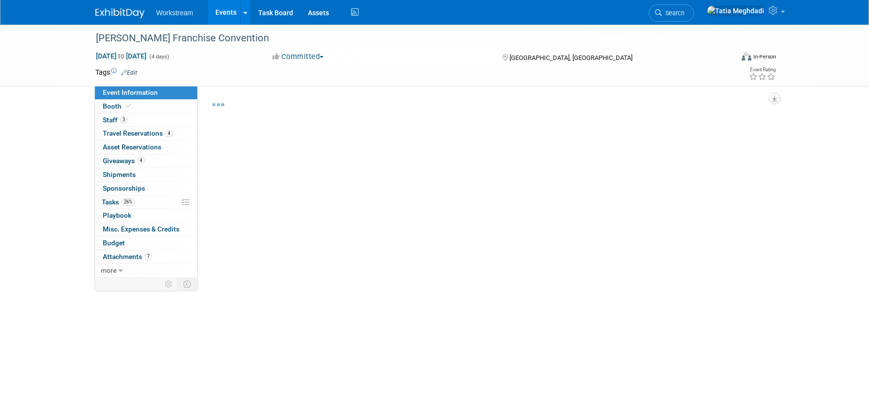
select select "Franchisor"
select select "Restaurant"
select select "No"
select select "Tatia Meghdadi"
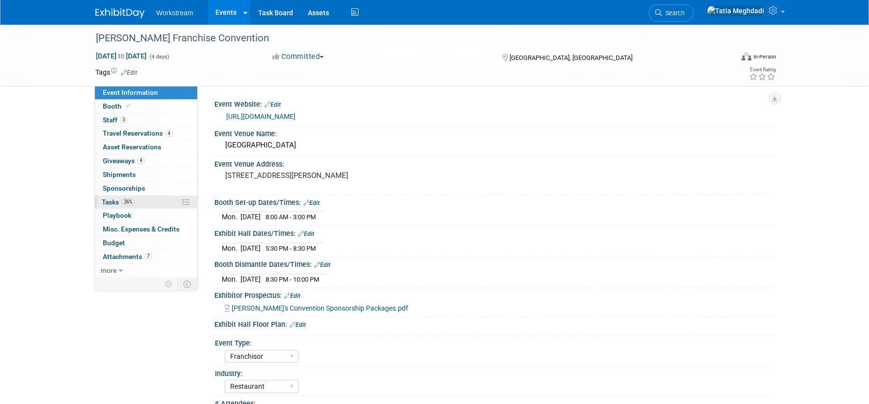
click at [111, 197] on link "26% Tasks 26%" at bounding box center [146, 202] width 102 height 13
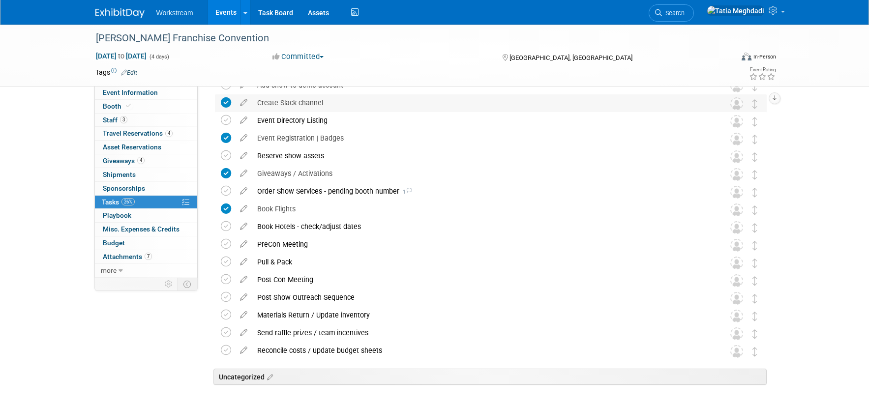
scroll to position [158, 0]
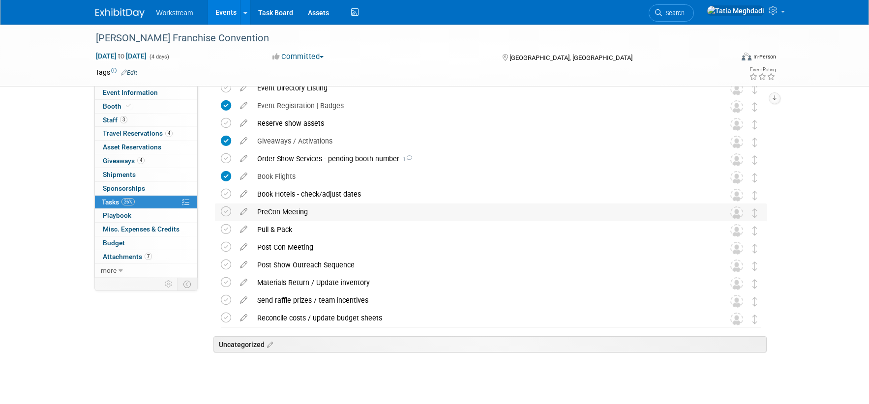
click at [357, 212] on div "PreCon Meeting" at bounding box center [481, 212] width 458 height 17
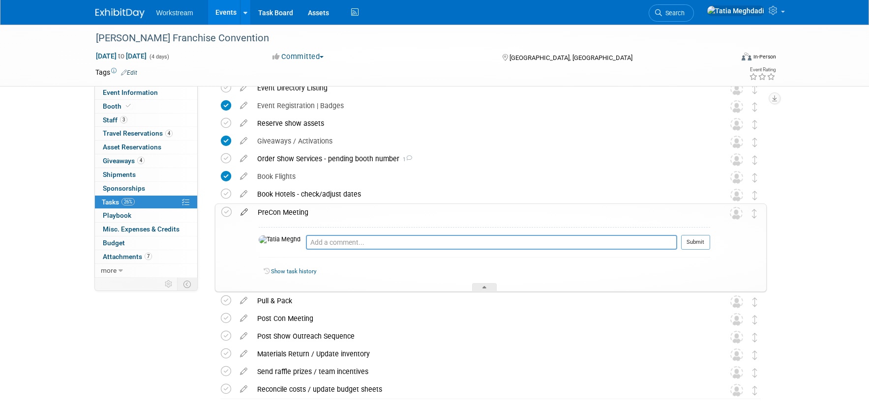
click at [243, 211] on icon at bounding box center [244, 210] width 17 height 12
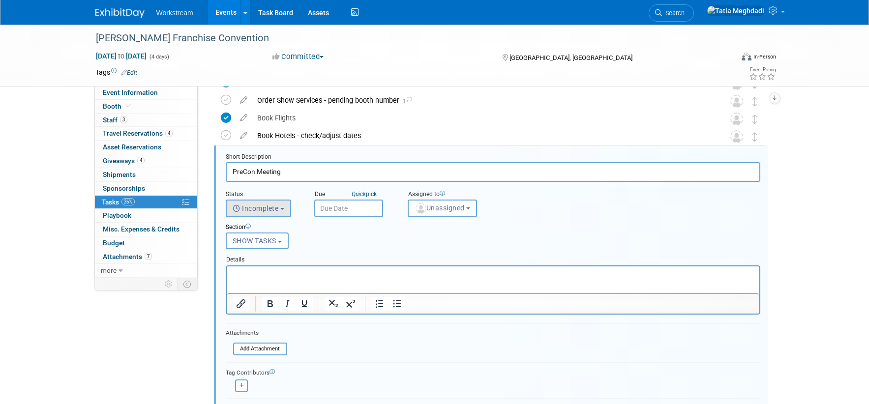
scroll to position [218, 0]
click at [338, 208] on input "text" at bounding box center [348, 207] width 69 height 18
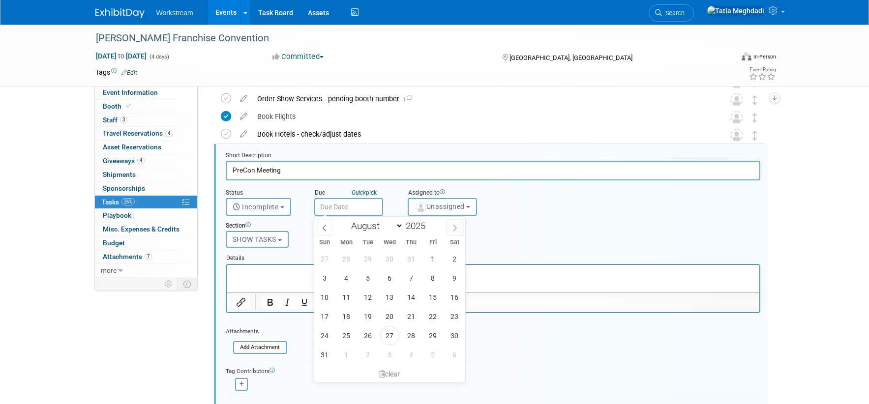
click at [456, 226] on icon at bounding box center [454, 228] width 7 height 7
select select "8"
click at [392, 277] on span "10" at bounding box center [389, 277] width 19 height 19
type input "[DATE]"
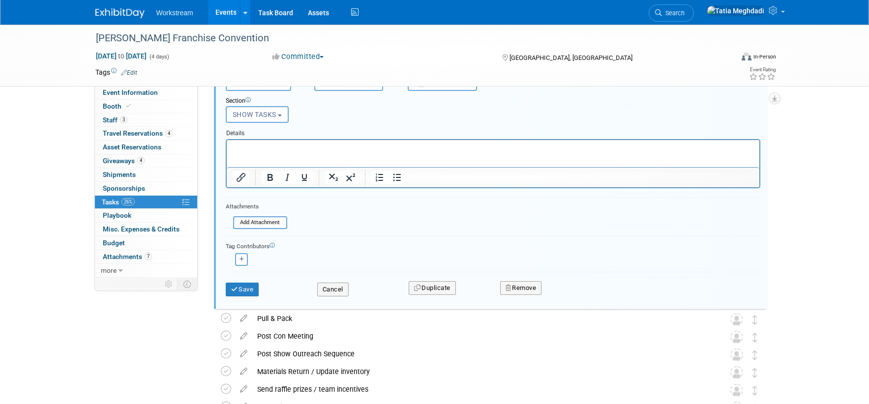
scroll to position [361, 0]
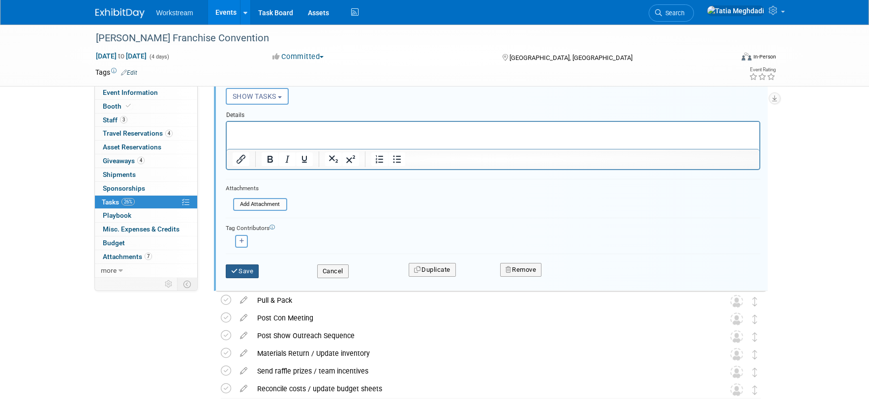
click at [247, 270] on button "Save" at bounding box center [242, 272] width 33 height 14
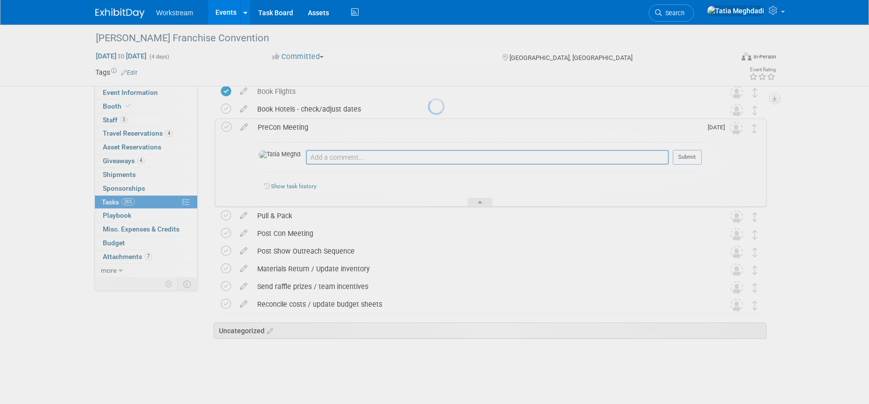
scroll to position [243, 0]
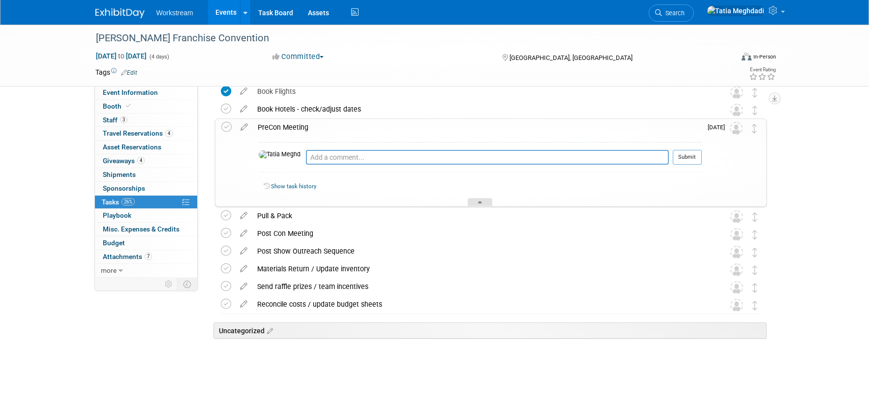
click at [485, 202] on div at bounding box center [480, 202] width 25 height 8
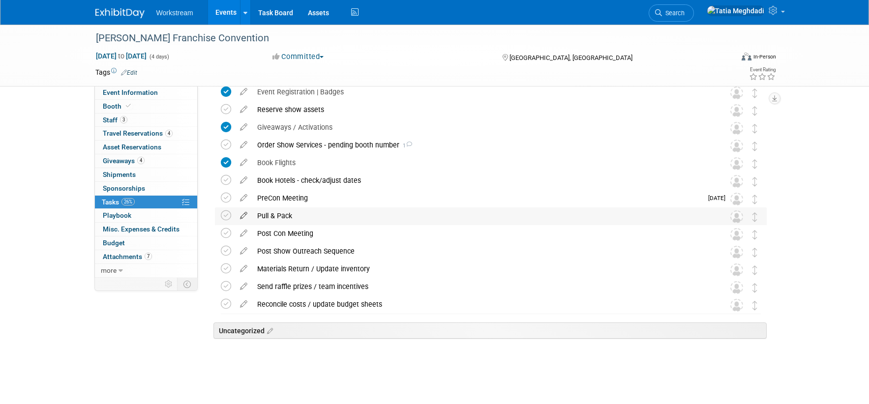
click at [243, 215] on icon at bounding box center [243, 214] width 17 height 12
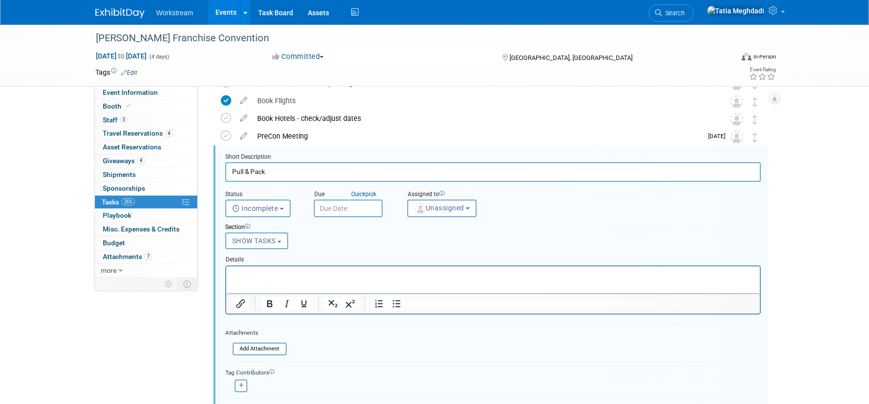
scroll to position [235, 0]
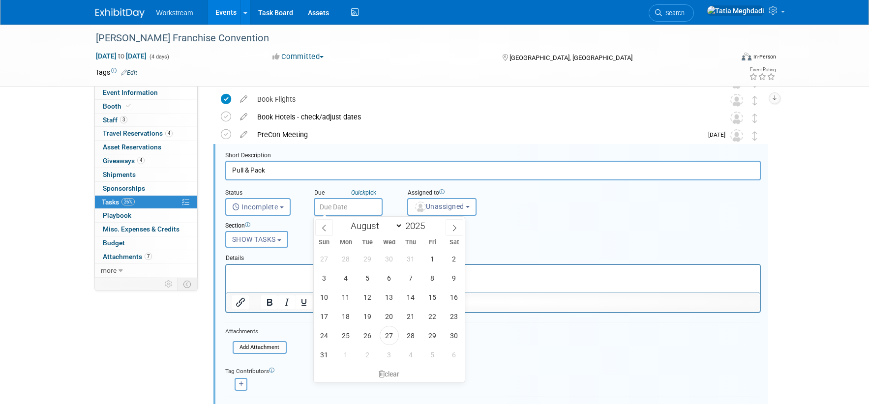
click at [335, 207] on input "text" at bounding box center [348, 207] width 69 height 18
click at [454, 225] on icon at bounding box center [454, 228] width 7 height 7
select select "8"
click at [389, 275] on span "10" at bounding box center [389, 277] width 19 height 19
type input "[DATE]"
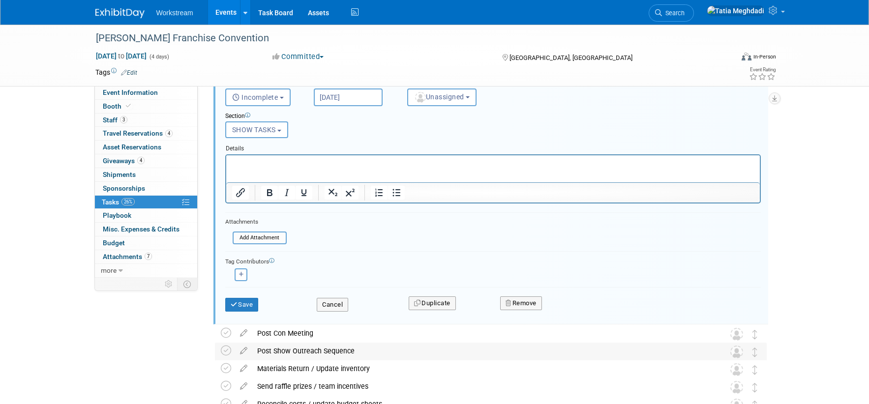
scroll to position [349, 0]
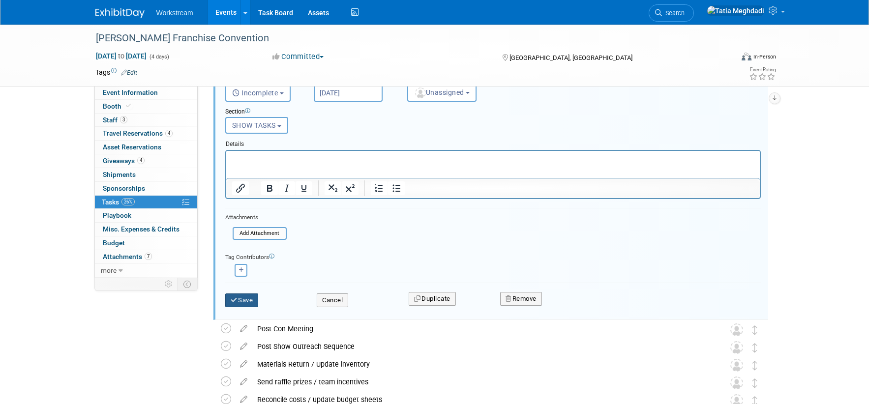
click at [246, 300] on button "Save" at bounding box center [241, 301] width 33 height 14
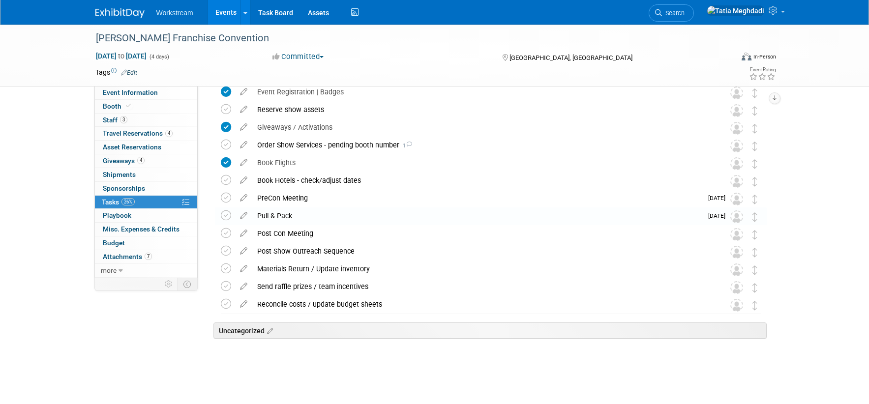
scroll to position [172, 0]
click at [335, 197] on div "PreCon Meeting" at bounding box center [477, 198] width 450 height 17
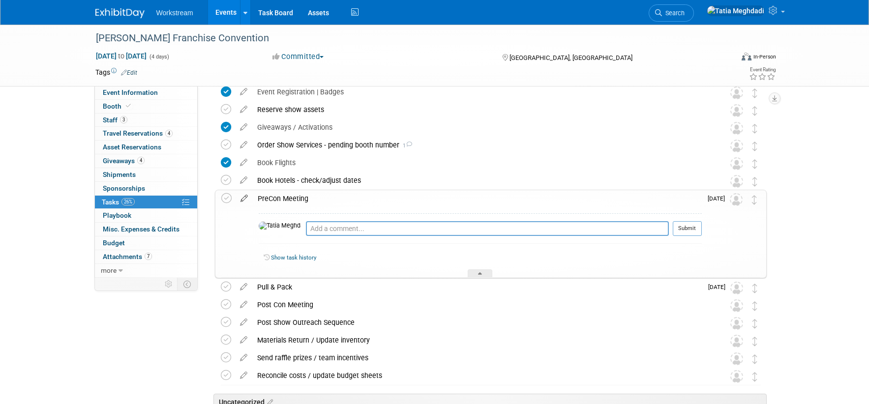
click at [243, 198] on icon at bounding box center [244, 196] width 17 height 12
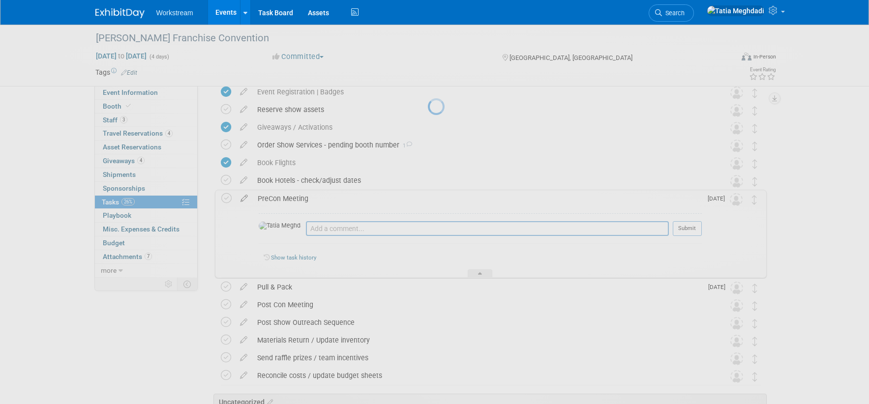
select select "8"
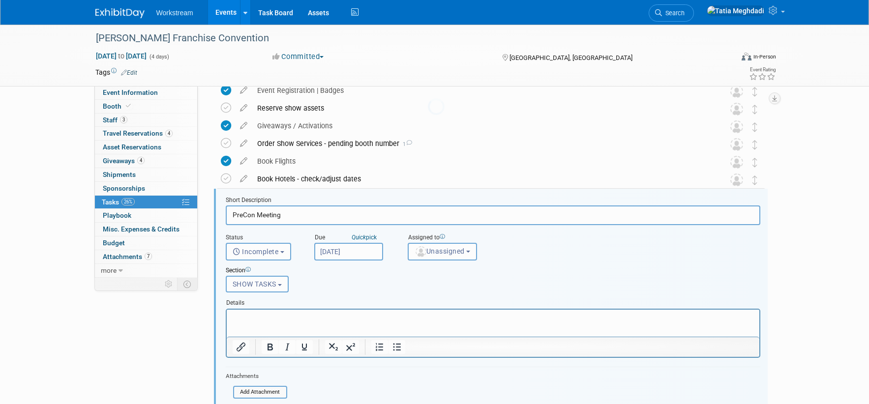
scroll to position [218, 0]
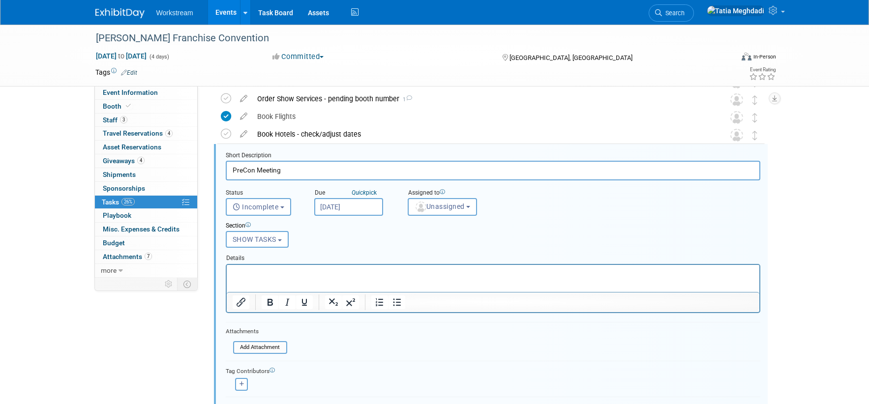
click at [339, 206] on input "[DATE]" at bounding box center [348, 207] width 69 height 18
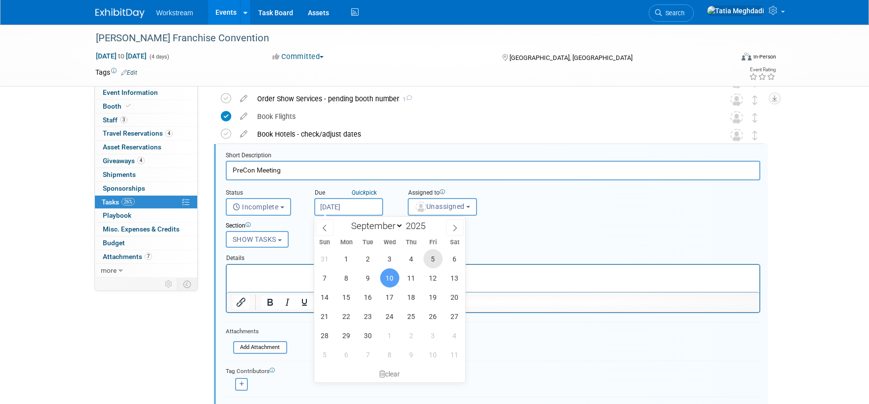
click at [435, 258] on span "5" at bounding box center [432, 258] width 19 height 19
type input "[DATE]"
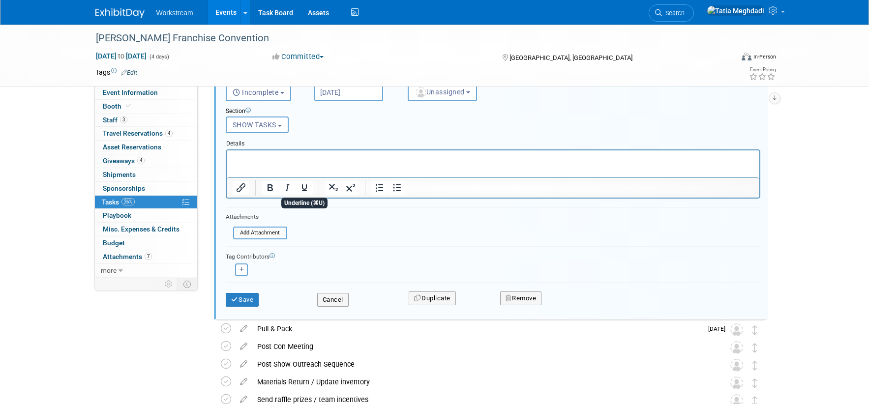
scroll to position [347, 0]
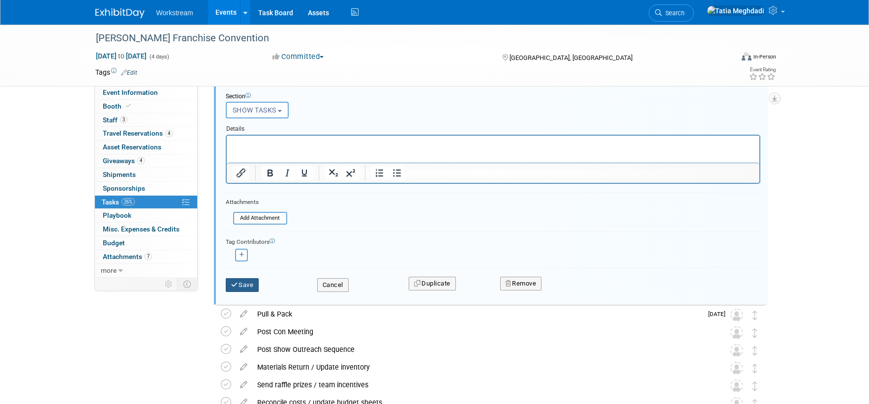
click at [247, 284] on button "Save" at bounding box center [242, 285] width 33 height 14
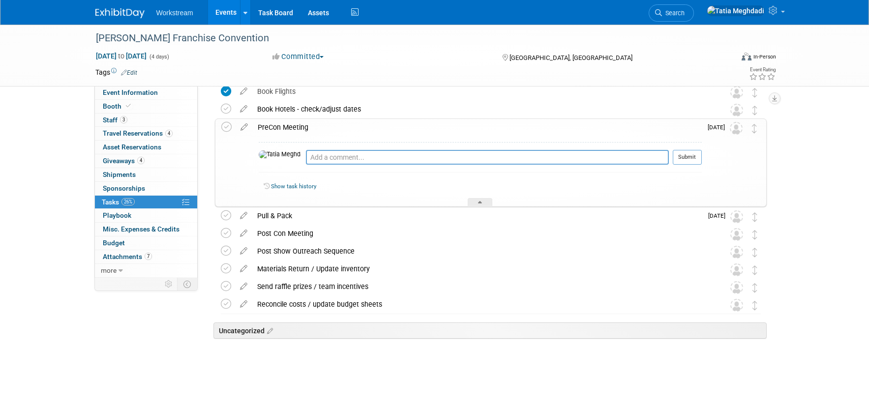
scroll to position [243, 0]
click at [482, 201] on icon at bounding box center [480, 204] width 4 height 6
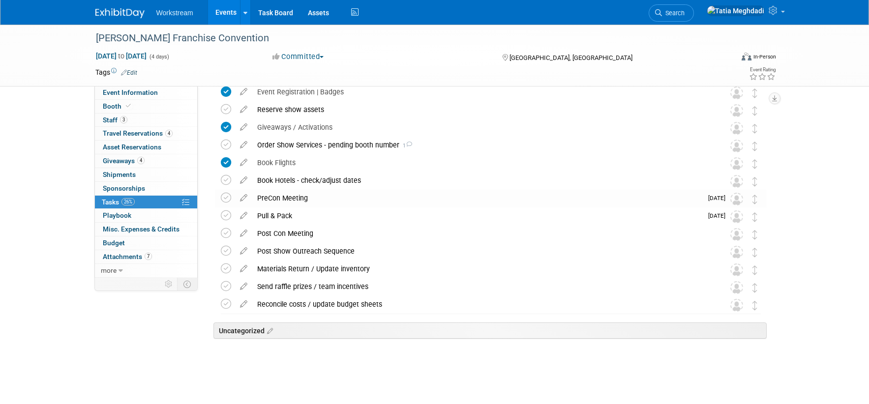
scroll to position [172, 0]
click at [326, 212] on div "Pull & Pack" at bounding box center [477, 216] width 450 height 17
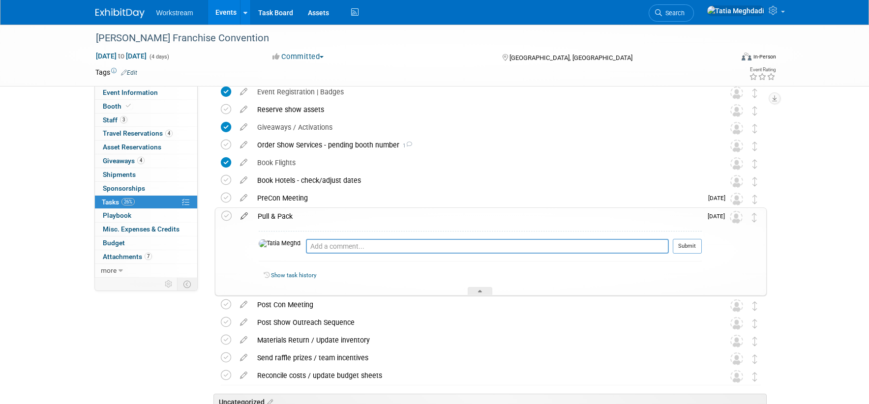
click at [240, 217] on icon at bounding box center [244, 214] width 17 height 12
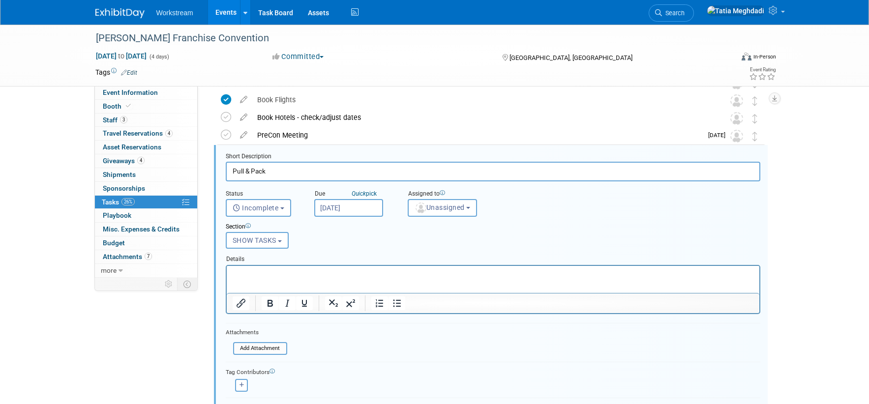
scroll to position [236, 0]
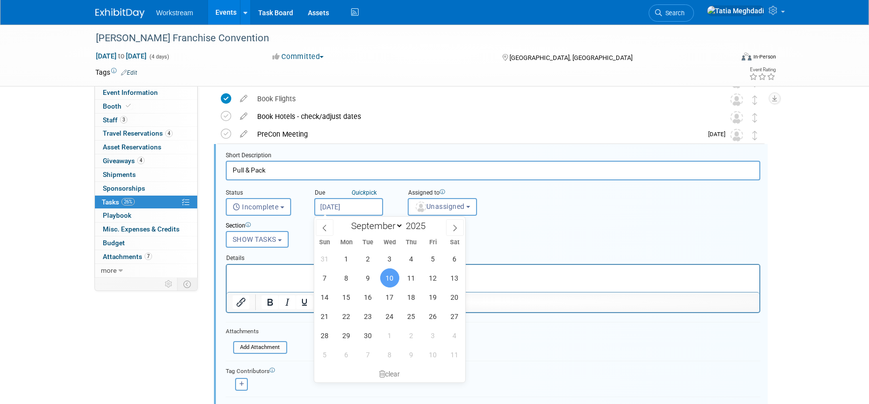
click at [338, 206] on input "[DATE]" at bounding box center [348, 207] width 69 height 18
click at [432, 257] on span "5" at bounding box center [432, 258] width 19 height 19
type input "[DATE]"
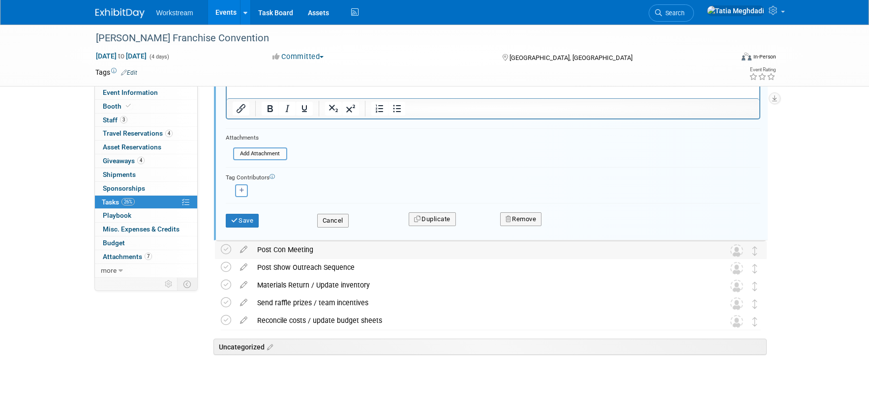
scroll to position [446, 0]
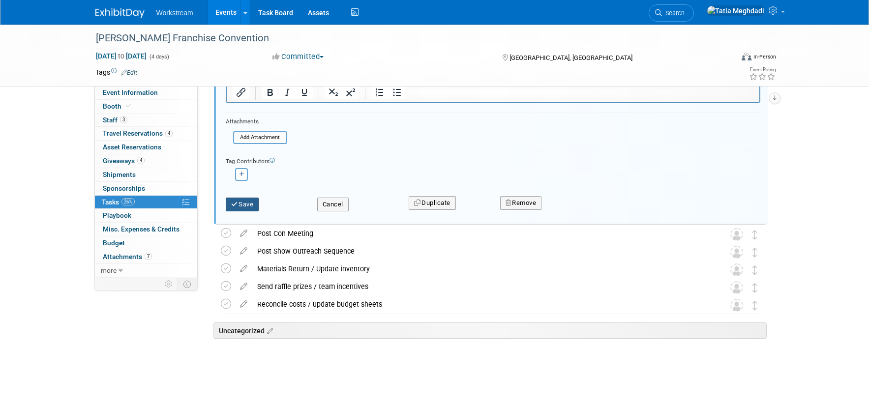
click at [248, 208] on button "Save" at bounding box center [242, 205] width 33 height 14
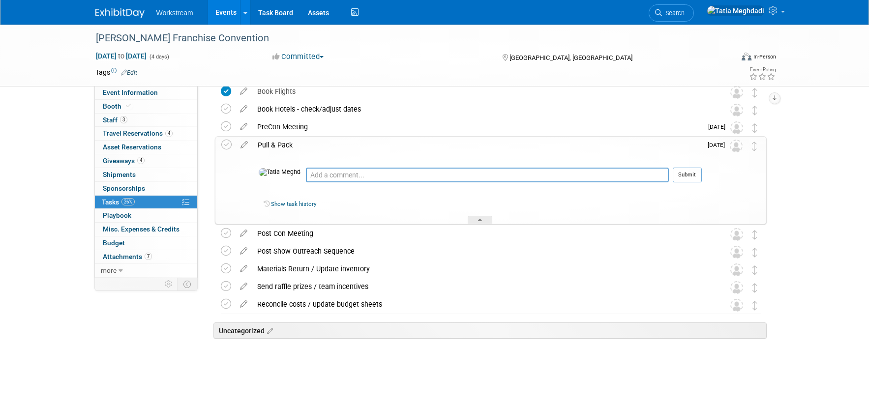
scroll to position [243, 0]
click at [480, 218] on div at bounding box center [480, 220] width 25 height 8
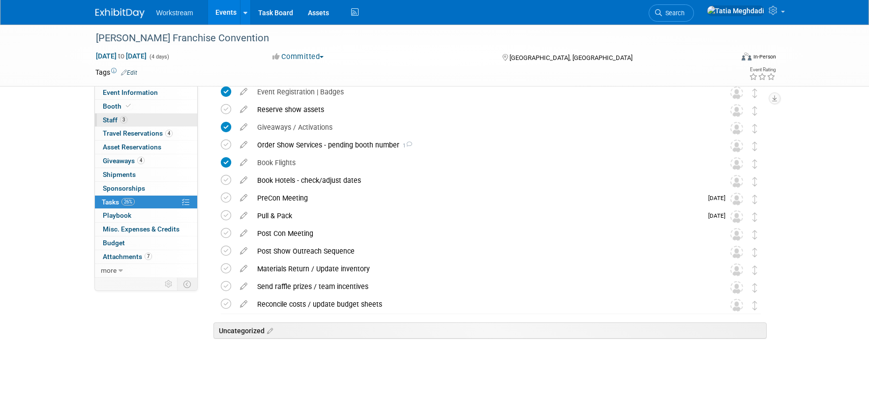
click at [117, 120] on span "Staff 3" at bounding box center [115, 120] width 25 height 8
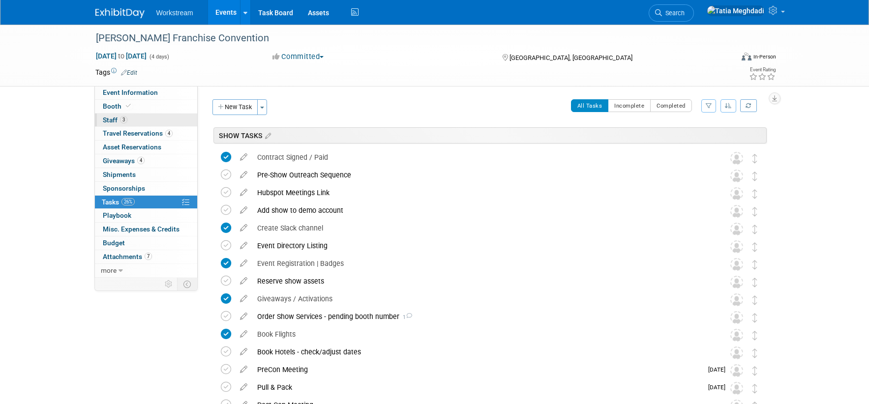
click at [117, 120] on span "Staff 3" at bounding box center [115, 120] width 25 height 8
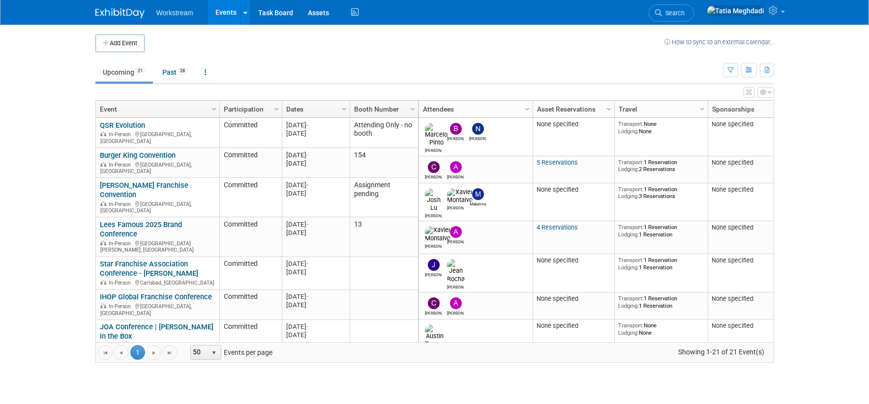
click at [119, 7] on link at bounding box center [125, 8] width 61 height 8
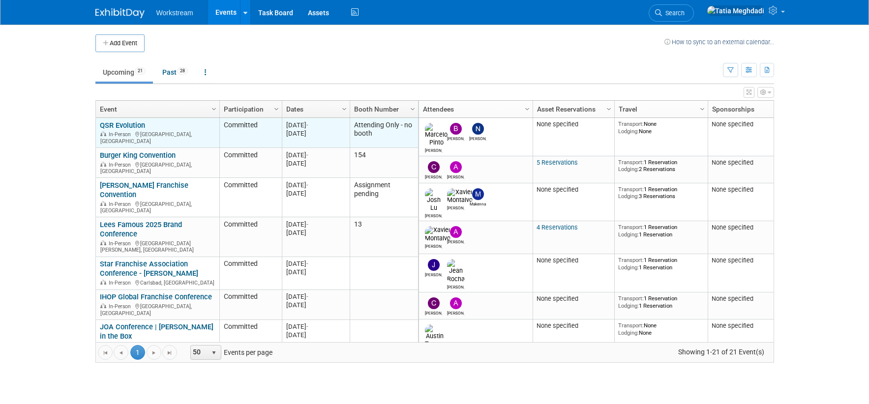
click at [140, 125] on link "QSR Evolution" at bounding box center [122, 125] width 45 height 9
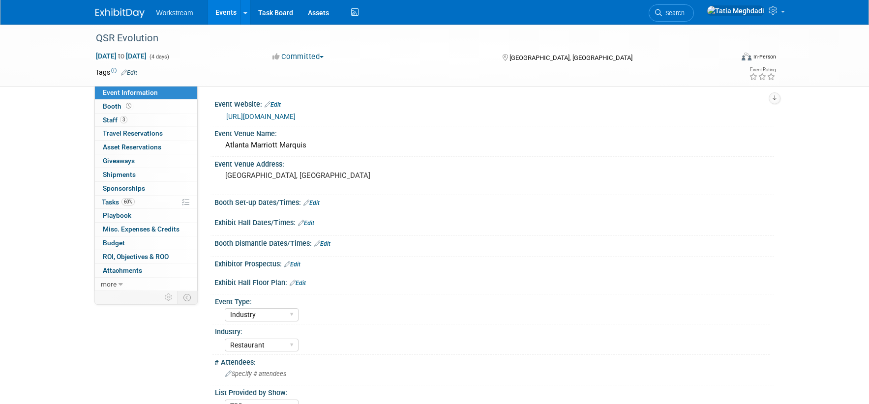
select select "Industry"
select select "Restaurant"
select select "TBD"
select select "[PERSON_NAME]"
click at [111, 120] on span "Staff 3" at bounding box center [115, 120] width 25 height 8
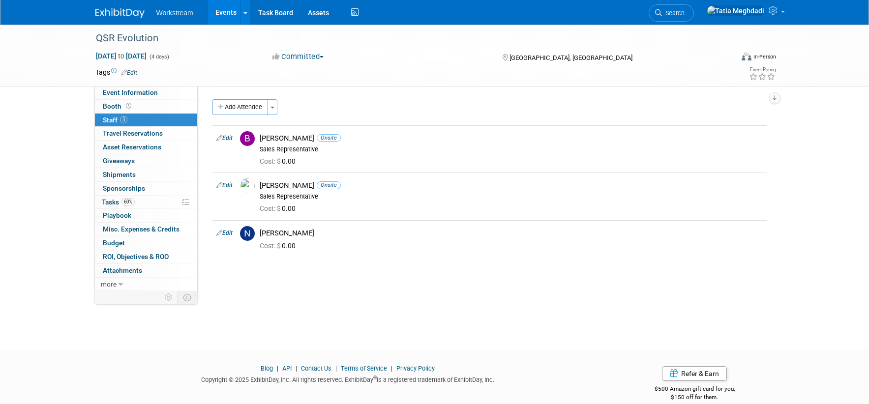
scroll to position [0, 0]
click at [238, 14] on link "Events" at bounding box center [226, 12] width 36 height 25
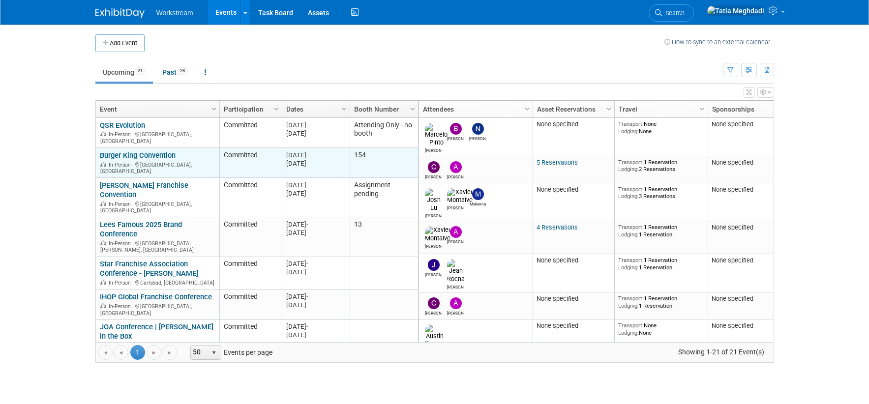
click at [148, 151] on link "Burger King Convention" at bounding box center [138, 155] width 76 height 9
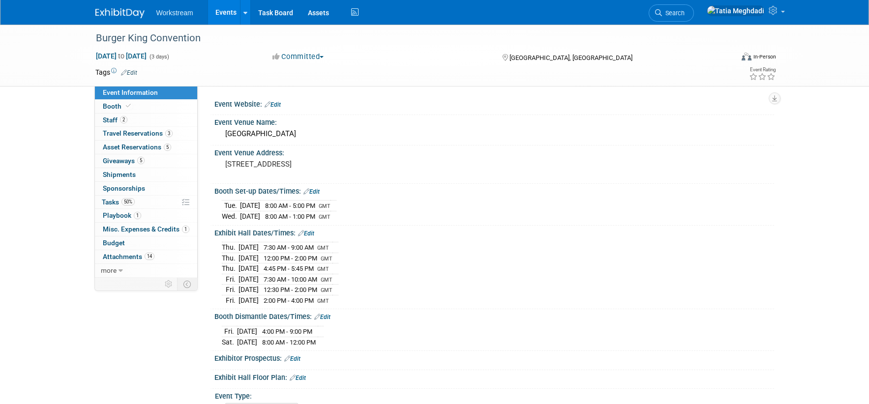
select select "Brand MSA"
select select "Restaurant"
select select "Tatia Meghdadi"
click at [119, 218] on span "Playbook 1" at bounding box center [122, 215] width 38 height 8
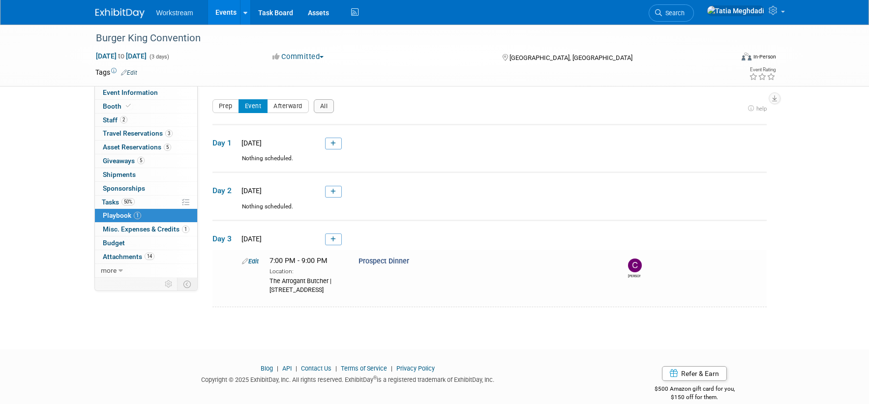
click at [74, 170] on div "Burger King Convention Sep 10, 2025 to Sep 12, 2025 (3 days) Sep 10, 2025 to Se…" at bounding box center [434, 178] width 869 height 307
click at [114, 198] on span "Tasks 50%" at bounding box center [118, 202] width 33 height 8
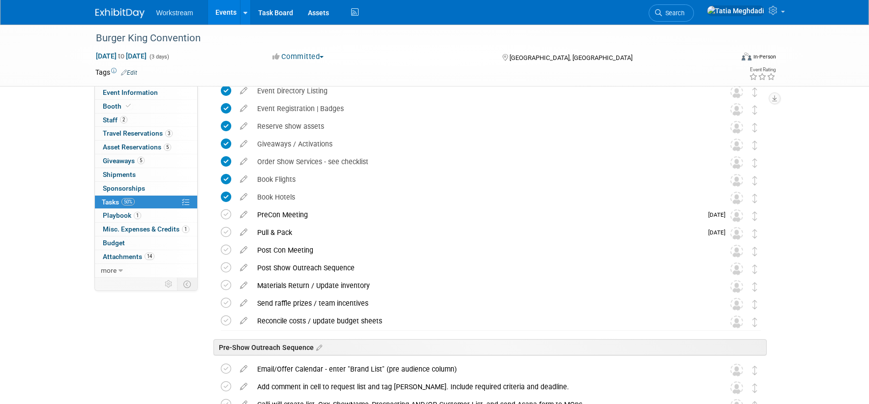
scroll to position [167, 0]
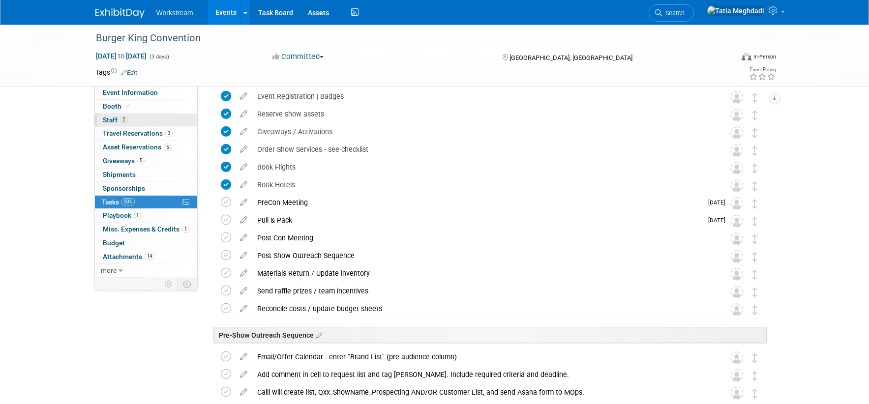
click at [115, 117] on span "Staff 2" at bounding box center [115, 120] width 25 height 8
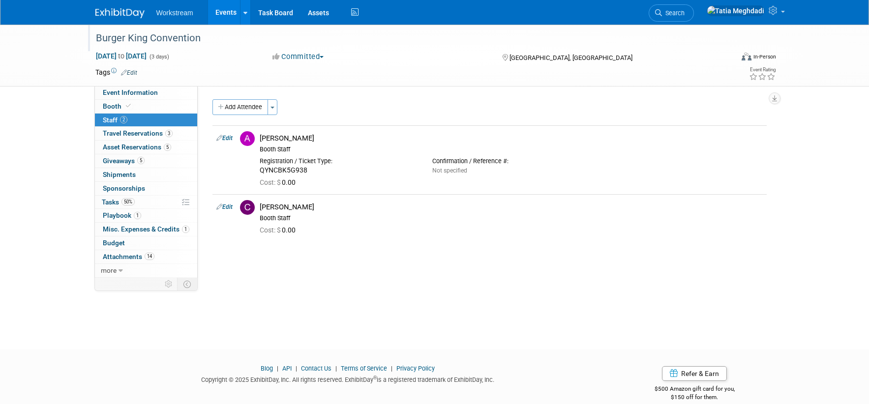
scroll to position [4, 0]
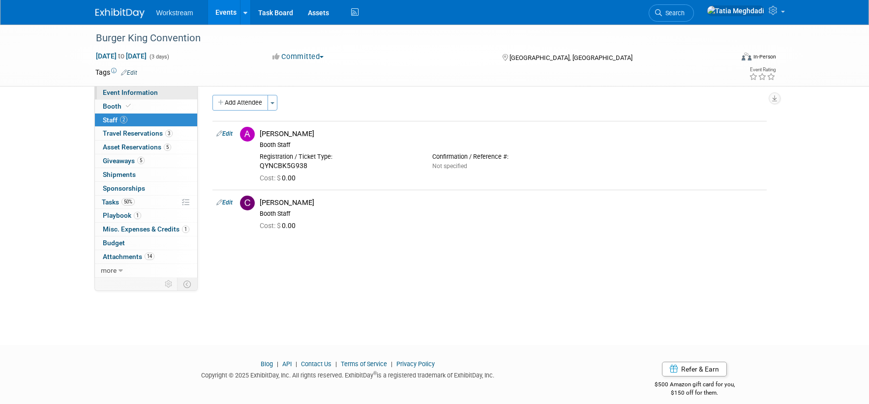
click at [129, 93] on span "Event Information" at bounding box center [130, 93] width 55 height 8
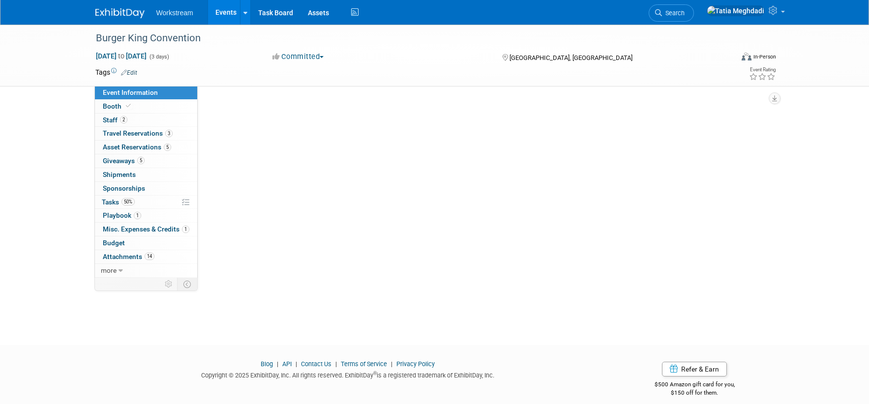
scroll to position [0, 0]
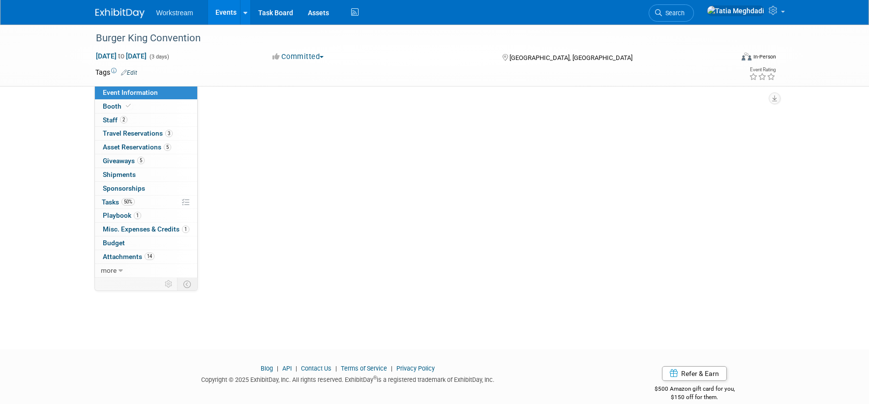
select select "Brand MSA"
select select "Restaurant"
select select "[PERSON_NAME]"
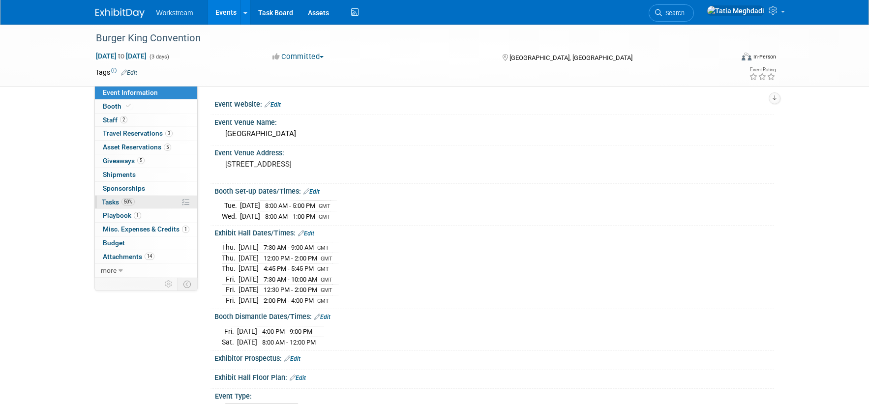
click at [114, 197] on link "50% Tasks 50%" at bounding box center [146, 202] width 102 height 13
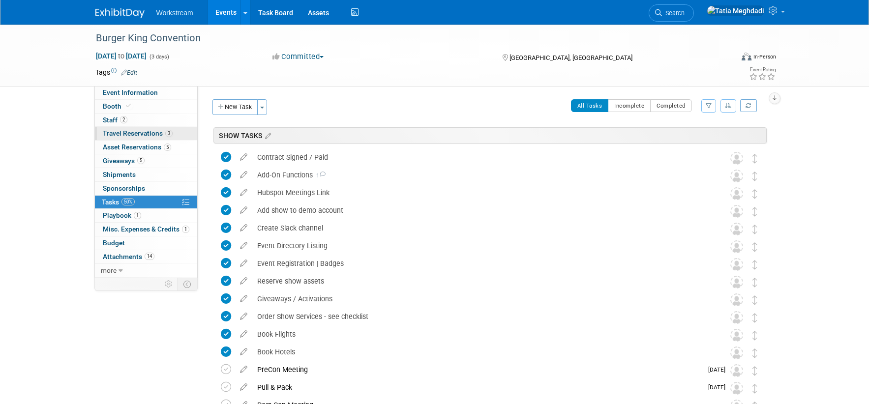
click at [118, 132] on span "Travel Reservations 3" at bounding box center [138, 133] width 70 height 8
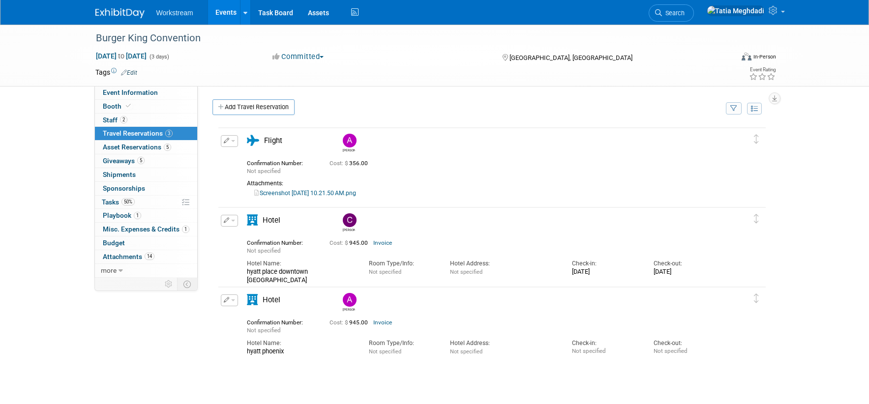
click at [385, 241] on link "Invoice" at bounding box center [382, 242] width 19 height 7
click at [111, 199] on span "Tasks 50%" at bounding box center [118, 202] width 33 height 8
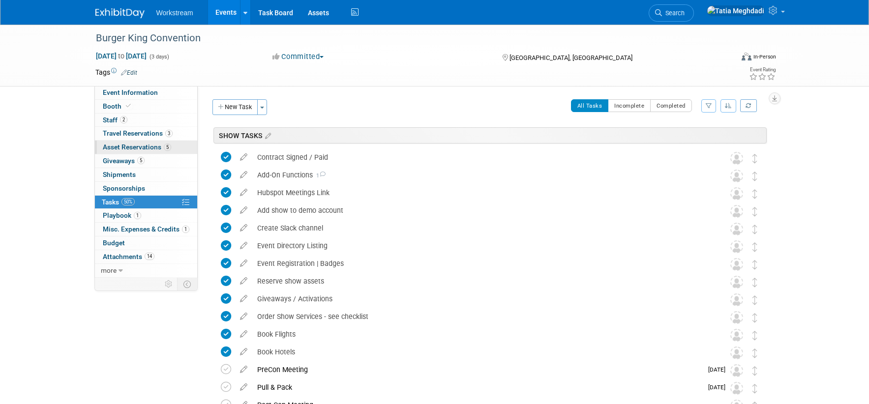
click at [132, 147] on span "Asset Reservations 5" at bounding box center [137, 147] width 68 height 8
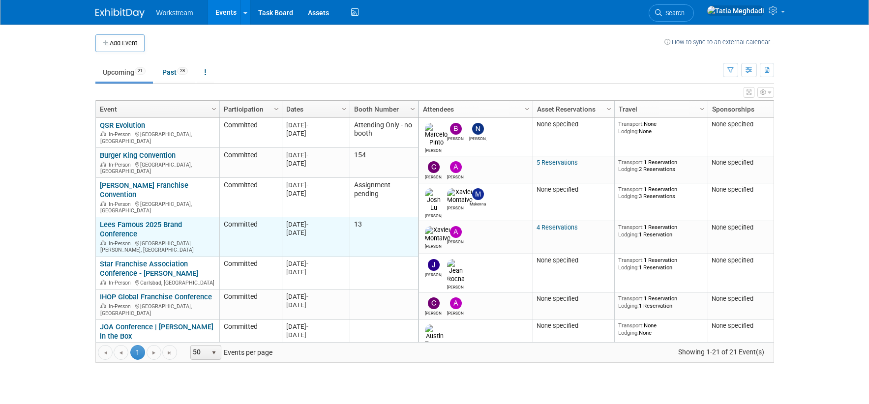
click at [116, 220] on link "Lees Famous 2025 Brand Conference" at bounding box center [141, 229] width 82 height 18
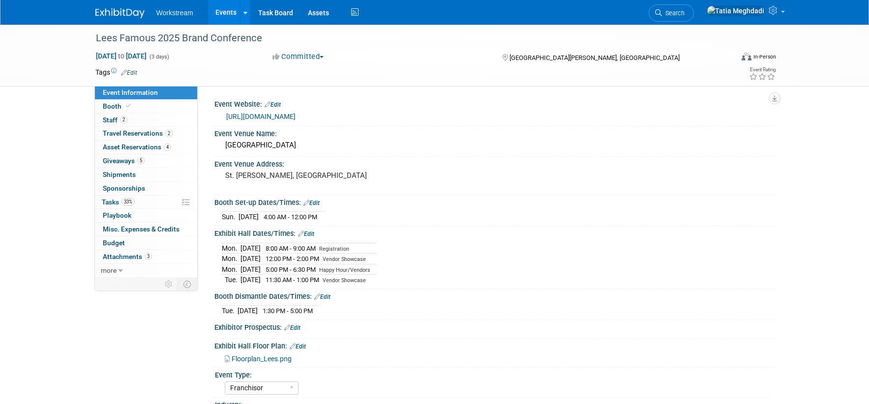
select select "Franchisor"
select select "Restaurant"
select select "TBD"
select select "[PERSON_NAME]"
click at [226, 12] on link "Events" at bounding box center [226, 12] width 36 height 25
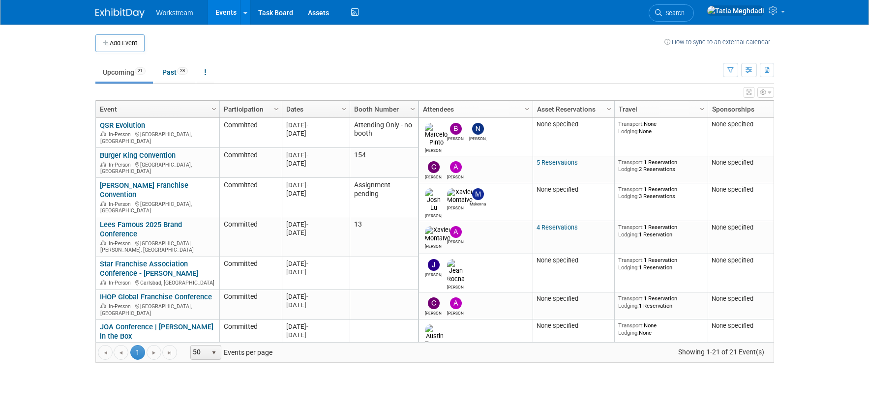
click at [698, 108] on span "Column Settings" at bounding box center [702, 109] width 8 height 8
click at [657, 71] on ul "Upcoming 21 Past 28 All Events 49 Past and Upcoming Grouped Annually Events gro…" at bounding box center [408, 73] width 627 height 22
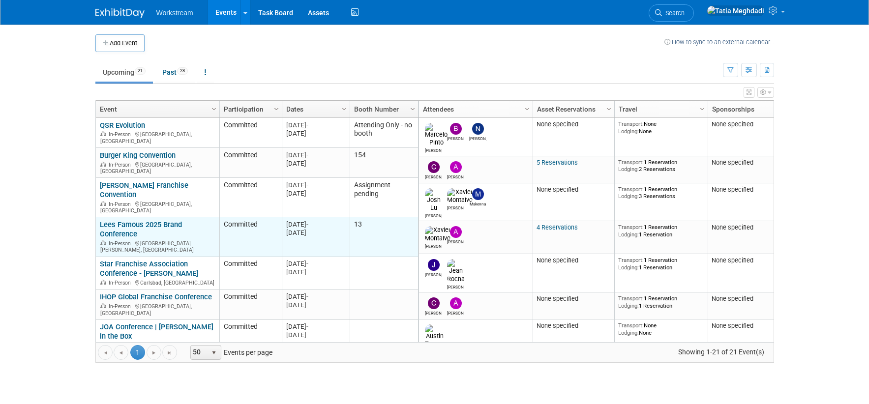
click at [121, 220] on link "Lees Famous 2025 Brand Conference" at bounding box center [141, 229] width 82 height 18
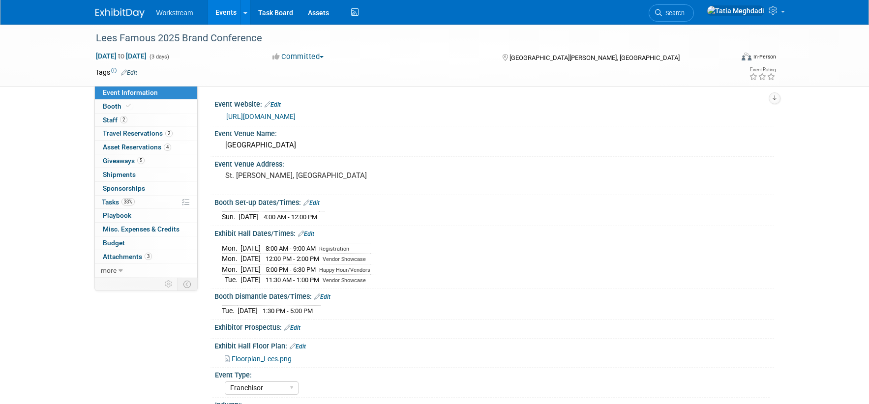
select select "Franchisor"
select select "Restaurant"
select select "TBD"
select select "[PERSON_NAME]"
click at [111, 200] on span "Tasks 33%" at bounding box center [118, 202] width 33 height 8
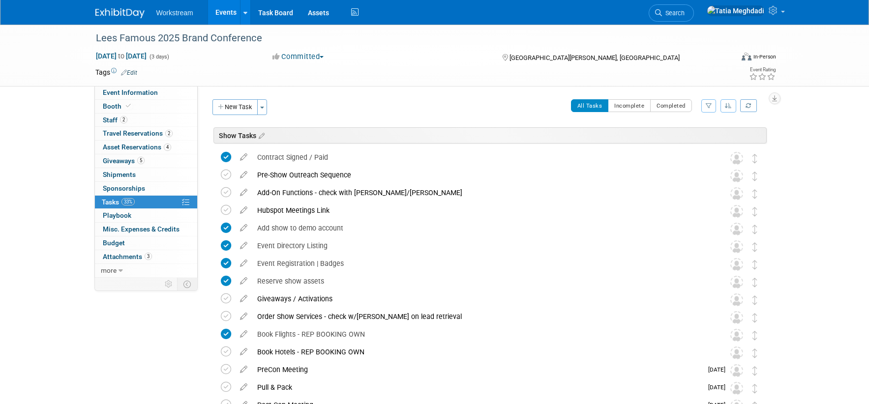
click at [118, 317] on div "Event Information Event Info Booth Booth 2 Staff 2 Staff 2 Travel Reservations …" at bounding box center [434, 282] width 693 height 514
click at [227, 13] on link "Events" at bounding box center [226, 12] width 36 height 25
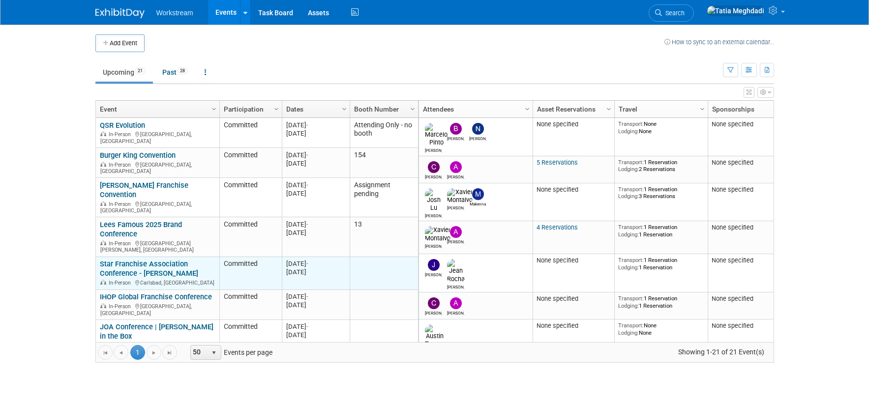
click at [117, 260] on link "Star Franchise Association Conference - [PERSON_NAME]" at bounding box center [149, 269] width 98 height 18
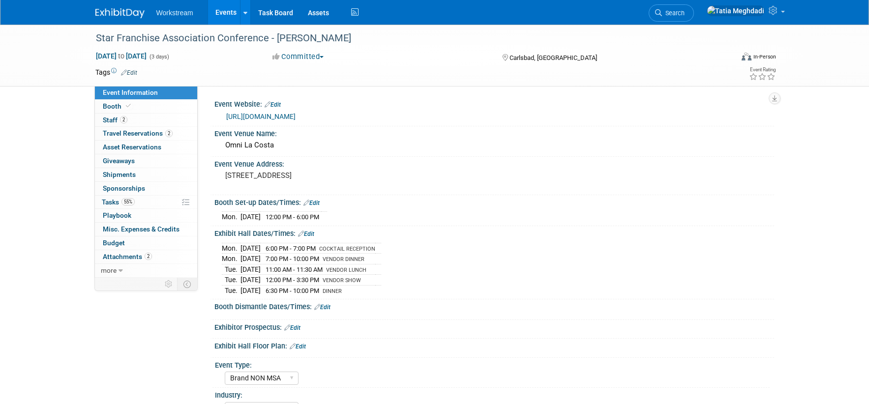
select select "Brand NON MSA"
select select "Restaurant"
select select "TBD"
select select "[PERSON_NAME]"
click at [110, 200] on span "Tasks 55%" at bounding box center [118, 202] width 33 height 8
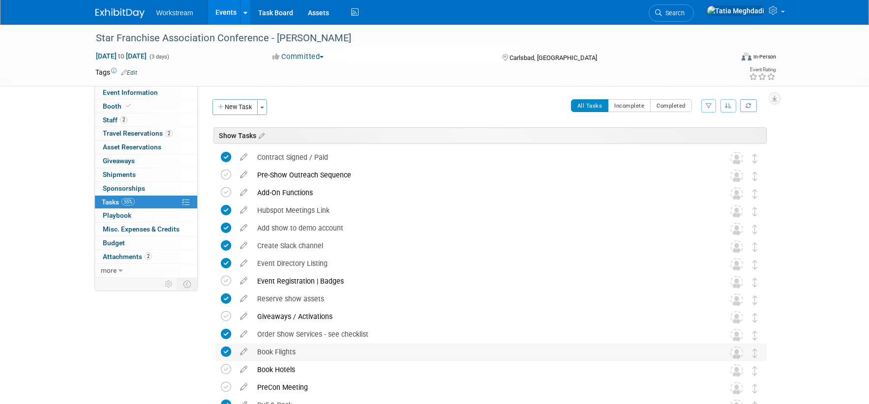
click at [275, 351] on div "Book Flights" at bounding box center [481, 352] width 458 height 17
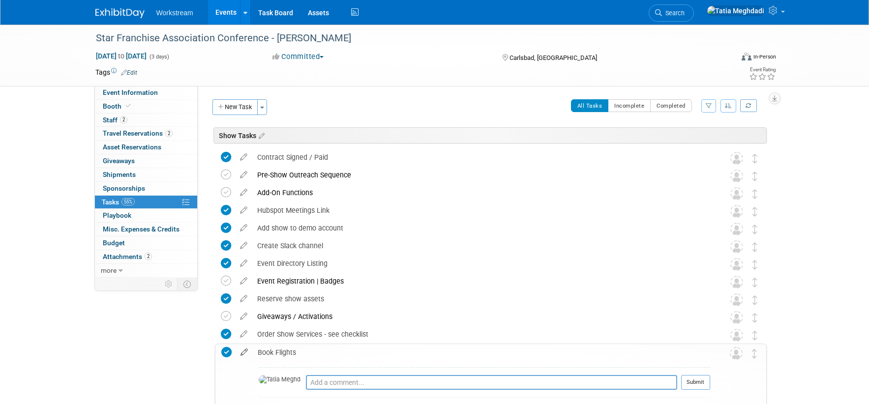
click at [241, 353] on icon at bounding box center [244, 350] width 17 height 12
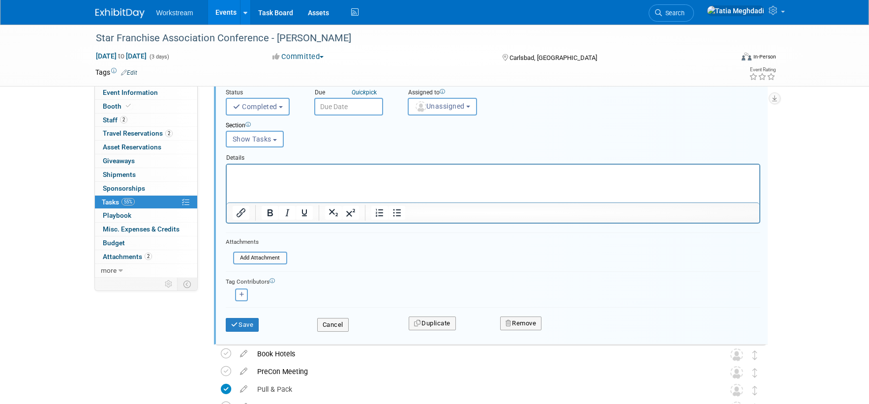
scroll to position [268, 0]
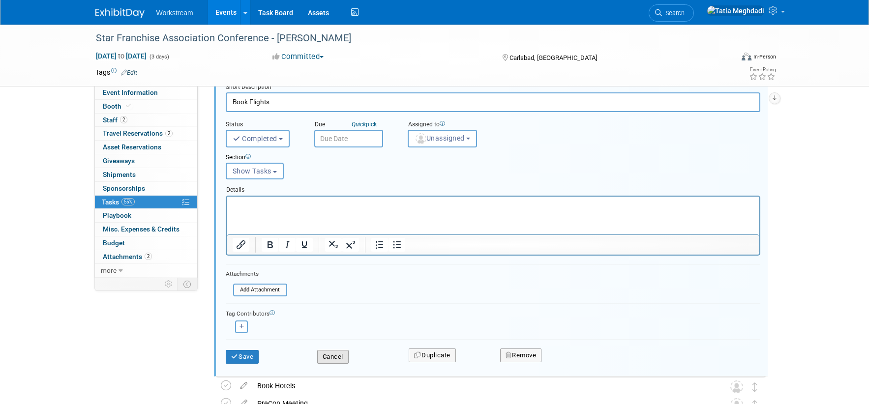
click at [331, 359] on button "Cancel" at bounding box center [332, 357] width 31 height 14
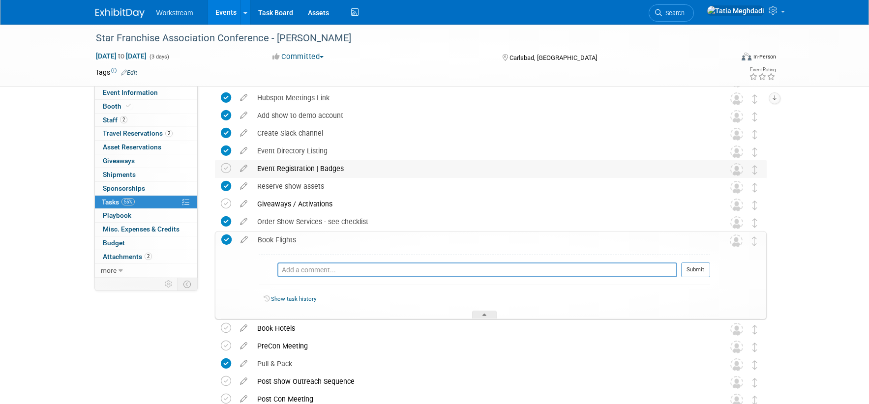
scroll to position [96, 0]
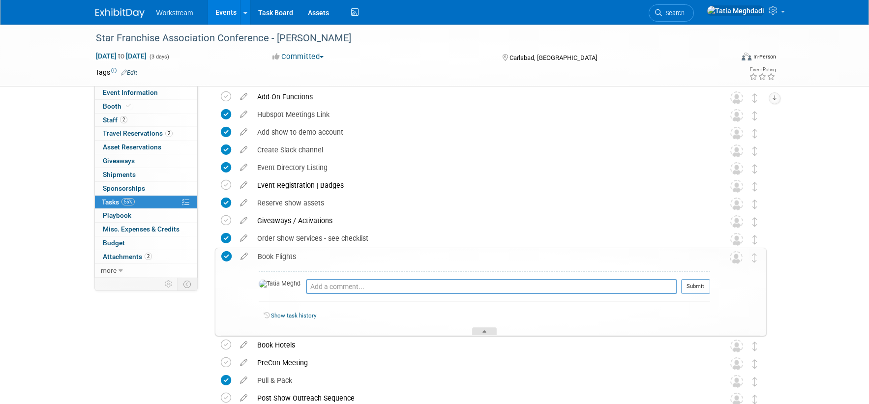
click at [486, 332] on div at bounding box center [484, 331] width 25 height 8
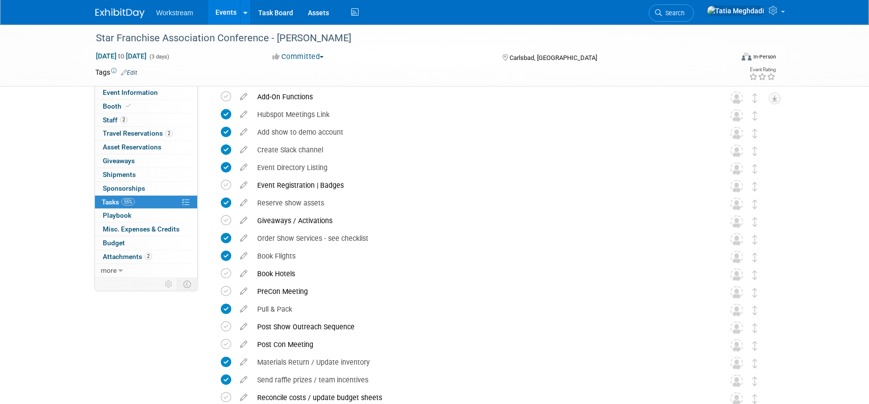
click at [61, 293] on div "Star Franchise Association Conference - Carls Jr. Sep 21, 2025 to Sep 23, 2025 …" at bounding box center [434, 213] width 869 height 569
click at [784, 13] on span at bounding box center [783, 12] width 4 height 2
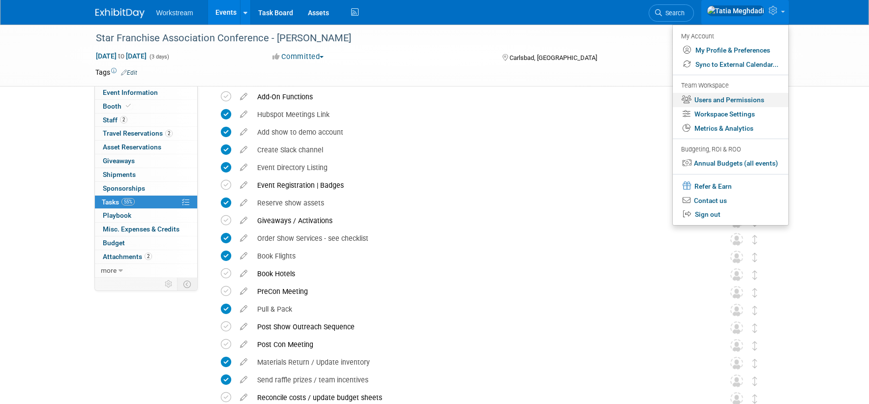
click at [720, 99] on link "Users and Permissions" at bounding box center [731, 100] width 116 height 14
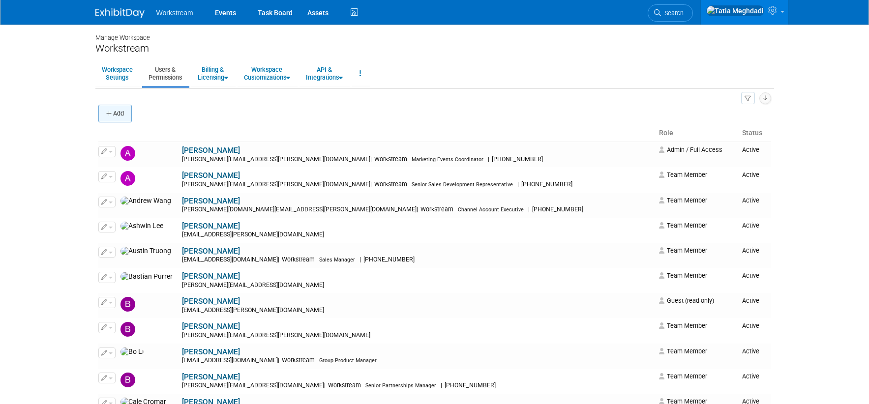
click at [104, 113] on button "Add" at bounding box center [114, 114] width 33 height 18
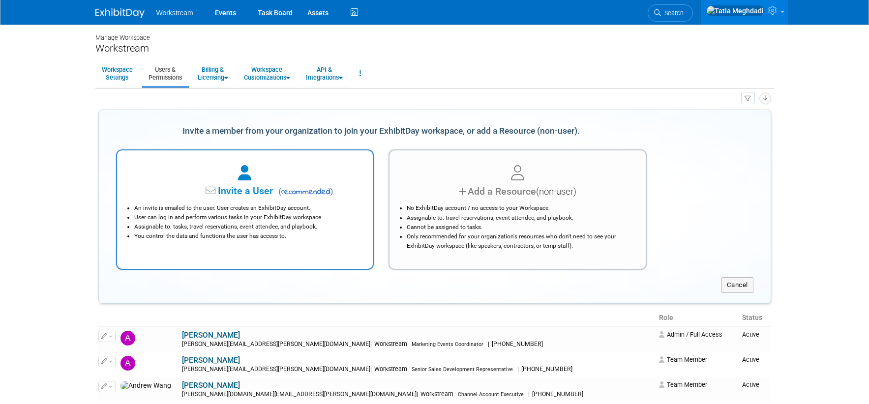
click at [237, 215] on li "User can log in and perform various tasks in your ExhibitDay workspace." at bounding box center [247, 217] width 227 height 9
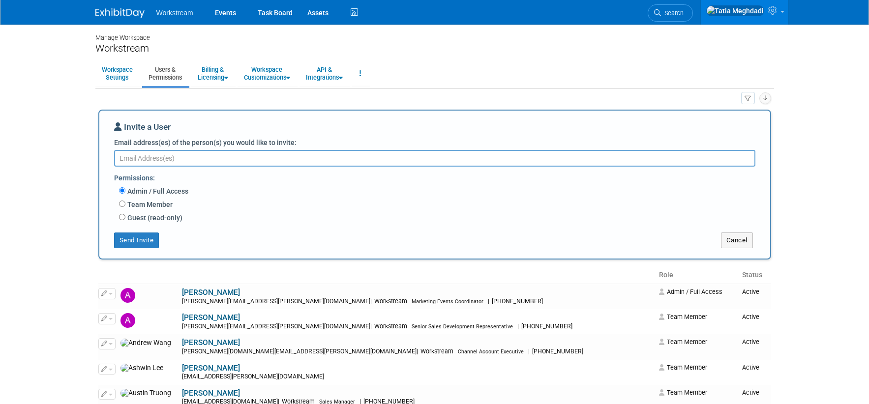
click at [195, 160] on textarea "Email address(es) of the person(s) you would like to invite:" at bounding box center [434, 158] width 641 height 17
type textarea "[DOMAIN_NAME][EMAIL_ADDRESS][DOMAIN_NAME]"
click at [124, 204] on input "Team Member" at bounding box center [122, 204] width 6 height 6
radio input "true"
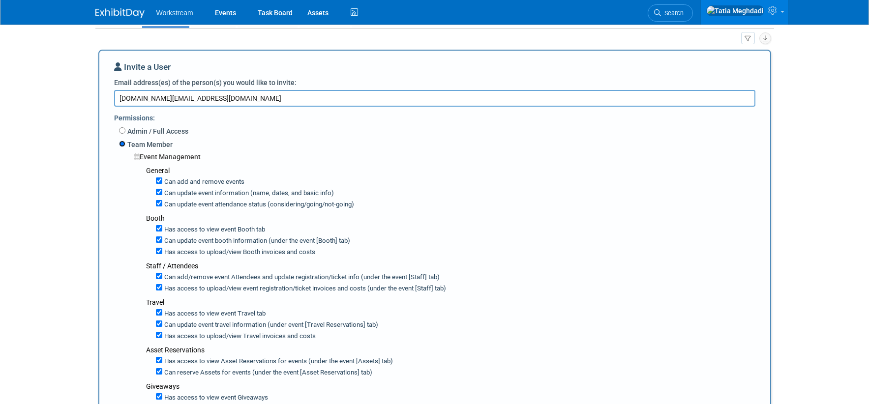
scroll to position [64, 0]
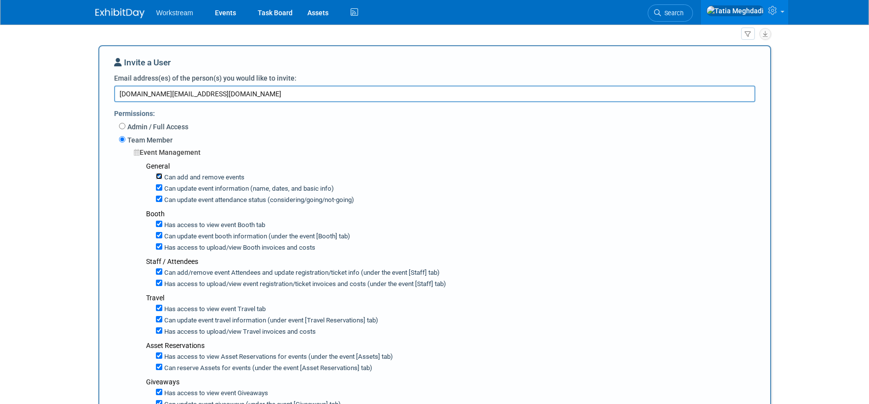
click at [160, 178] on input "Can add and remove events" at bounding box center [159, 176] width 6 height 6
checkbox input "false"
click at [158, 188] on input "Can update event information (name, dates, and basic info)" at bounding box center [159, 187] width 6 height 6
checkbox input "false"
click at [160, 200] on input "Can update event attendance status (considering/going/not-going)" at bounding box center [159, 199] width 6 height 6
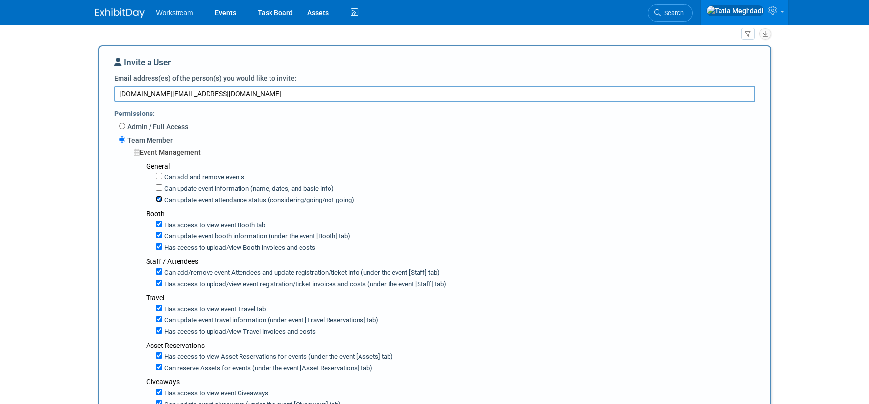
checkbox input "false"
click at [159, 236] on input "Can update event booth information (under the event [Booth] tab)" at bounding box center [159, 235] width 6 height 6
checkbox input "false"
click at [159, 249] on input "Has access to view Booth invoices and costs" at bounding box center [159, 246] width 6 height 6
checkbox input "false"
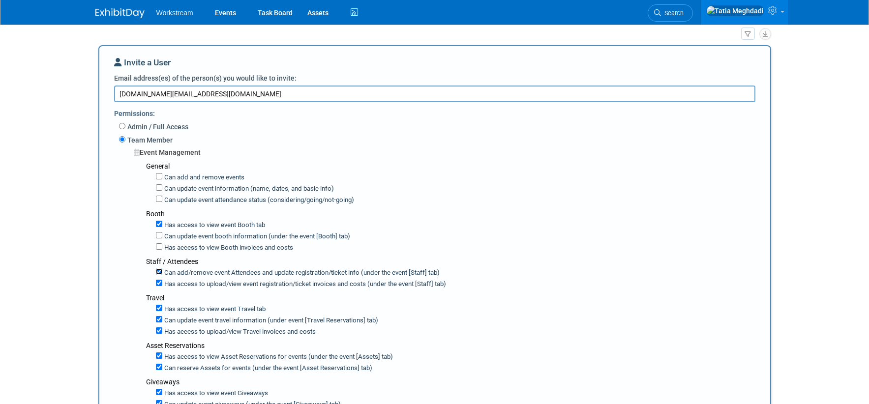
click at [157, 273] on input "Can add/remove event Attendees and update registration/ticket info (under the e…" at bounding box center [159, 271] width 6 height 6
checkbox input "false"
click at [159, 281] on input "Has access to view event registration/ticket invoices and costs (under the even…" at bounding box center [159, 283] width 6 height 6
checkbox input "false"
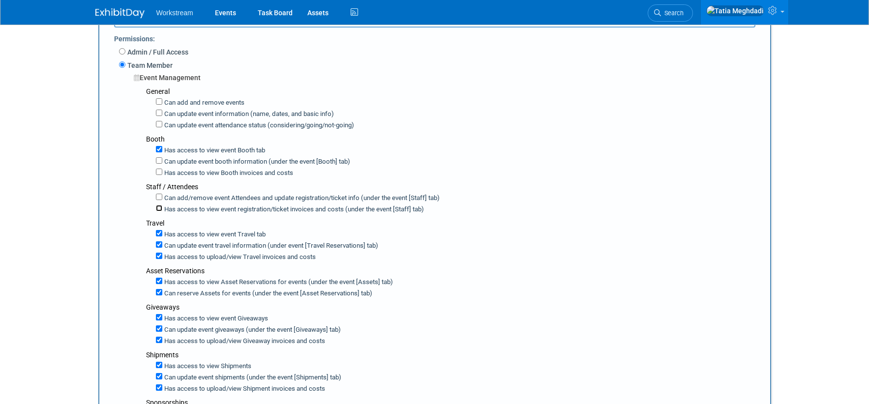
scroll to position [140, 0]
click at [160, 244] on input "Can update event travel information (under event [Travel Reservations] tab)" at bounding box center [159, 244] width 6 height 6
checkbox input "false"
click at [160, 254] on input "Has access to view Travel invoices and costs" at bounding box center [159, 255] width 6 height 6
checkbox input "false"
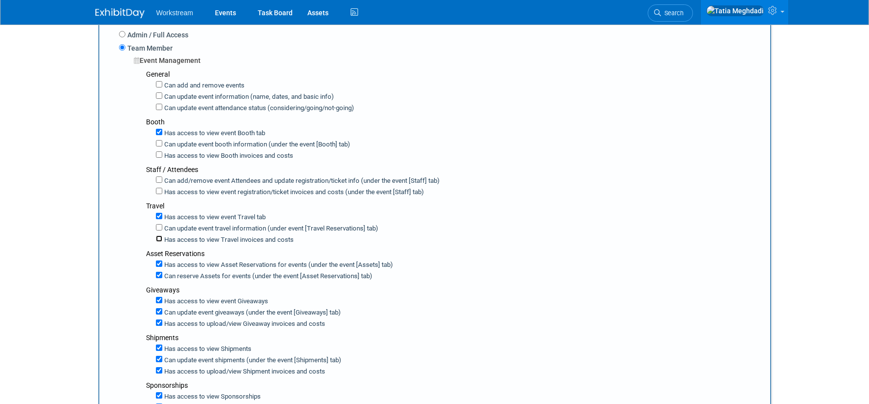
scroll to position [160, 0]
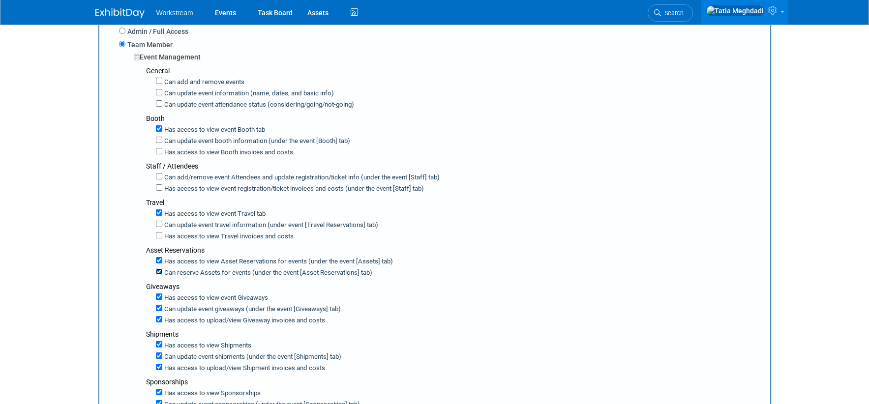
click at [159, 268] on input "Can reserve Assets for events (under the event [Asset Reservations] tab)" at bounding box center [159, 271] width 6 height 6
checkbox input "false"
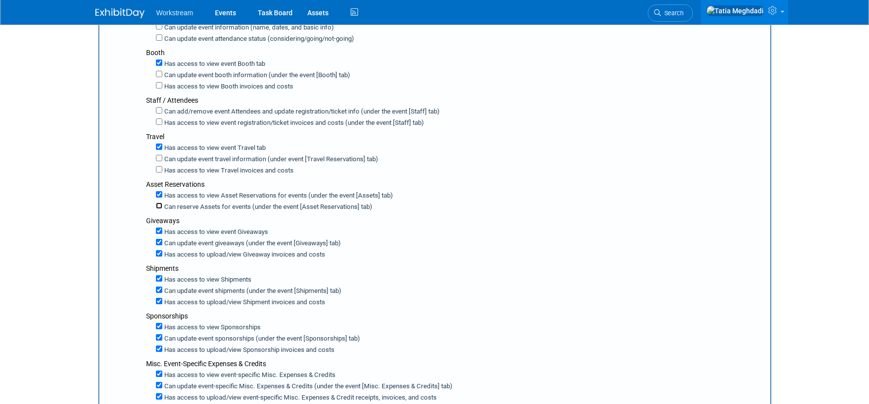
scroll to position [227, 0]
click at [160, 238] on input "Can update event giveaways (under the event [Giveaways] tab)" at bounding box center [159, 241] width 6 height 6
checkbox input "false"
click at [160, 249] on input "Has access to view Giveaway invoices and costs" at bounding box center [159, 252] width 6 height 6
checkbox input "false"
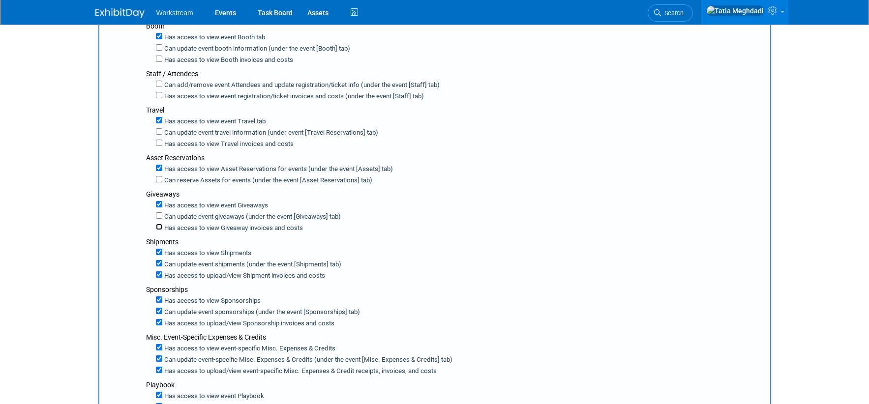
scroll to position [256, 0]
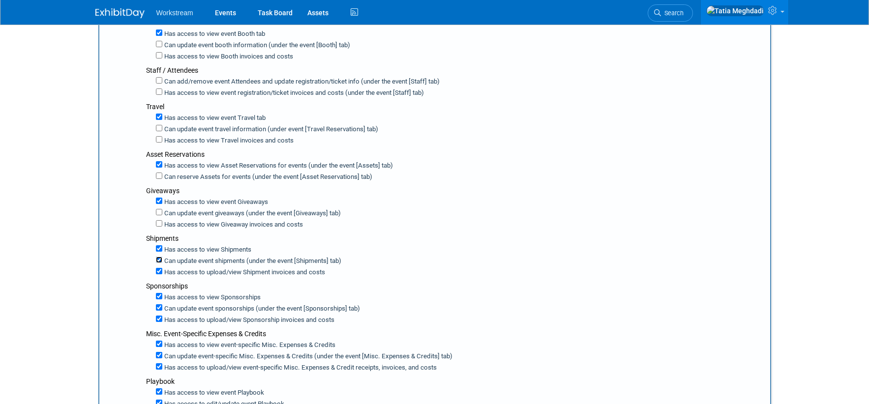
click at [160, 257] on input "Can update event shipments (under the event [Shipments] tab)" at bounding box center [159, 260] width 6 height 6
checkbox input "false"
click at [160, 268] on input "Has access to view Shipment invoices and costs" at bounding box center [159, 271] width 6 height 6
checkbox input "false"
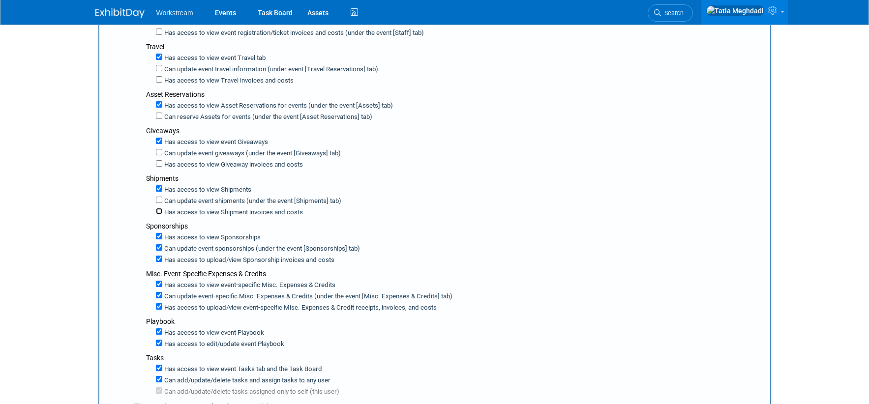
scroll to position [323, 0]
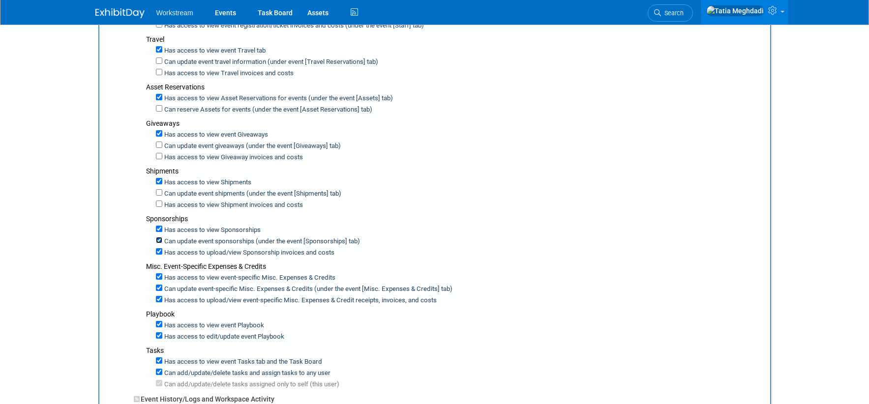
click at [158, 237] on input "Can update event sponsorships (under the event [Sponsorships] tab)" at bounding box center [159, 240] width 6 height 6
checkbox input "false"
click at [162, 248] on label "Has access to view Sponsorship invoices and costs" at bounding box center [237, 252] width 150 height 9
click at [162, 248] on input "Has access to view Sponsorship invoices and costs" at bounding box center [159, 251] width 6 height 6
checkbox input "false"
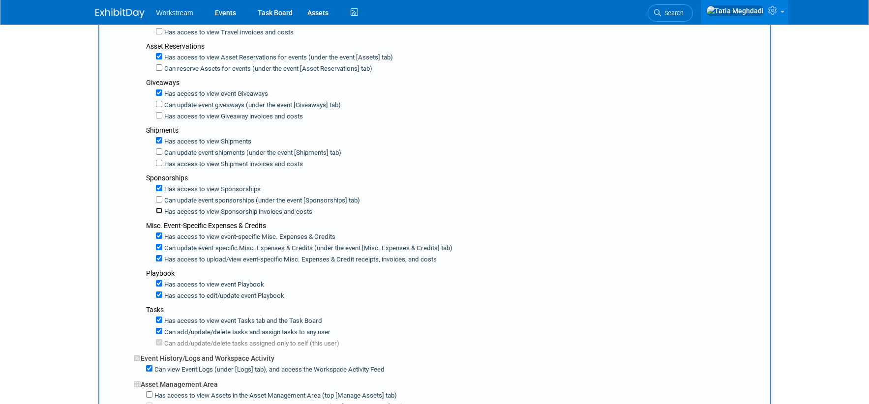
scroll to position [365, 0]
click at [158, 232] on input "Has access to view event-specific Misc. Expenses & Credits" at bounding box center [159, 235] width 6 height 6
checkbox input "false"
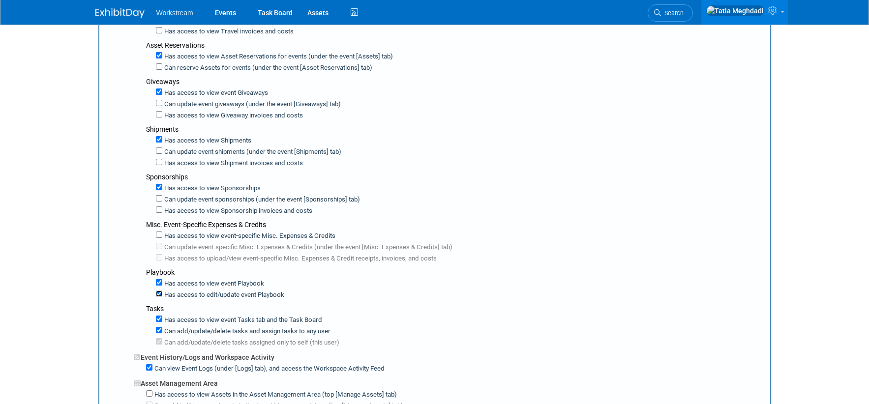
click at [161, 291] on input "Has access to edit/update event Playbook" at bounding box center [159, 294] width 6 height 6
checkbox input "false"
click at [159, 316] on input "Has access to view event Tasks tab and the Task Board" at bounding box center [159, 319] width 6 height 6
checkbox input "false"
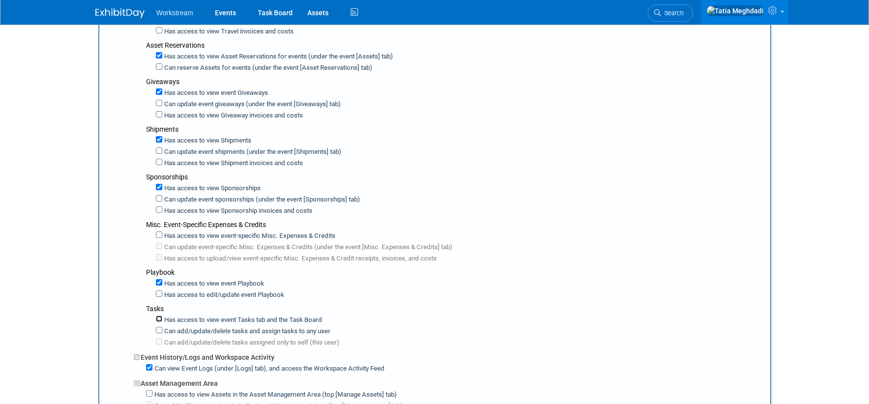
checkbox input "false"
click at [150, 364] on input "Can view Event Logs (under [Logs] tab), and access the Workspace Activity Feed" at bounding box center [149, 367] width 6 height 6
checkbox input "false"
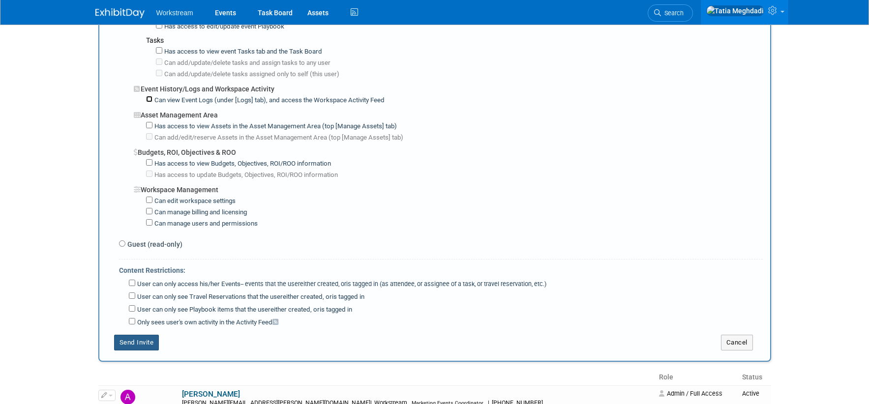
scroll to position [625, 0]
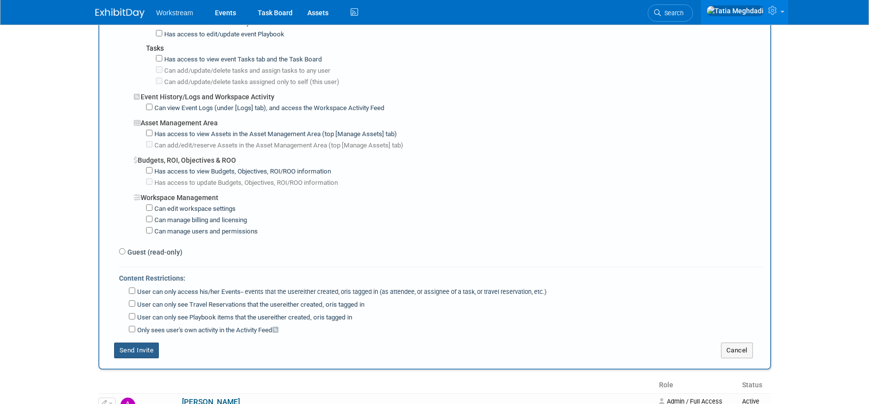
click at [137, 343] on button "Send Invite" at bounding box center [136, 351] width 45 height 16
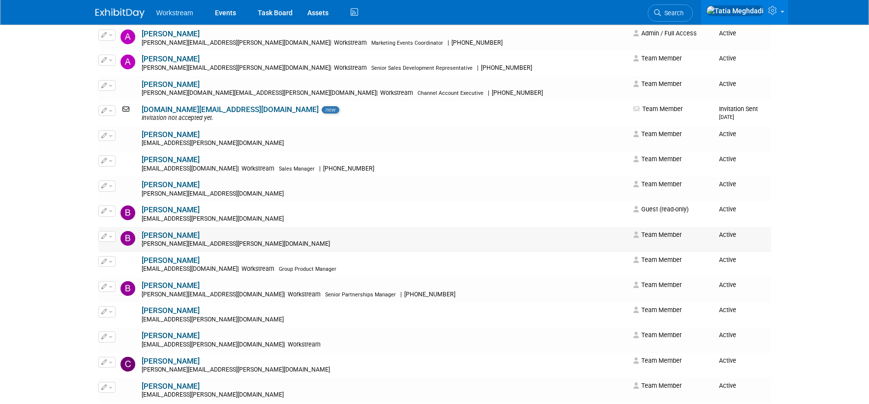
scroll to position [117, 0]
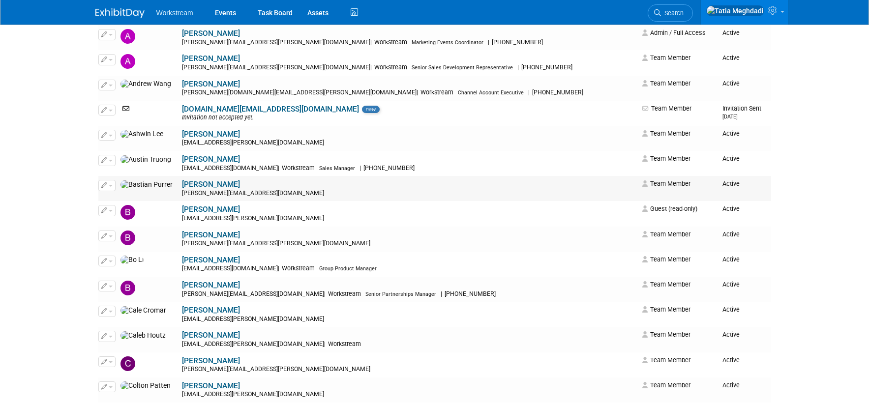
click at [114, 185] on button "button" at bounding box center [106, 185] width 17 height 11
click at [125, 197] on link "Edit" at bounding box center [138, 202] width 78 height 14
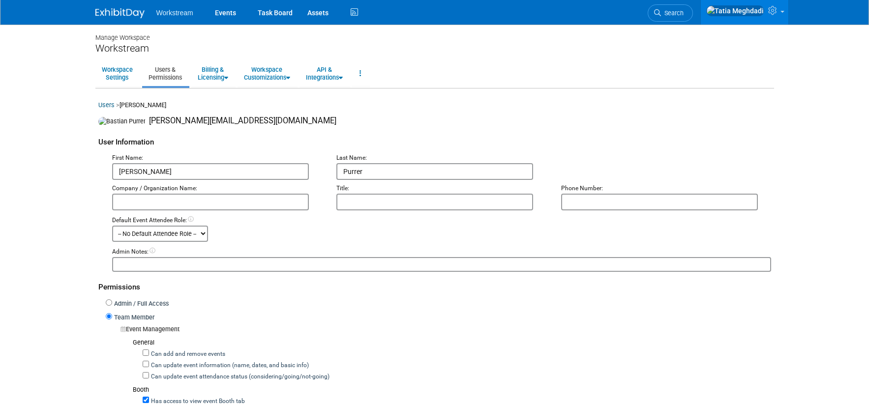
click at [275, 202] on input "text" at bounding box center [210, 202] width 197 height 17
type input "Workstream"
click at [416, 208] on input "text" at bounding box center [434, 202] width 197 height 17
type input "G"
type input "Head of Marketing"
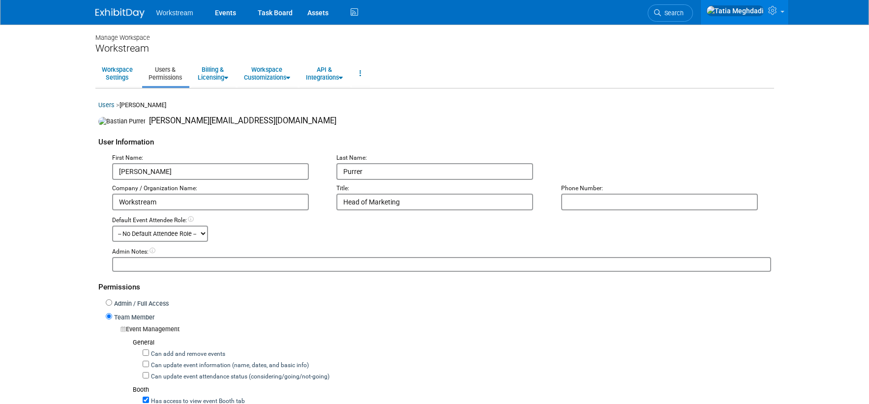
click at [592, 203] on input "text" at bounding box center [659, 202] width 197 height 17
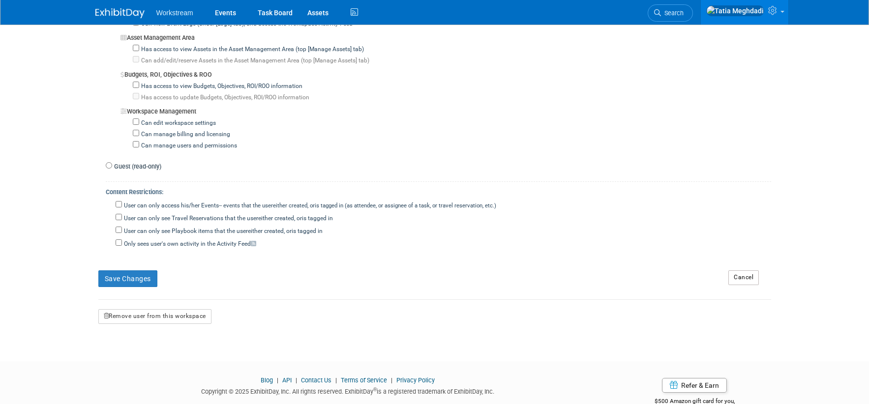
scroll to position [819, 0]
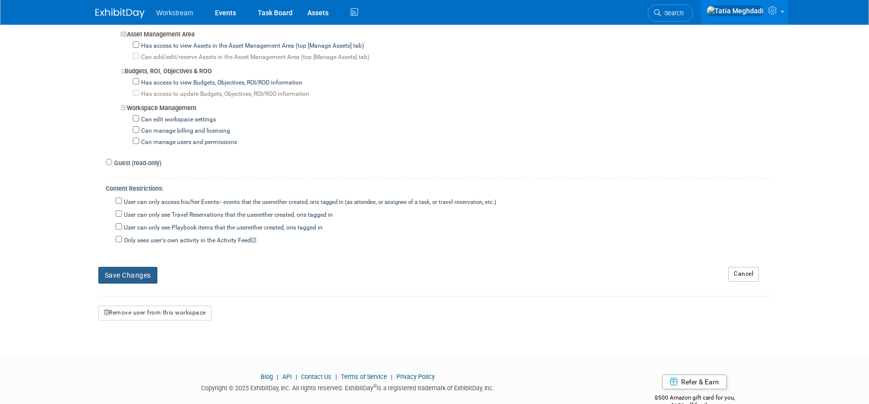
type input "[PHONE_NUMBER]"
click at [139, 267] on button "Save Changes" at bounding box center [127, 275] width 59 height 17
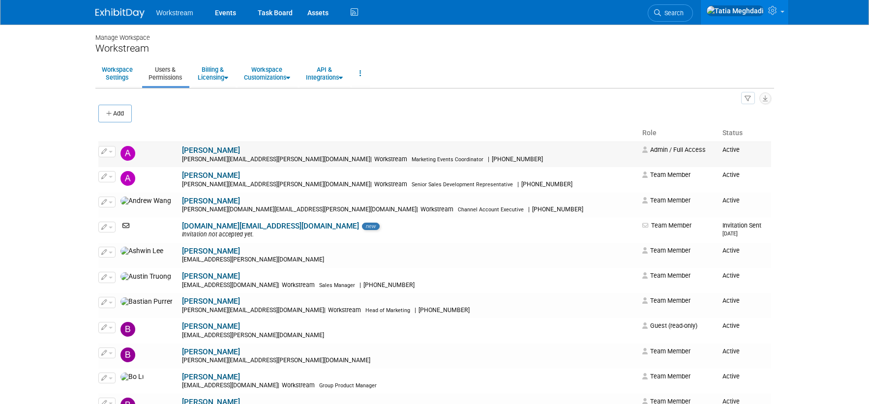
click at [109, 150] on button "button" at bounding box center [106, 151] width 17 height 11
click at [128, 166] on link "Edit" at bounding box center [138, 168] width 78 height 14
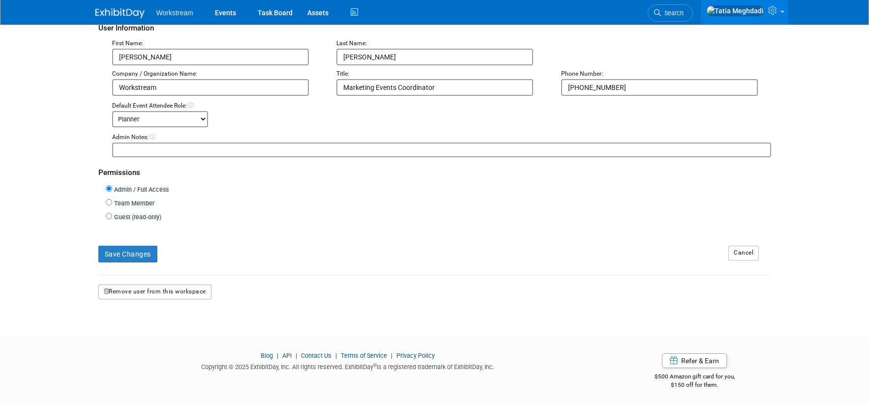
scroll to position [115, 0]
click at [158, 290] on button "Remove user from this workspace" at bounding box center [154, 293] width 113 height 15
click at [142, 334] on link "Yes" at bounding box center [144, 334] width 29 height 16
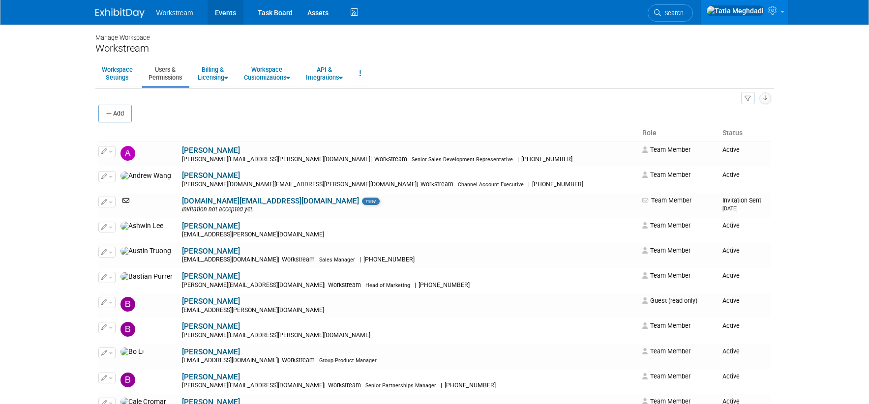
click at [227, 21] on link "Events" at bounding box center [226, 12] width 36 height 25
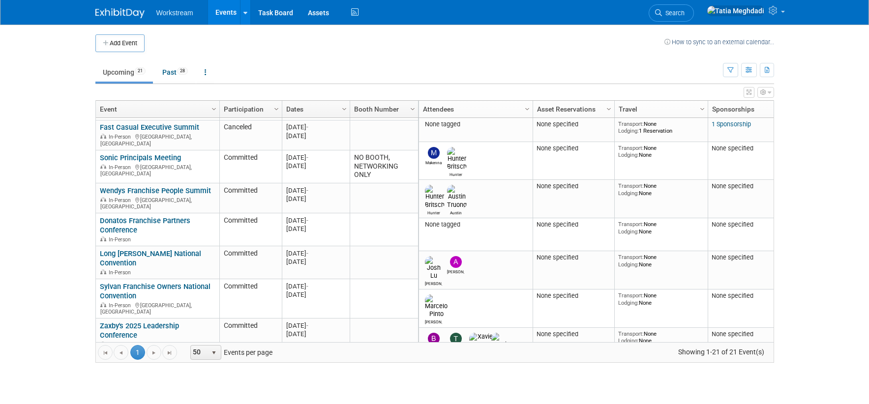
scroll to position [320, 0]
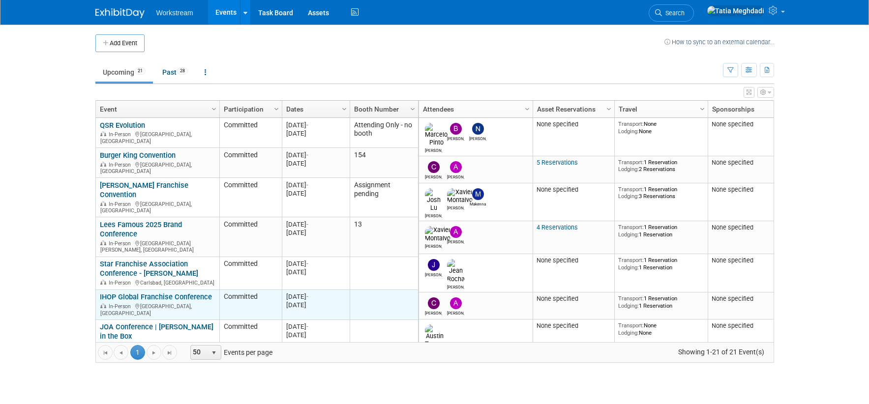
click at [156, 293] on link "IHOP Global Franchise Conference" at bounding box center [156, 297] width 112 height 9
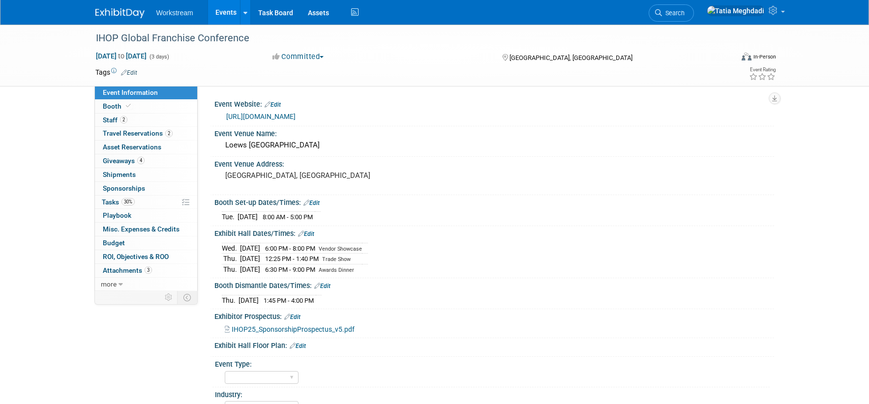
select select "Restaurant"
select select "TBD"
select select "[PERSON_NAME]"
click at [115, 203] on span "Tasks 30%" at bounding box center [118, 202] width 33 height 8
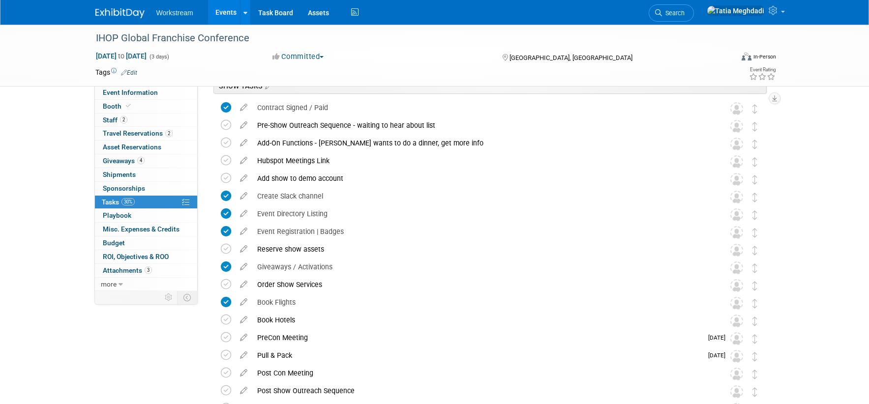
scroll to position [72, 0]
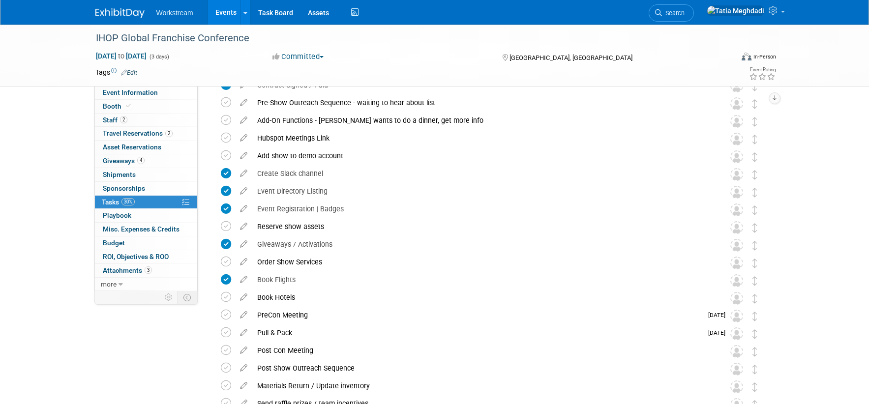
click at [234, 6] on link "Events" at bounding box center [226, 12] width 36 height 25
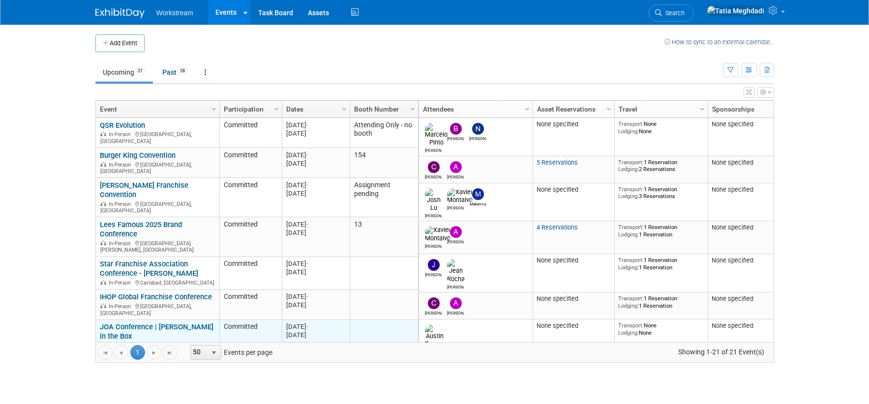
click at [152, 323] on link "JOA Conference | [PERSON_NAME] in the Box" at bounding box center [157, 332] width 114 height 18
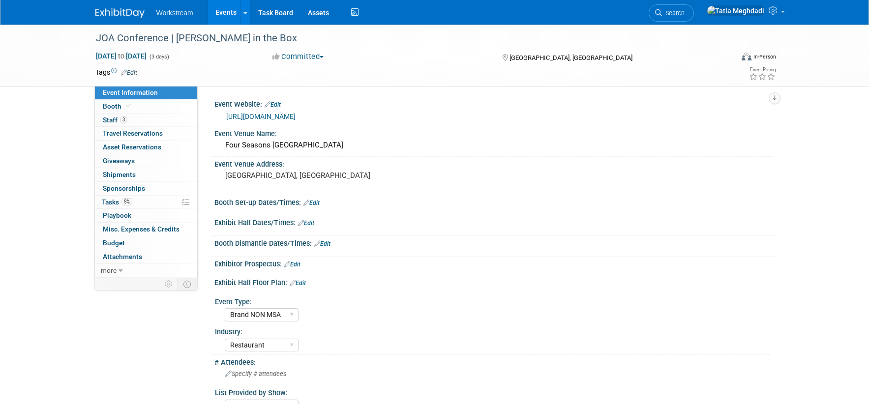
select select "Brand NON MSA"
select select "Restaurant"
select select "Tatia Meghdadi"
click at [111, 201] on span "Tasks 5%" at bounding box center [117, 202] width 30 height 8
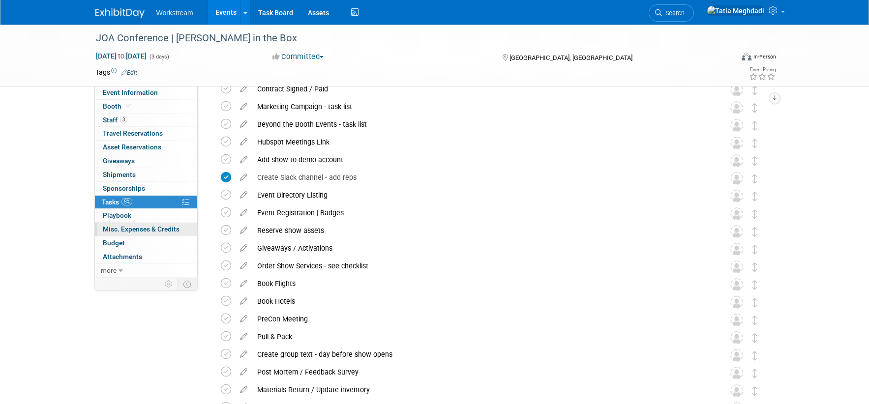
scroll to position [69, 0]
click at [223, 16] on link "Events" at bounding box center [226, 12] width 36 height 25
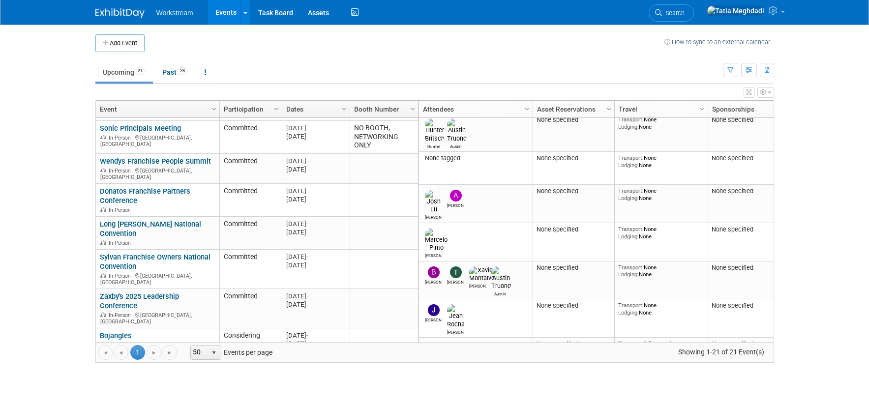
scroll to position [372, 0]
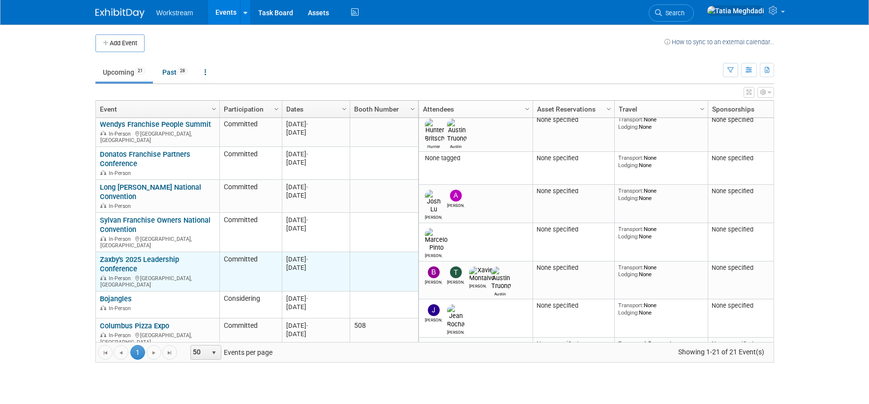
click at [145, 255] on link "Zaxby's 2025 Leadership Conference" at bounding box center [139, 264] width 79 height 18
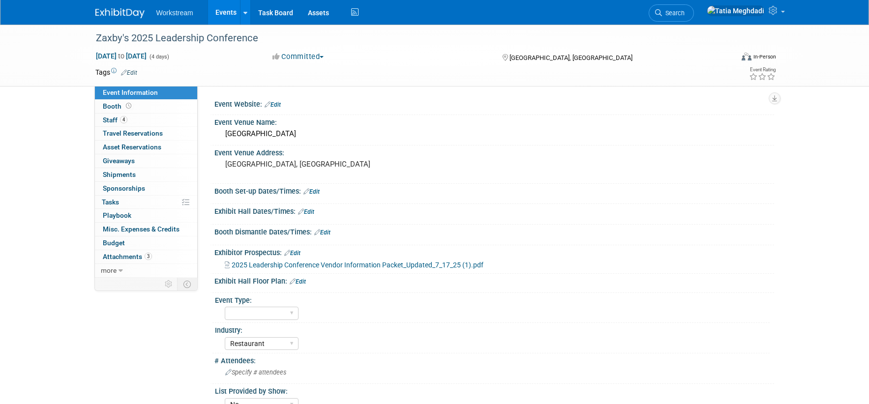
select select "Restaurant"
select select "No"
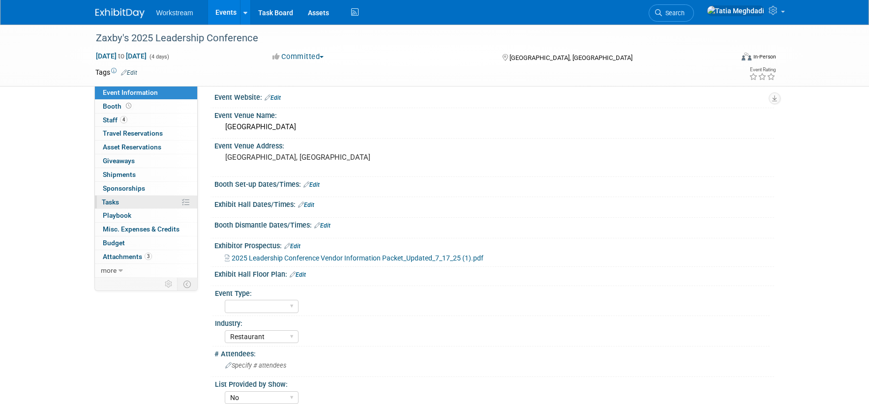
scroll to position [8, 0]
click at [118, 118] on span "Staff 4" at bounding box center [115, 120] width 25 height 8
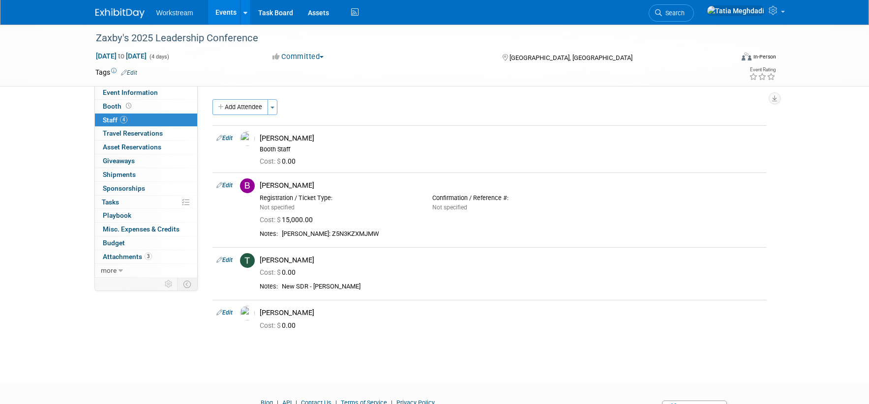
click at [245, 98] on div "Event Website: Edit Event Venue Name: [GEOGRAPHIC_DATA] Event Venue Address: [G…" at bounding box center [486, 182] width 576 height 192
click at [238, 109] on button "Add Attendee" at bounding box center [240, 107] width 56 height 16
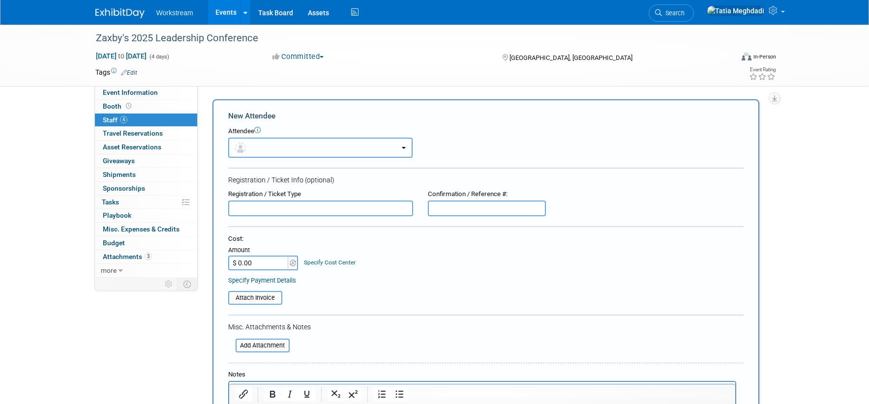
click at [268, 152] on button "button" at bounding box center [320, 148] width 184 height 20
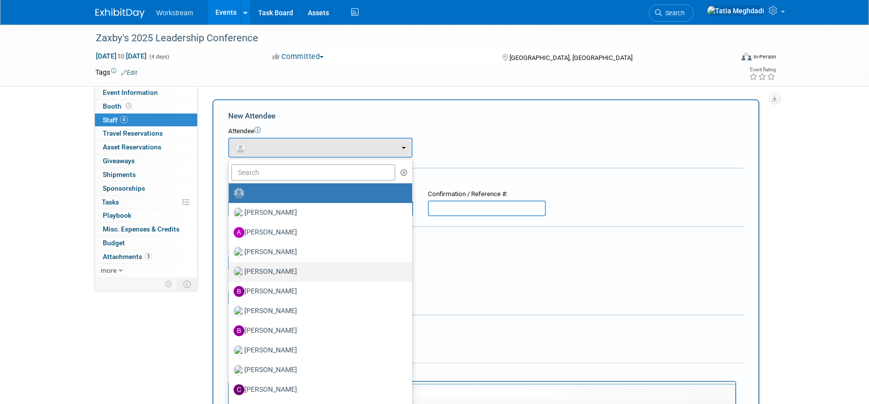
click at [270, 269] on label "Bastian Purrer" at bounding box center [318, 272] width 169 height 16
click at [230, 269] on input "Bastian Purrer" at bounding box center [227, 271] width 6 height 6
select select "a9e6e504-365b-42c6-a874-7a773b57af54"
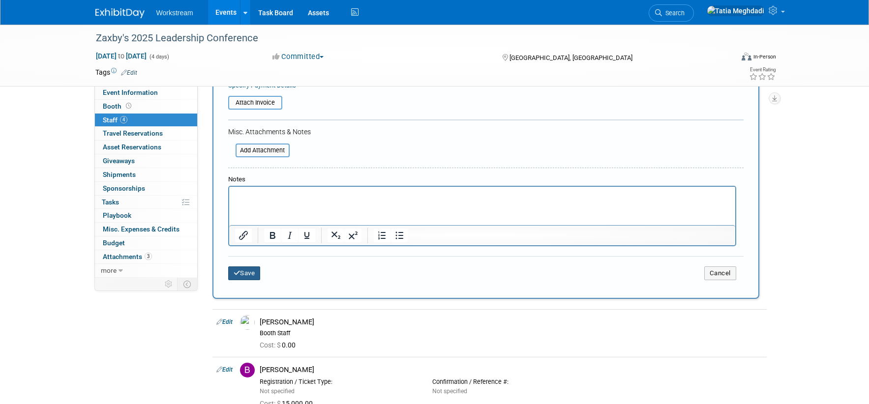
drag, startPoint x: 246, startPoint y: 273, endPoint x: 276, endPoint y: 269, distance: 29.8
click at [246, 273] on button "Save" at bounding box center [244, 274] width 32 height 14
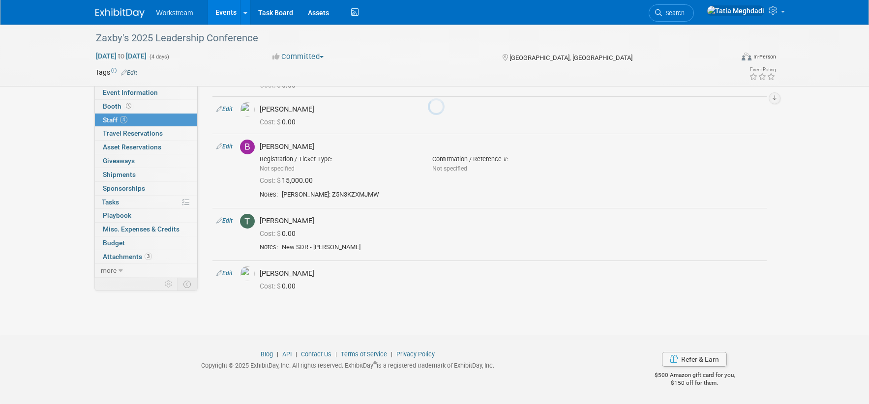
scroll to position [86, 0]
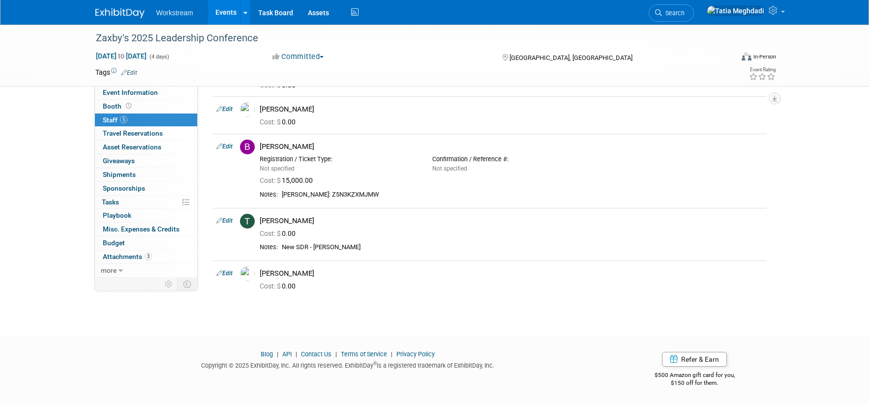
click at [230, 11] on link "Events" at bounding box center [226, 12] width 36 height 25
